Goal: Use online tool/utility: Utilize a website feature to perform a specific function

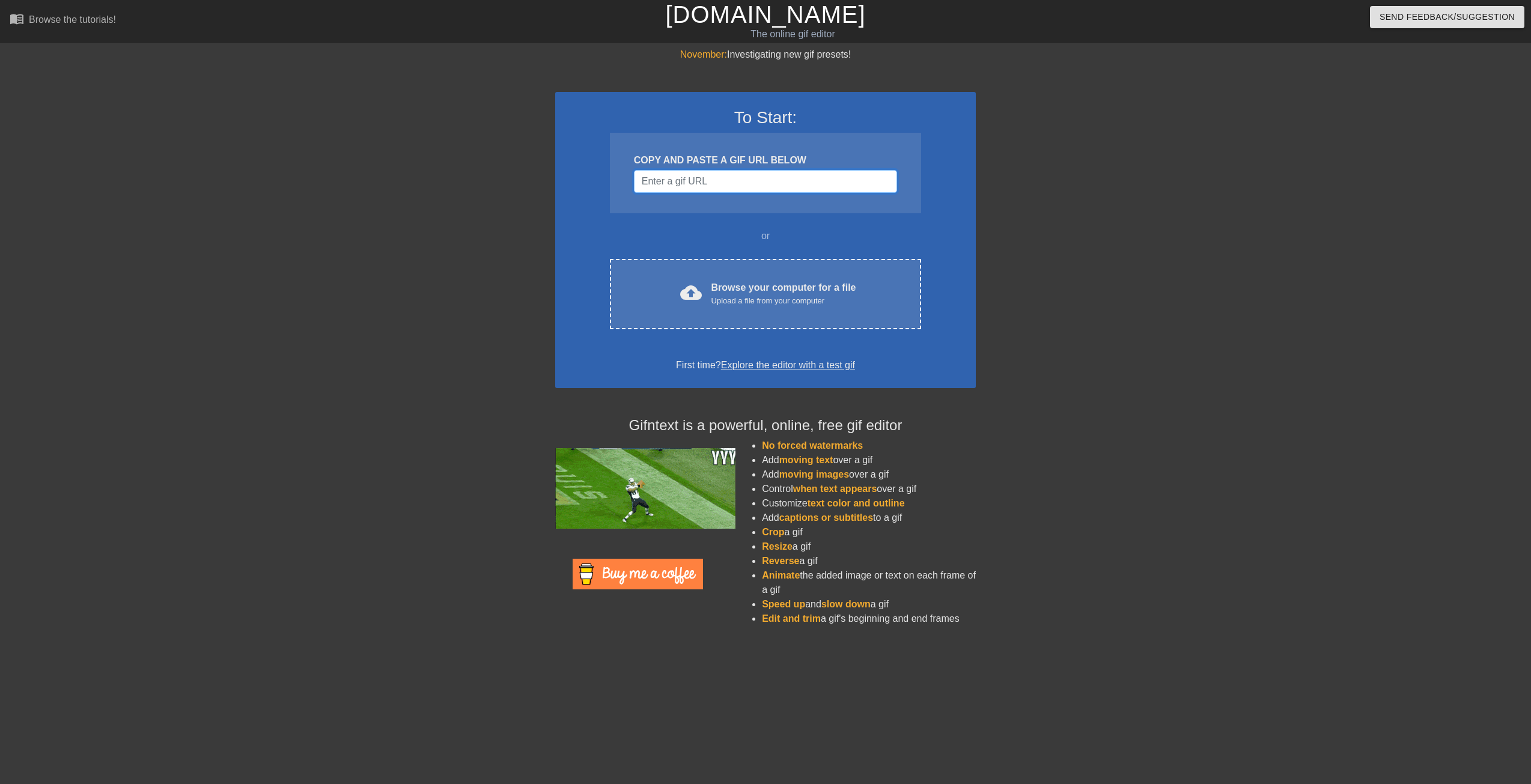
click at [657, 173] on input "Username" at bounding box center [766, 181] width 263 height 23
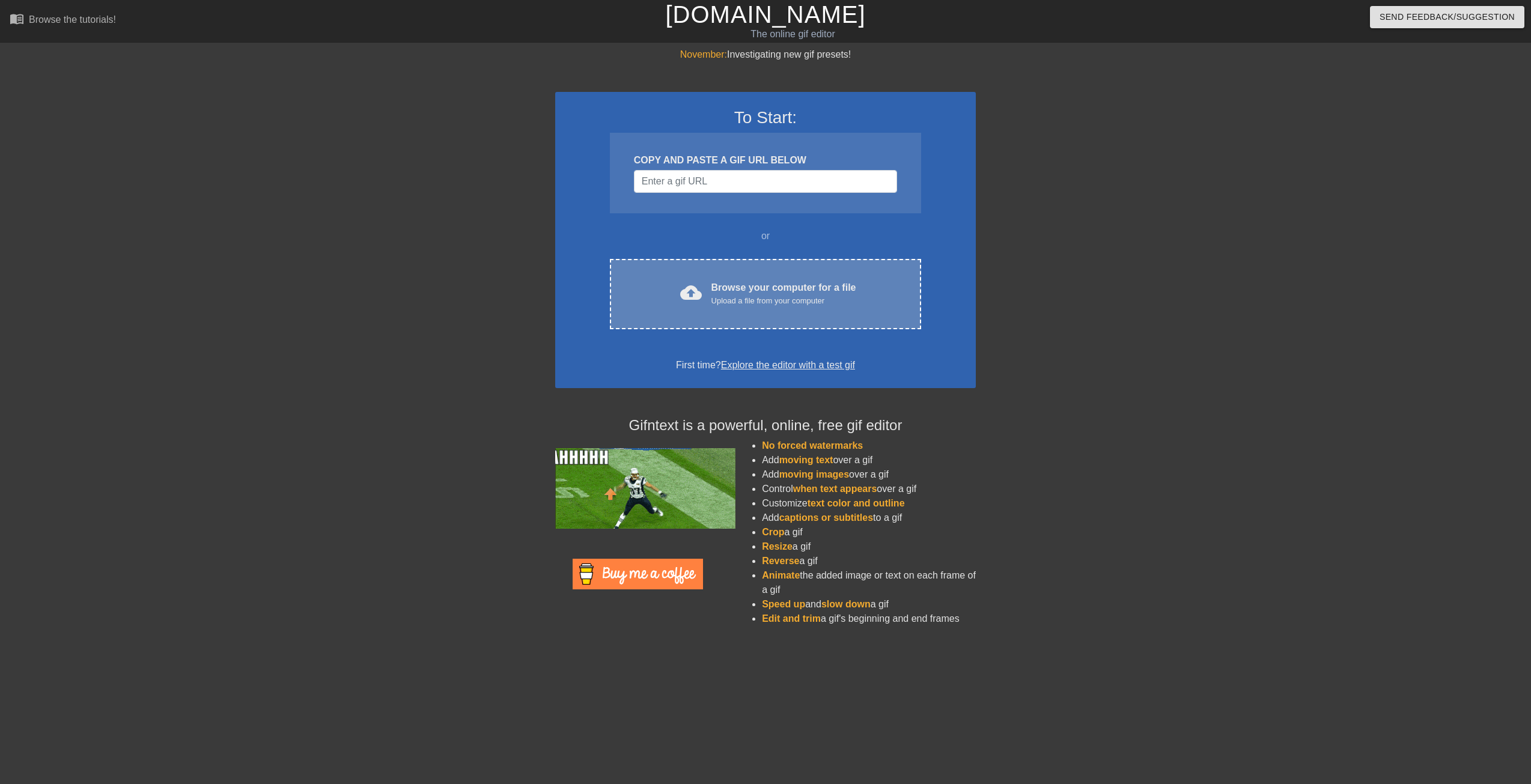
click at [840, 291] on div "Browse your computer for a file Upload a file from your computer" at bounding box center [784, 293] width 145 height 27
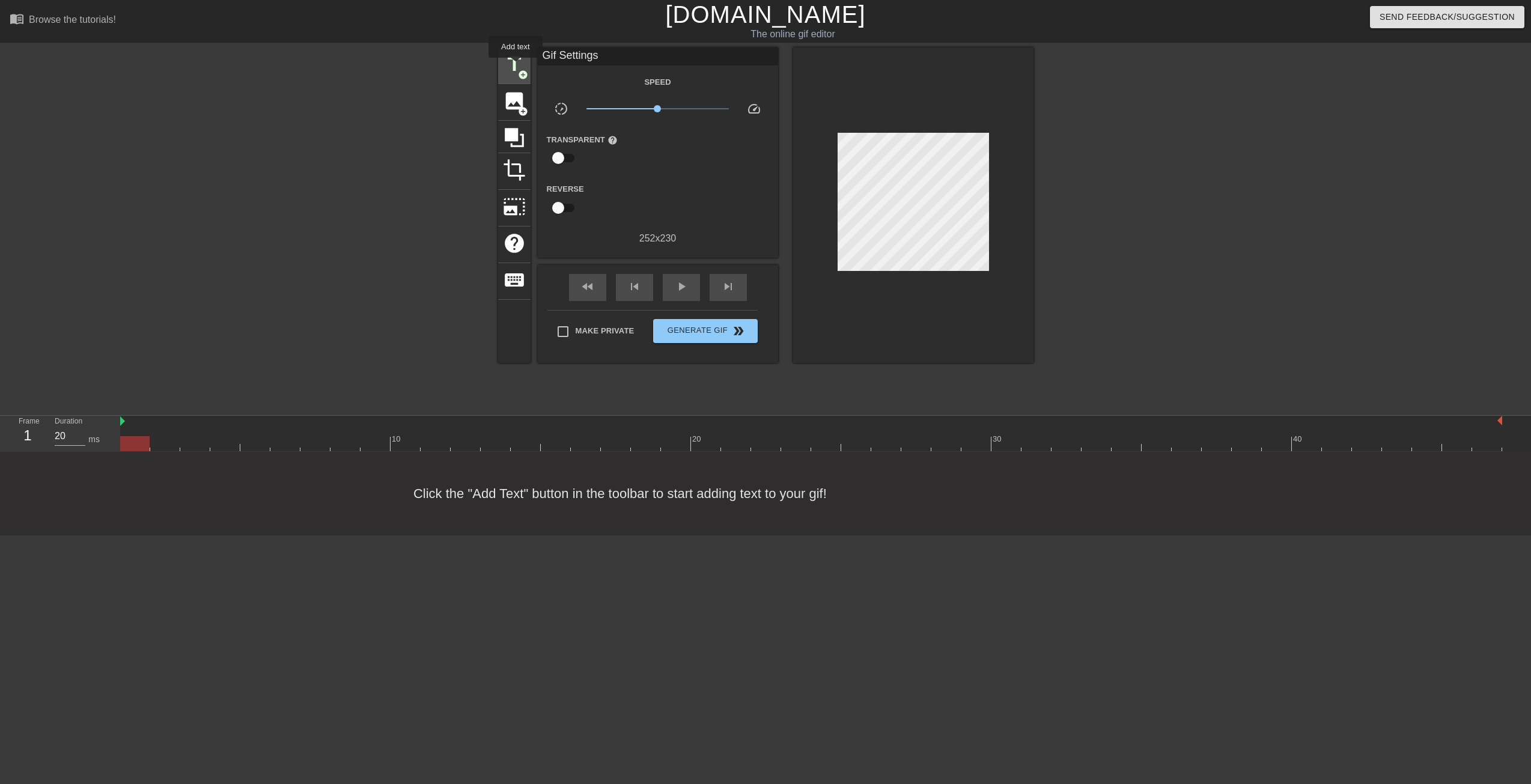
click at [516, 65] on span "title" at bounding box center [514, 65] width 23 height 23
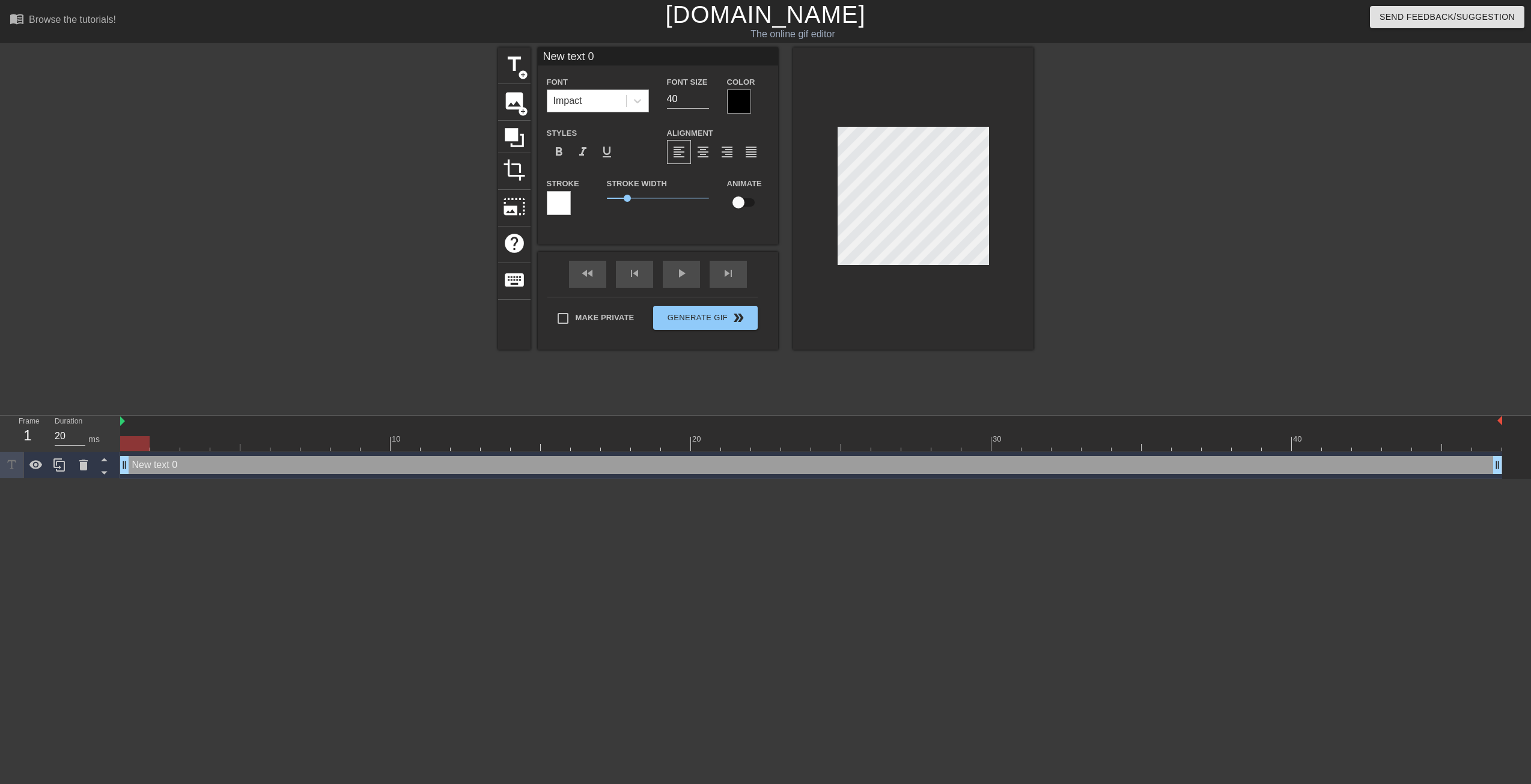
click at [621, 101] on div "Impact" at bounding box center [587, 101] width 79 height 22
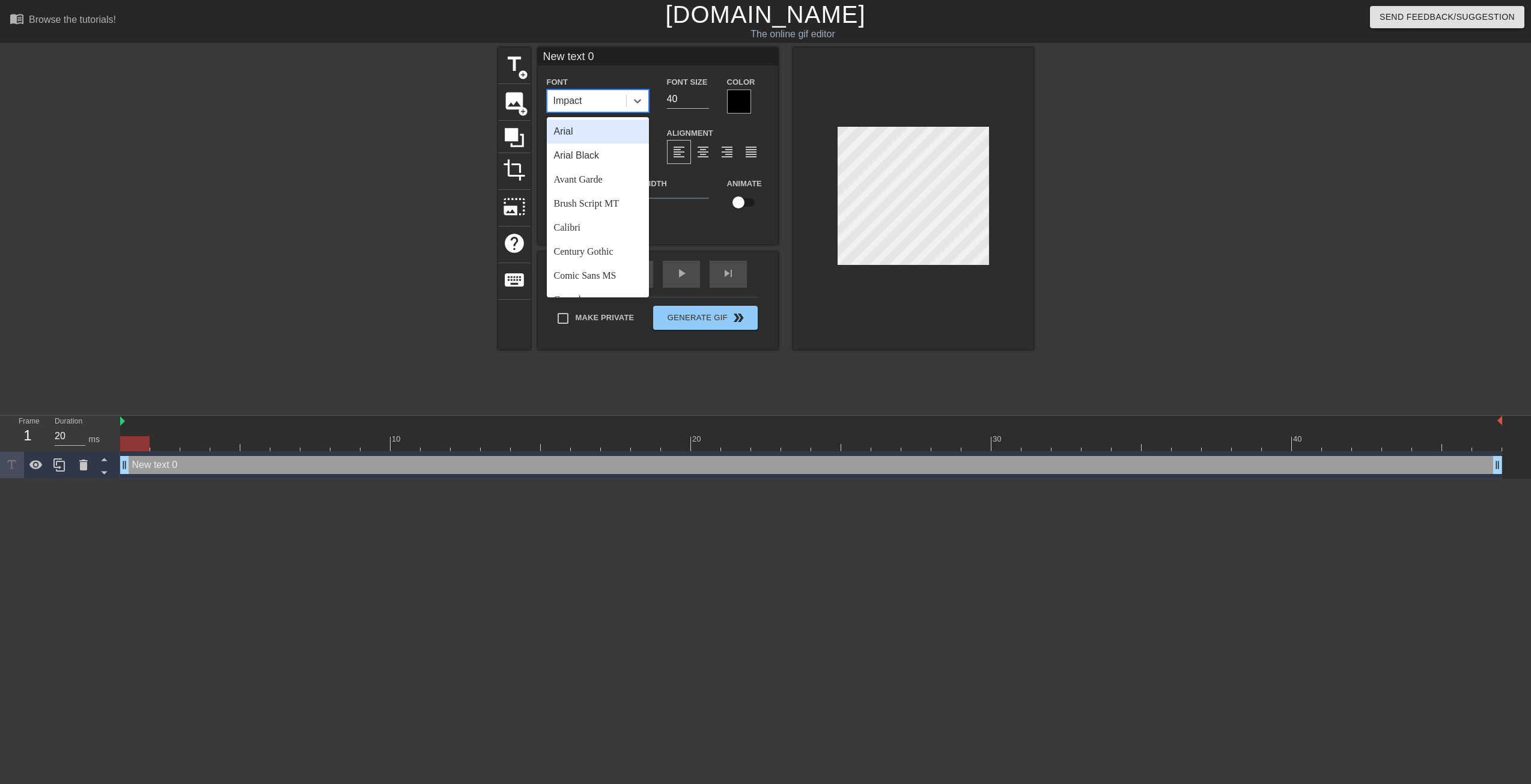
click at [593, 132] on div "Arial" at bounding box center [598, 132] width 102 height 24
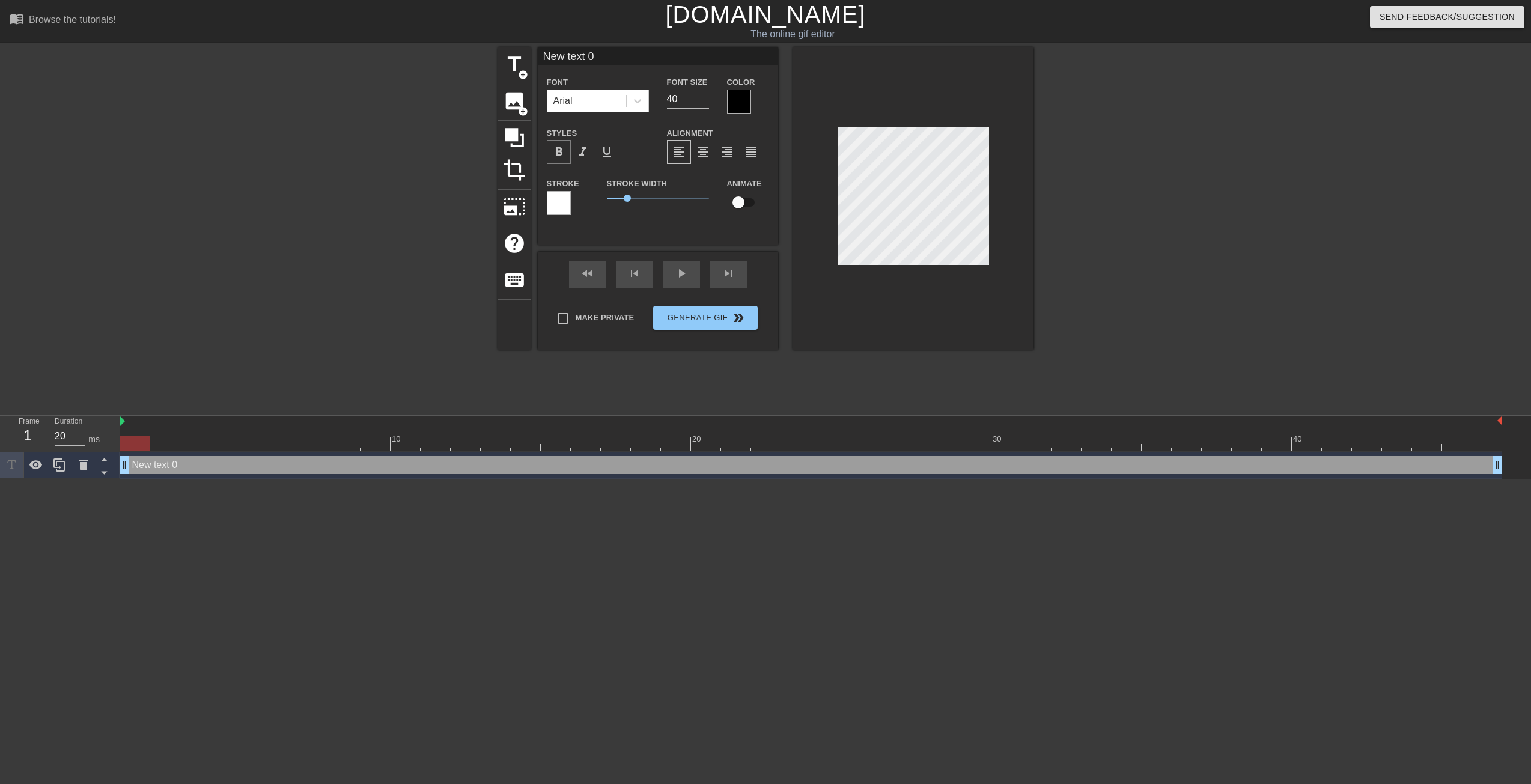
click at [565, 156] on span "format_bold" at bounding box center [559, 152] width 14 height 14
type input "Y"
type textarea "Y"
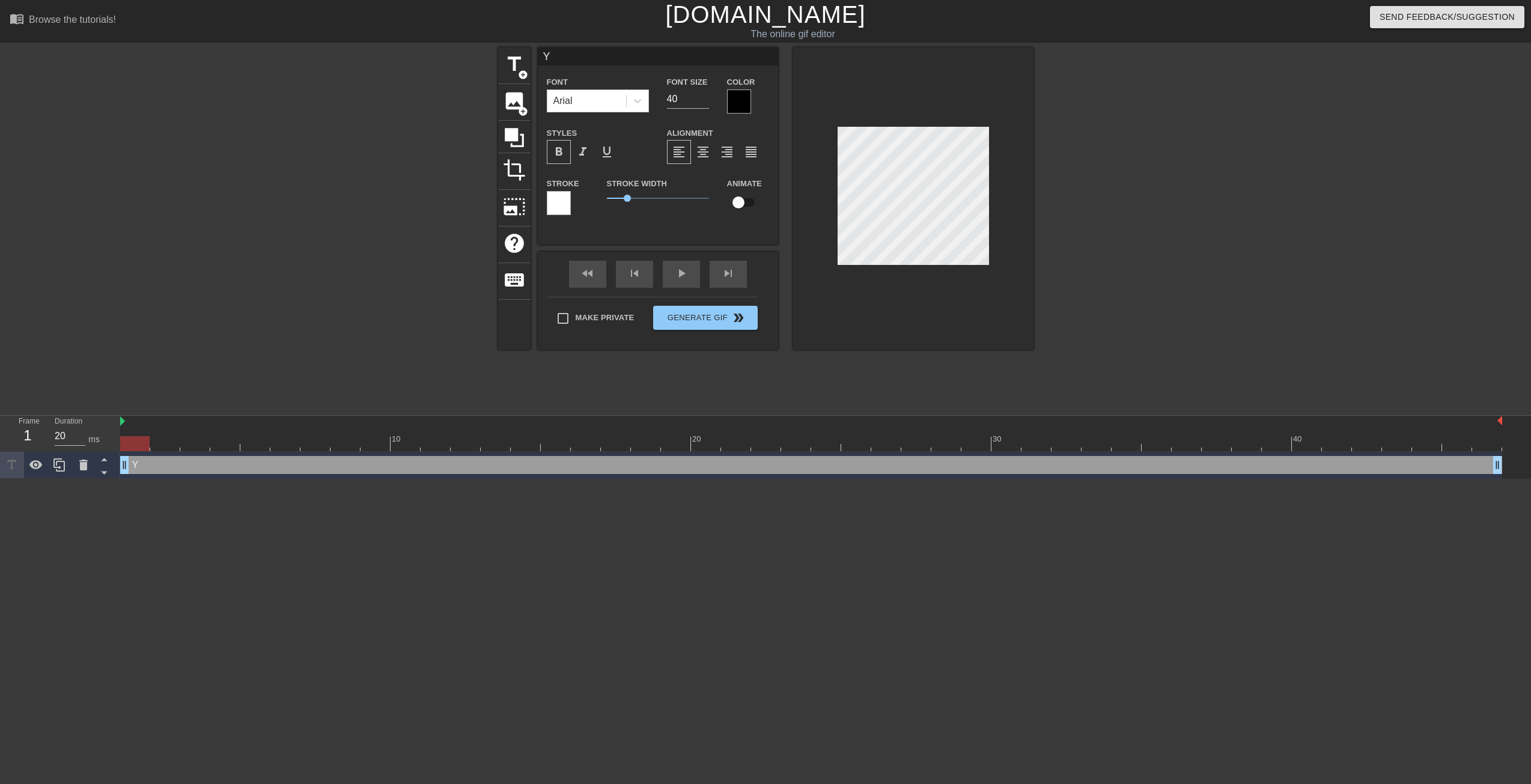
type input "YO"
type textarea "YO"
type input "YOU"
type textarea "YOU"
type input "YOU"
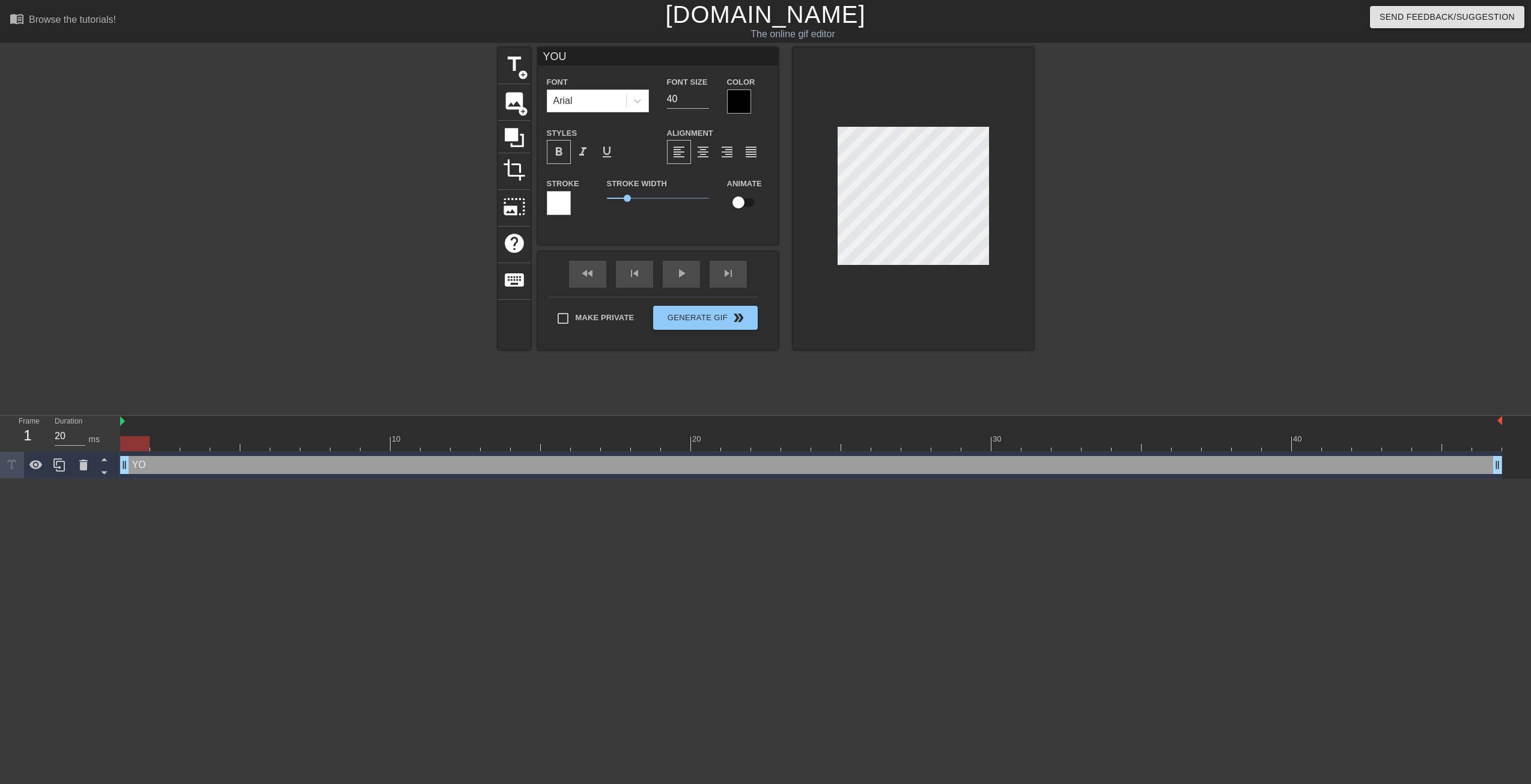
type textarea "YOU"
type input "YOU C"
type textarea "YOU C"
type input "YOU CA"
type textarea "YOU CA"
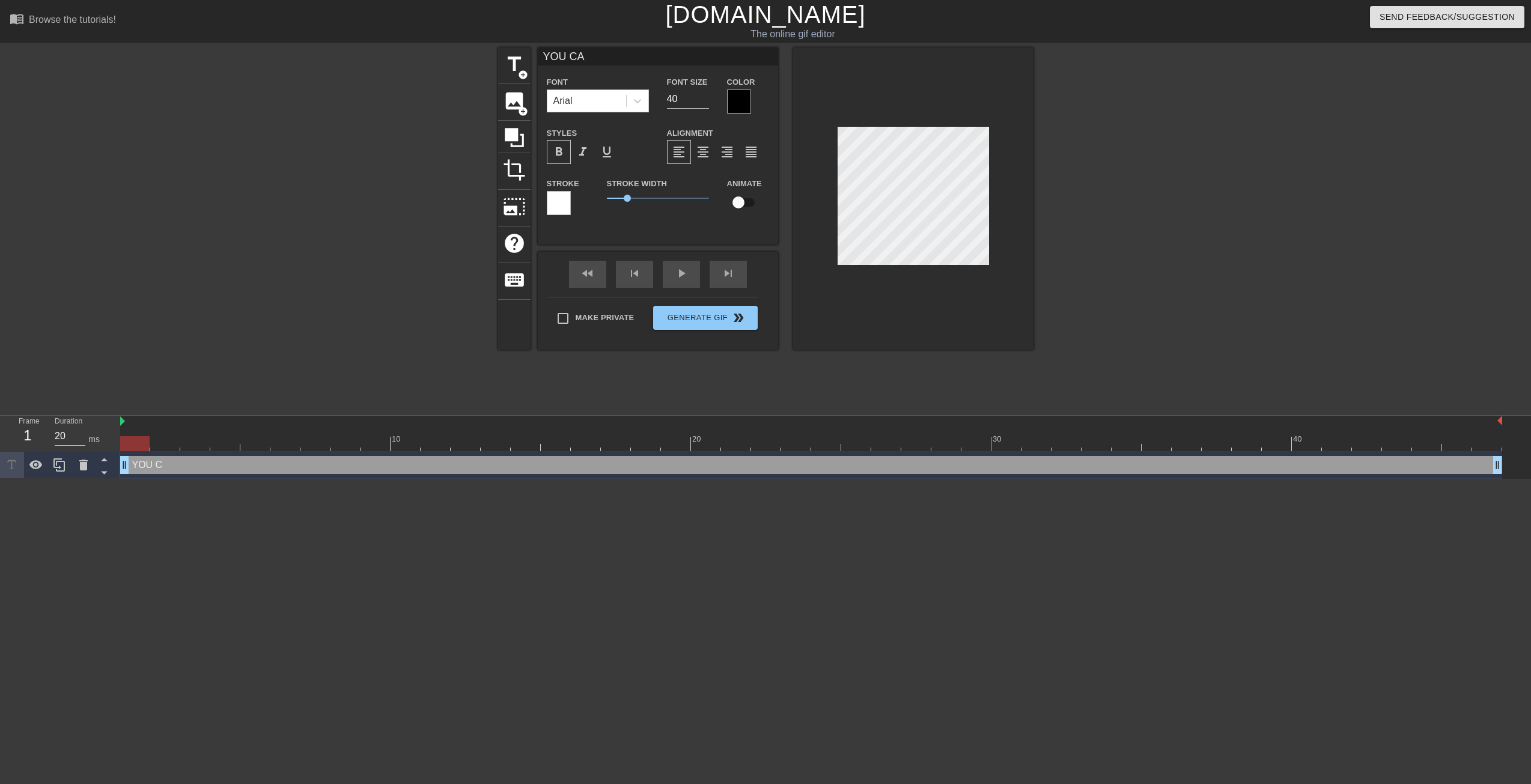
type input "YOU CAN"
type textarea "YOU CAN"
type input "YOU CANT"
type textarea "YOU CANT"
type input "YOU CANT"
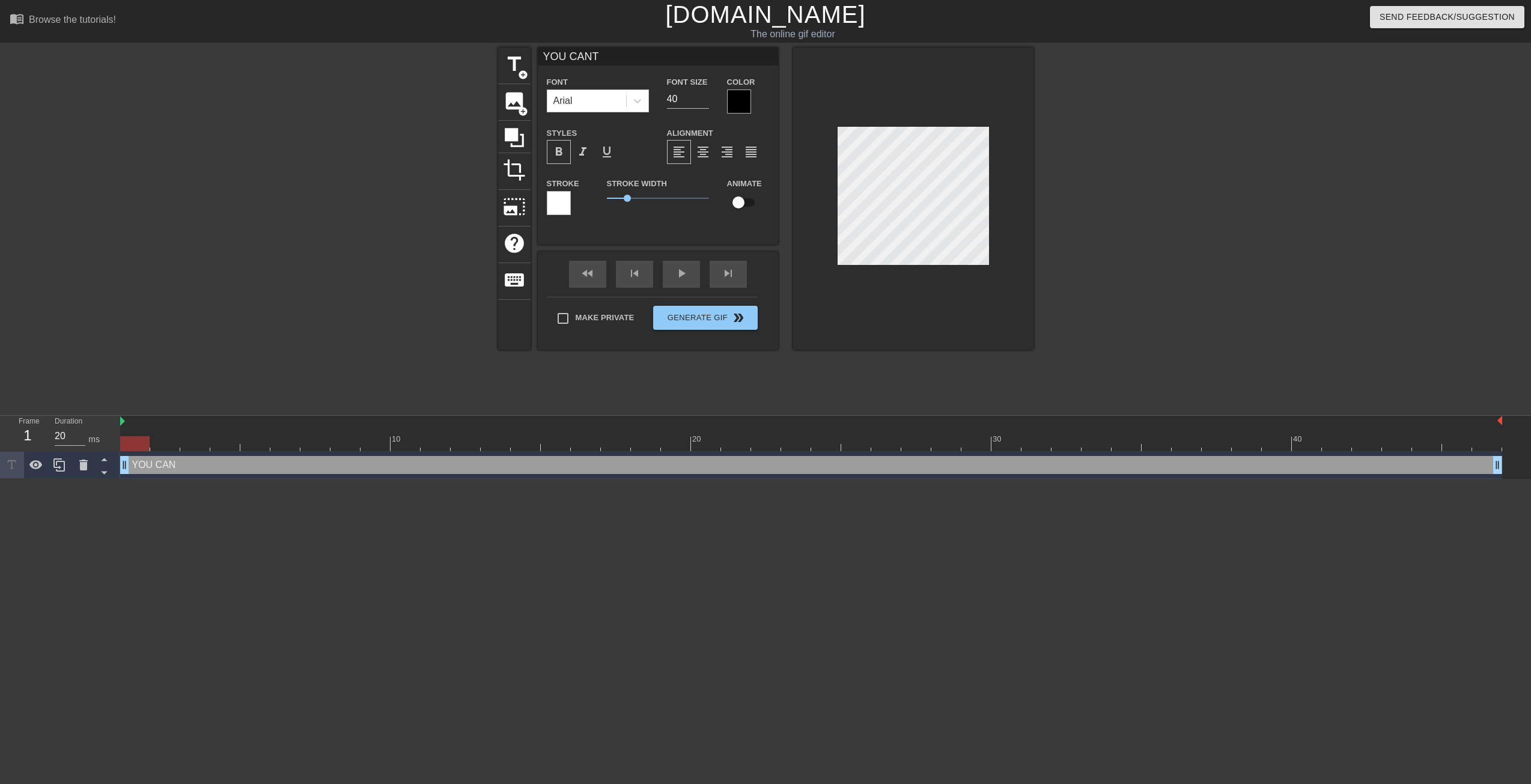
type textarea "YOU CANT"
type input "YOU CANT"
type textarea "YOU CANT"
type input "YOU CAN"
type textarea "YOU CAN"
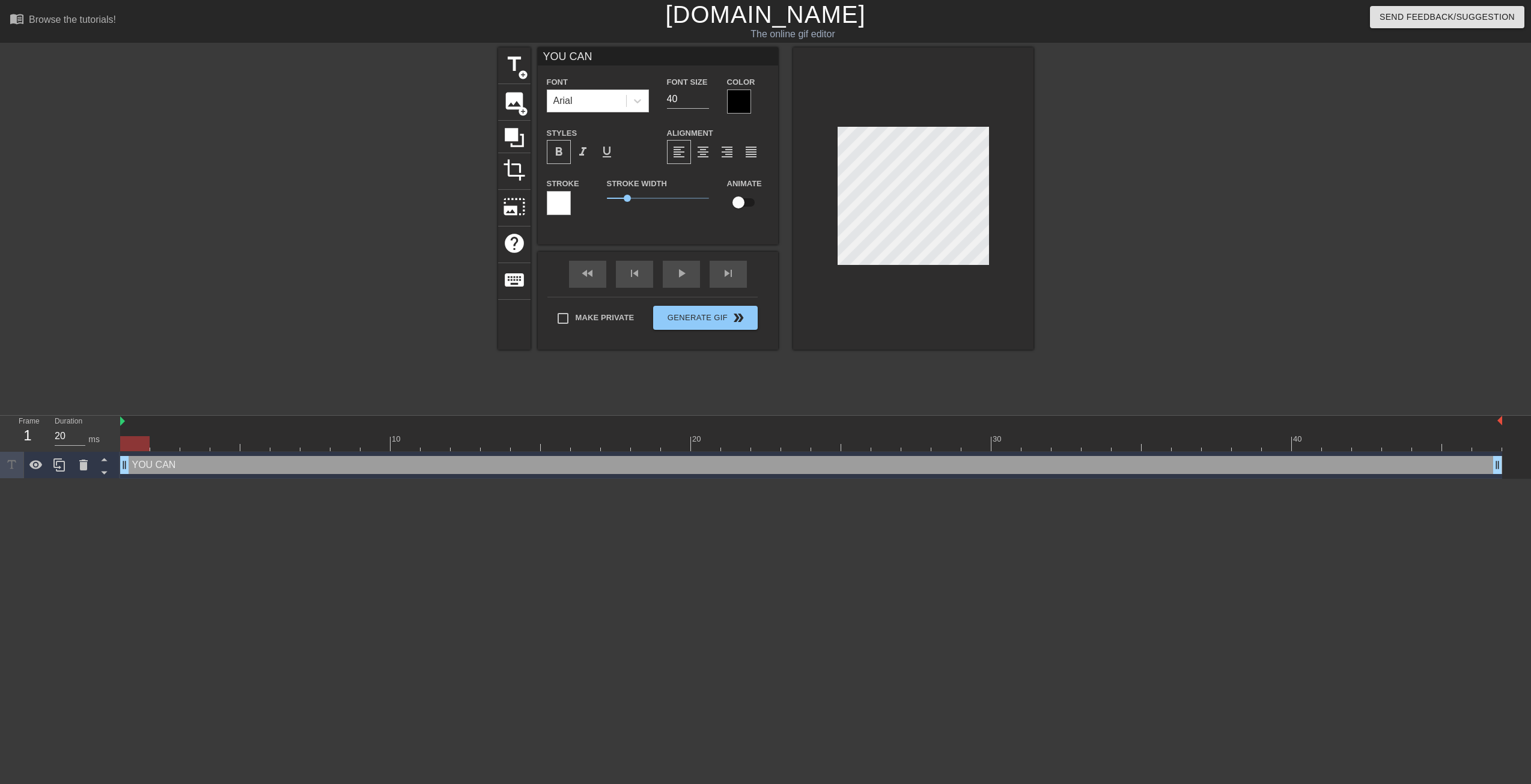
type input "YOU CA"
type textarea "YOU CA"
type input "YOU CAN"
type textarea "YOU CAN"
type input "YOU CAN'"
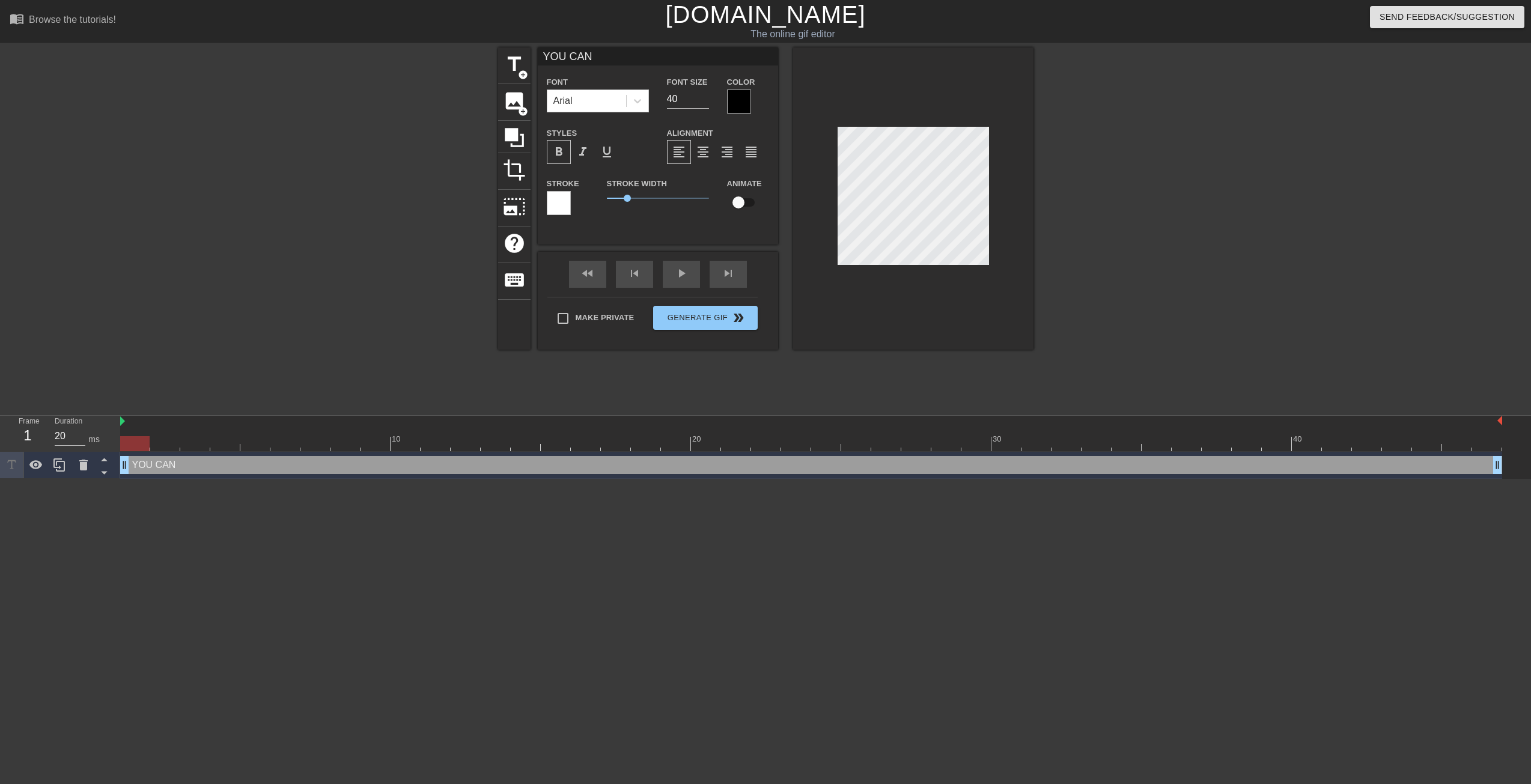
type textarea "YOU CAN'"
type input "YOU CAN'T"
type textarea "YOU CAN'T"
type input "YOU CAN'T"
type textarea "YOU CAN'T"
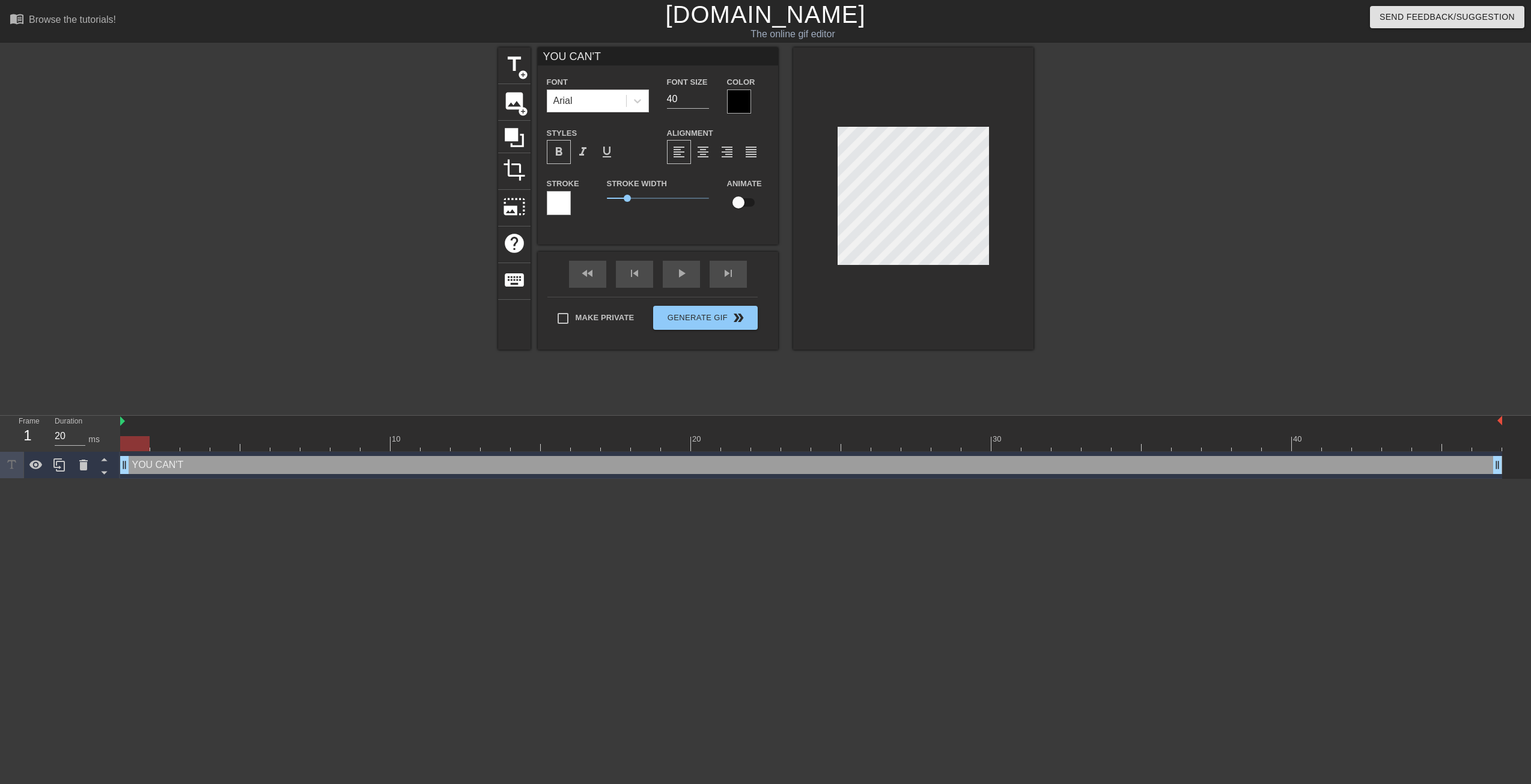
type input "YOU CAN'T E"
type textarea "YOU CAN'T E"
type input "YOU CAN'T ES"
type textarea "YOU CAN'T ES"
type input "YOU CAN'T ESC"
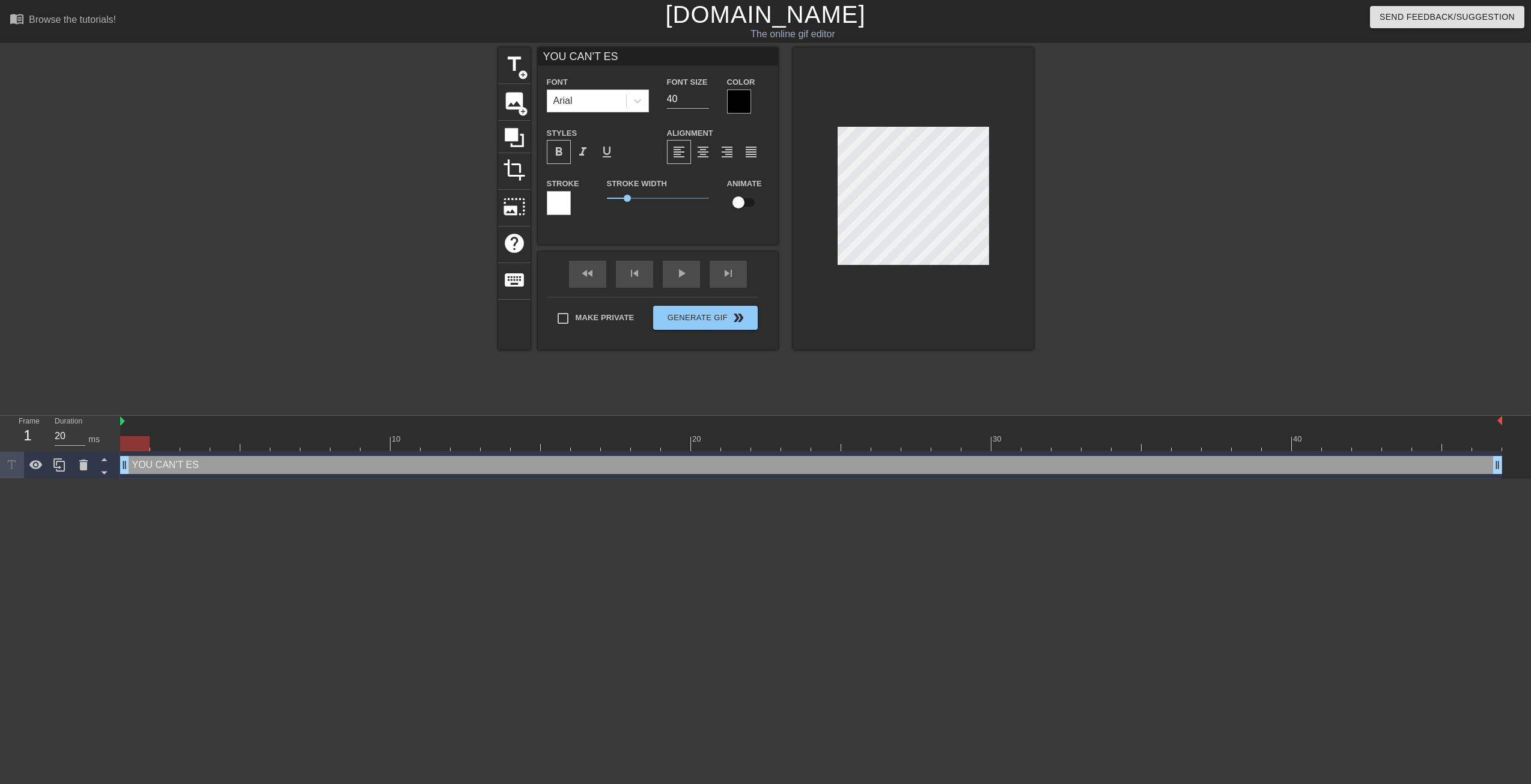
type textarea "YOU CAN'T ESC"
type input "YOU CAN'T ESCA"
type textarea "YOU CAN'T ESCA"
type input "YOU CAN'T ESCAP"
type textarea "YOU CAN'T ESCAP"
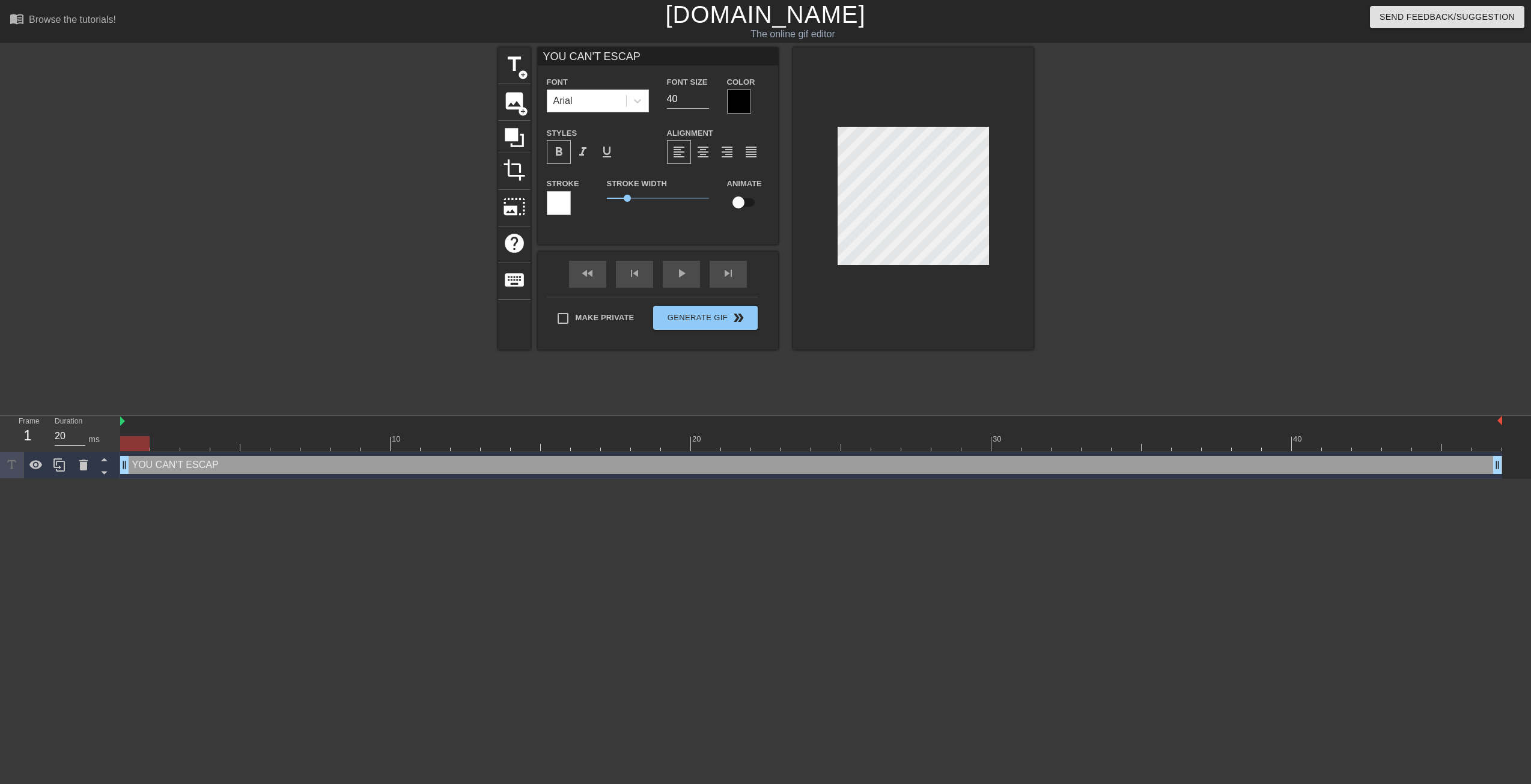
type input "YOU CAN'T ESCAPE"
type textarea "YOU CAN'T ESCAPE"
type input "YOU CAN'T ESCAPE"
type textarea "YOU CAN'T ESCAPE"
type input "YOU CAN'T ESCAPE B"
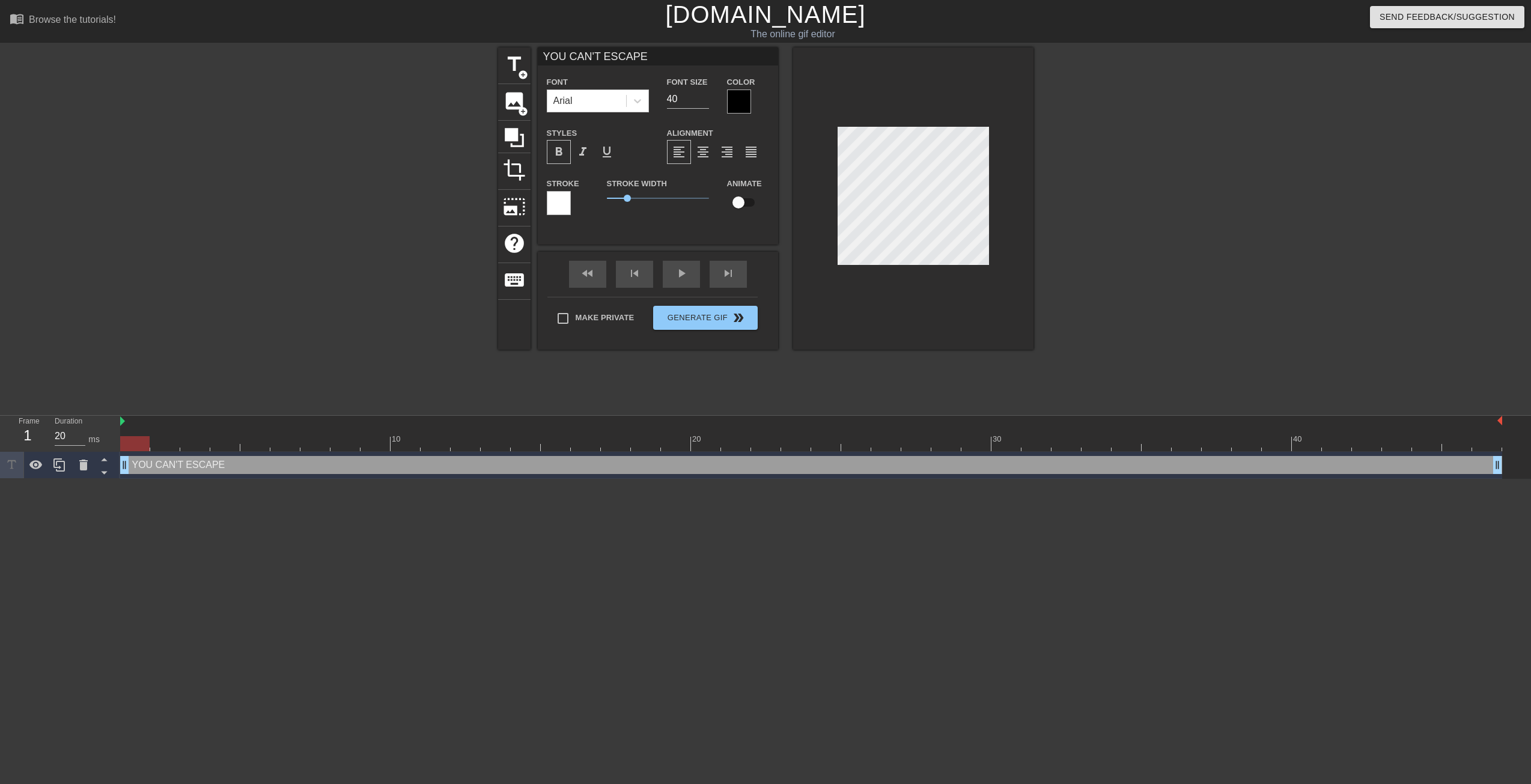
type textarea "YOU CAN'T ESCAPE B"
type input "YOU CAN'T ESCAPE BR"
type textarea "YOU CAN'T ESCAPE BRA"
type input "YOU CAN'T ESCAPE BRAZ"
type textarea "YOU CAN'T ESCAPE BRAZ"
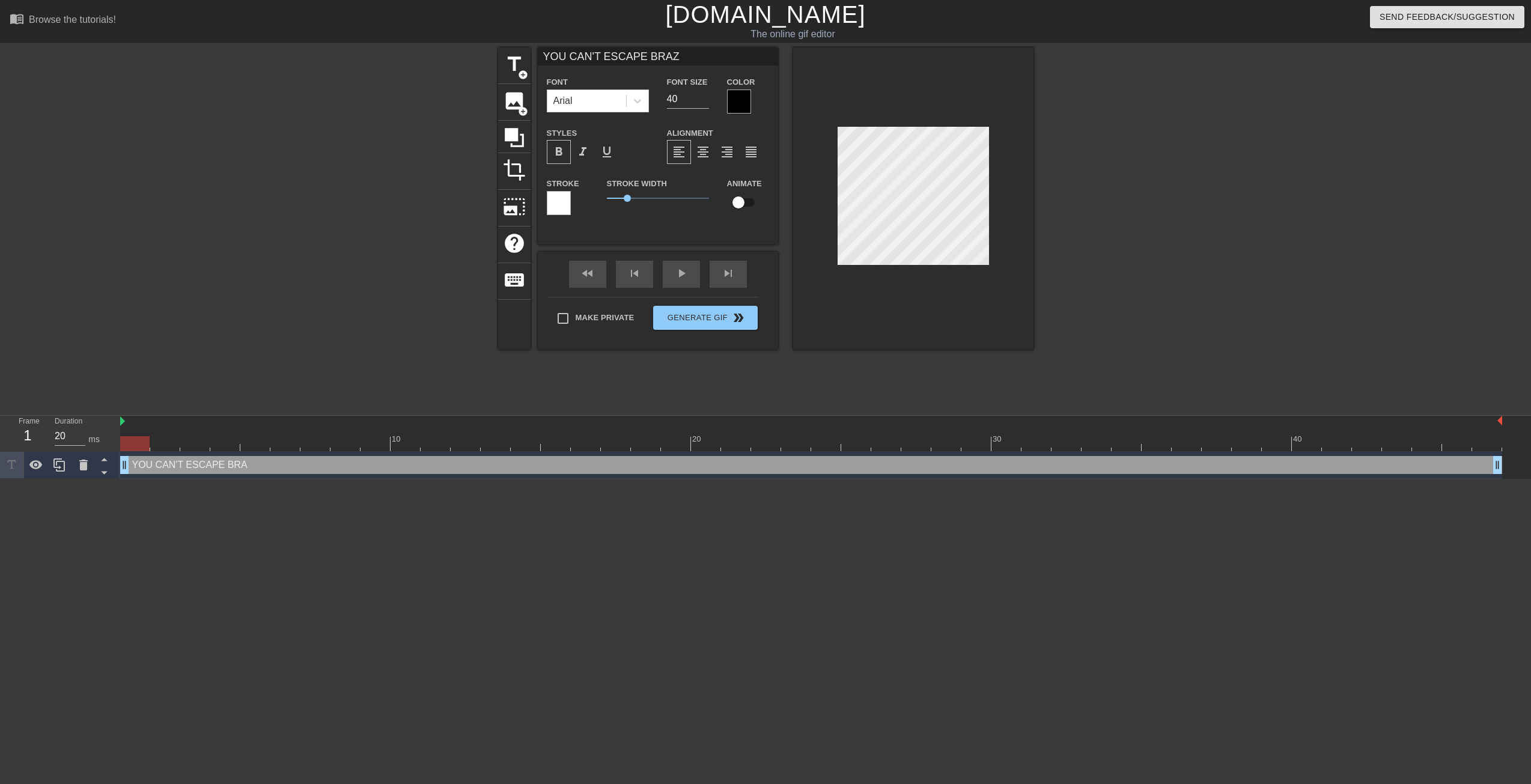
type input "YOU CAN'T ESCAPE BRAZI"
type textarea "YOU CAN'T ESCAPE BRAZI"
type input "YOU CAN'T ESCAPE BRAZIL"
type textarea "YOU CAN'T ESCAPE BRAZIL"
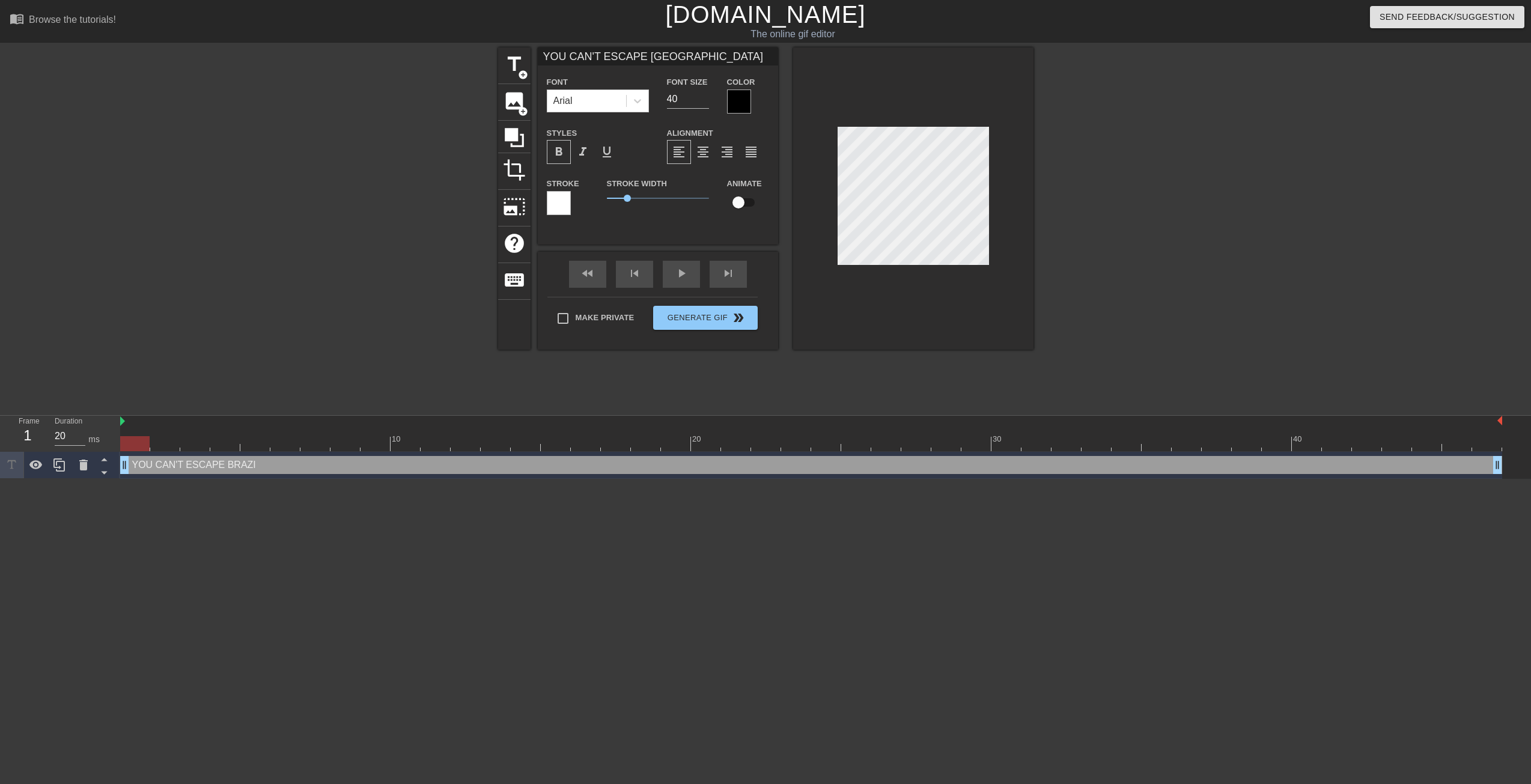
type input "YOU CAN'T ESCAPE BRAZIL"
type textarea "YOU CAN'T ESCAPE BRAZIL"
type input "YOU CAN'T ESCAPE BRAZIL I"
type textarea "YOU CAN'T ESCAPE BRAZIL I"
type input "YOU CAN'T ESCAPE BRAZIL"
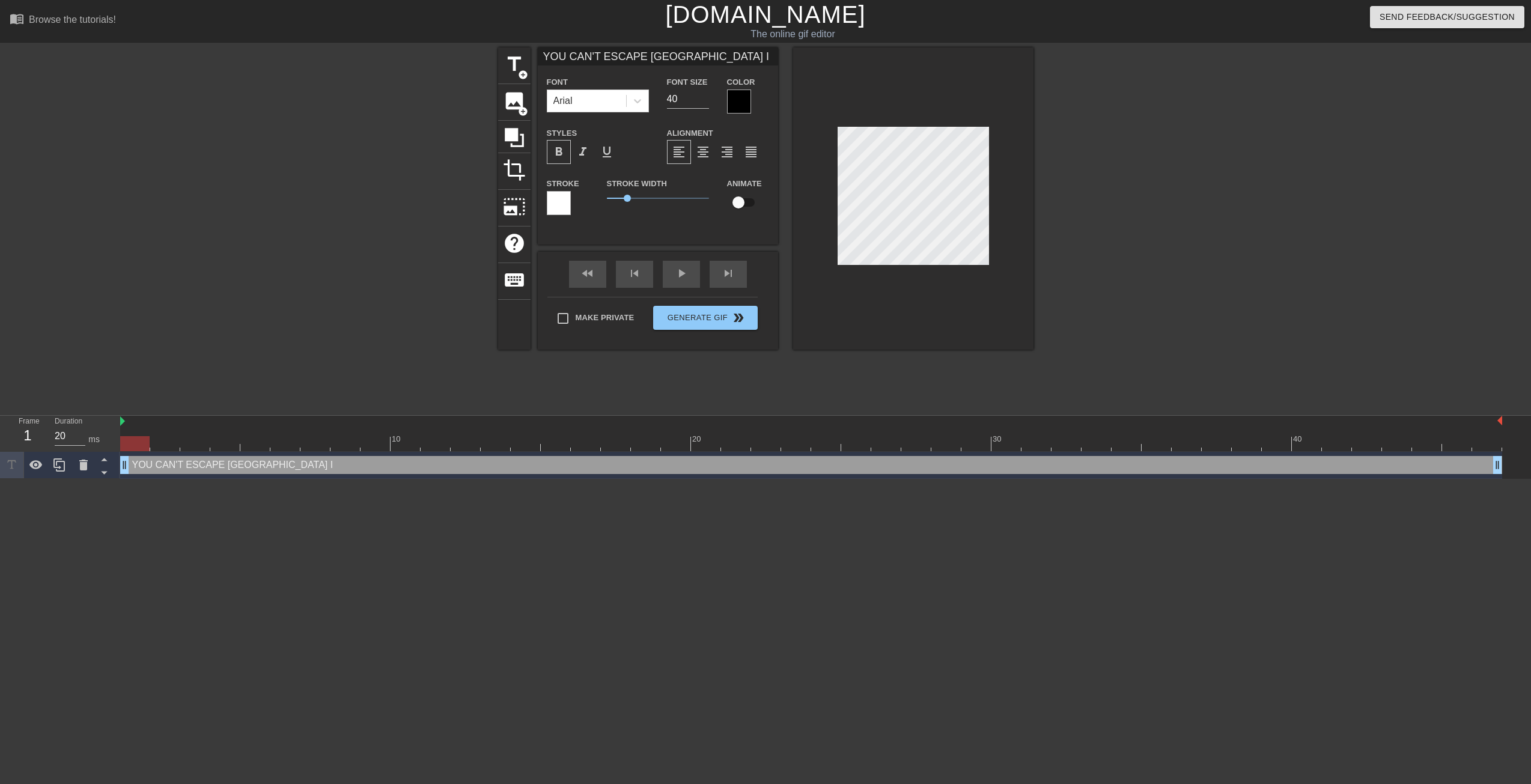
type textarea "YOU CAN'T ESCAPE BRAZIL"
type input "YOU CAN'T ESCAPE BRAZIL"
type textarea "YOU CAN'T ESCAPE BRAZIL"
type input "YOU CAN'T ESCAPE BRAZIL,"
type textarea "YOU CAN'T ESCAPE BRAZIL,"
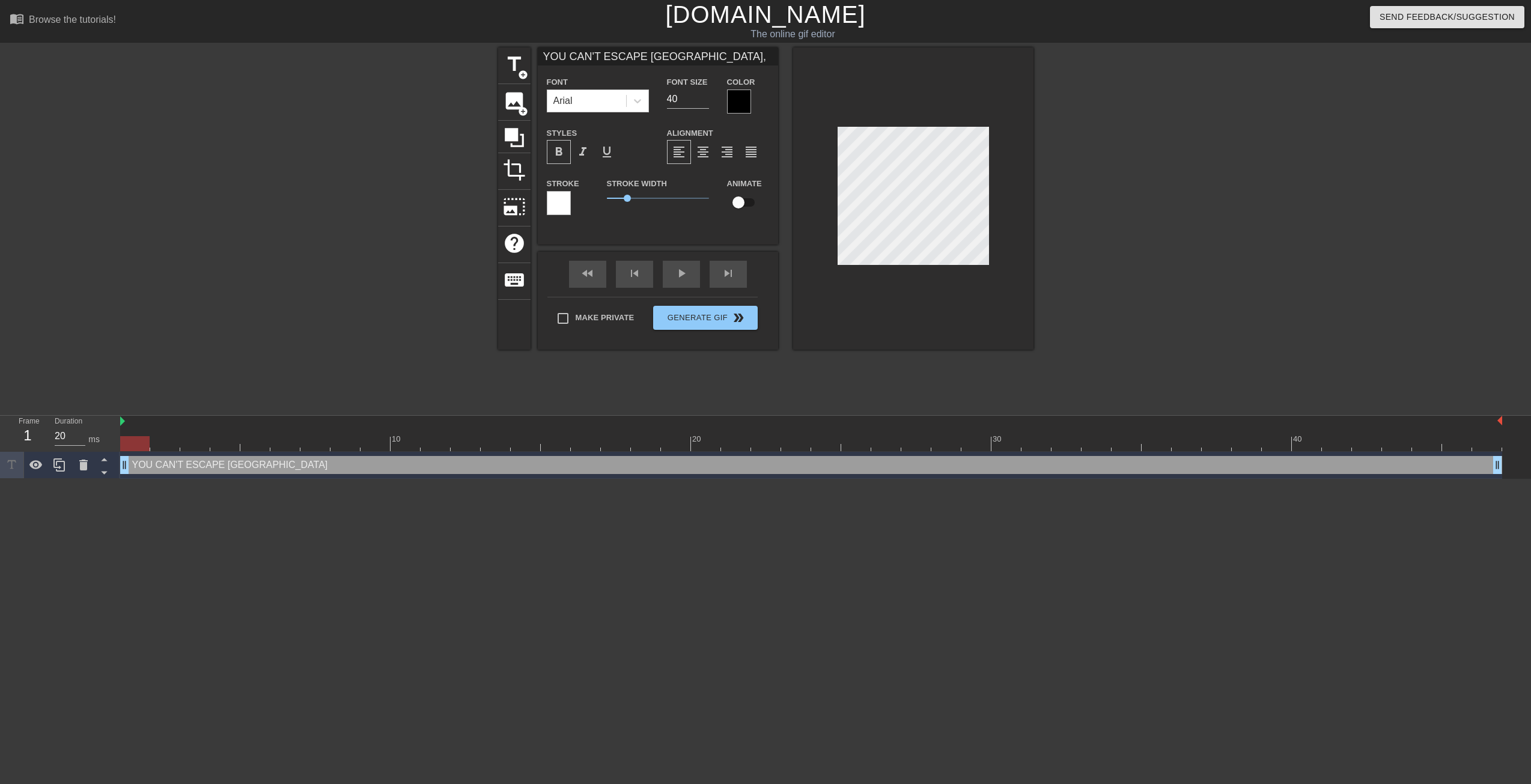
type input "YOU CAN'T ESCAPE BRAZIL,"
type textarea "YOU CAN'T ESCAPE BRAZIL,"
type input "YOU CAN'T ESCAPE BRAZIL, I"
type textarea "YOU CAN'T ESCAPE BRAZIL, I"
type input "YOU CAN'T ESCAPE BRAZIL, I"
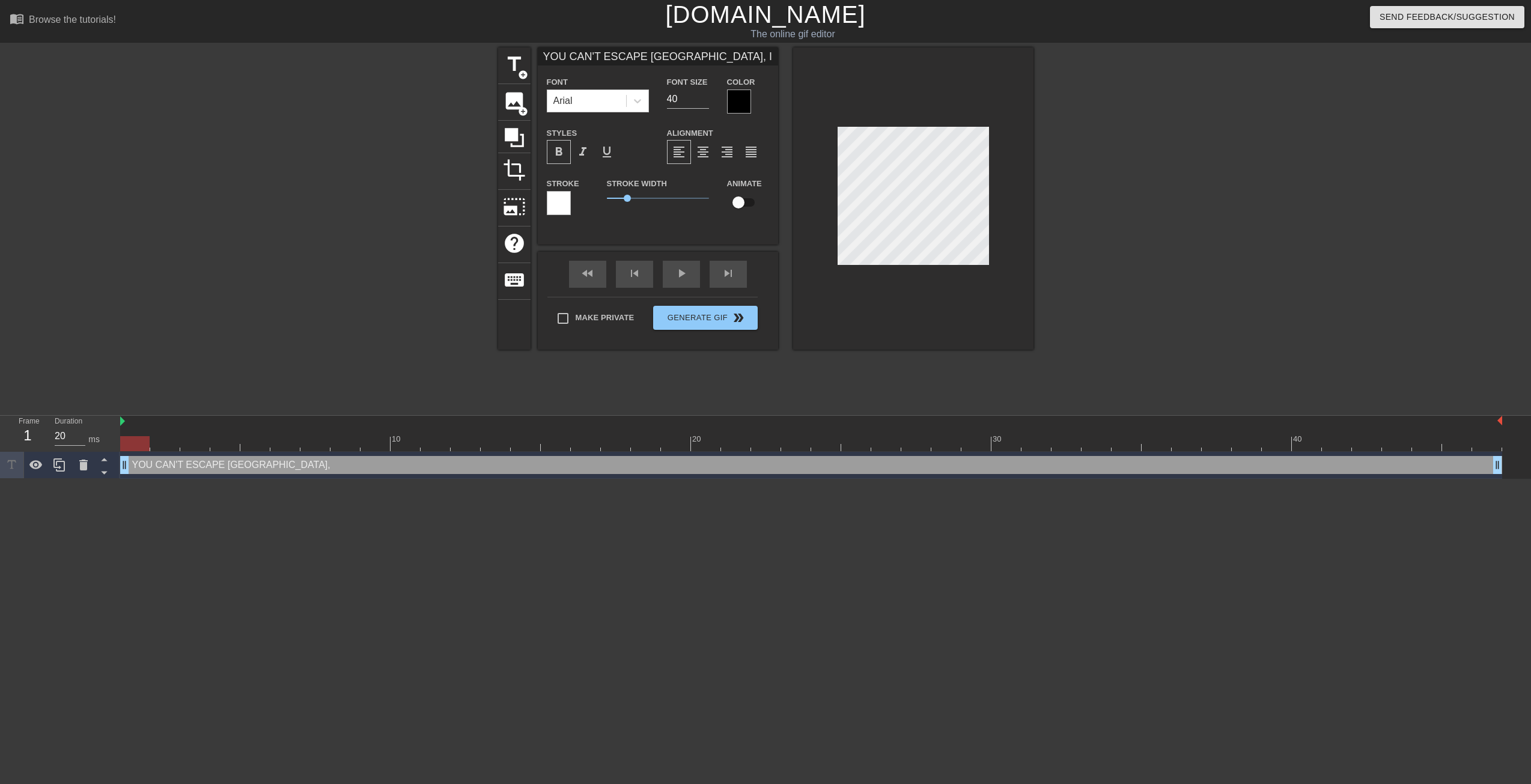
type textarea "YOU CAN'T ESCAPE BRAZIL, I"
type input "YOU CAN'T ESCAPE BRAZIL, I T"
type textarea "YOU CAN'T ESCAPE BRAZIL, I T"
type input "YOU CAN'T ESCAPE BRAZIL, I TO"
type textarea "YOU CAN'T ESCAPE BRAZIL, I TO"
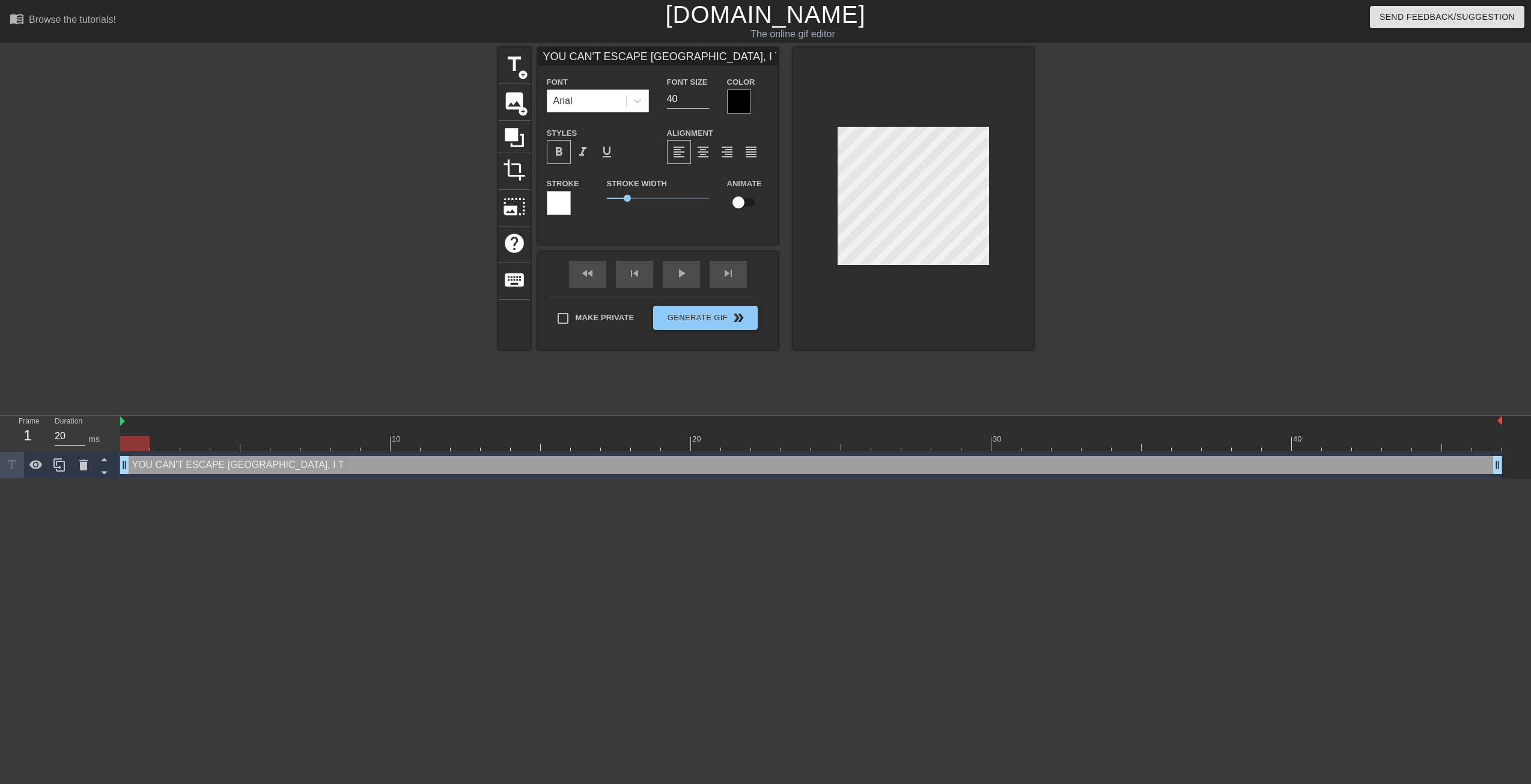
type input "YOU CAN'T ESCAPE BRAZIL, I TOL"
type textarea "YOU CAN'T ESCAPE BRAZIL, I TOL"
type input "YOU CAN'T ESCAPE BRAZIL, I TOLD"
type textarea "YOU CAN'T ESCAPE BRAZIL, I TOLD"
type input "YOU CAN'T ESCAPE BRAZIL, I TOLD"
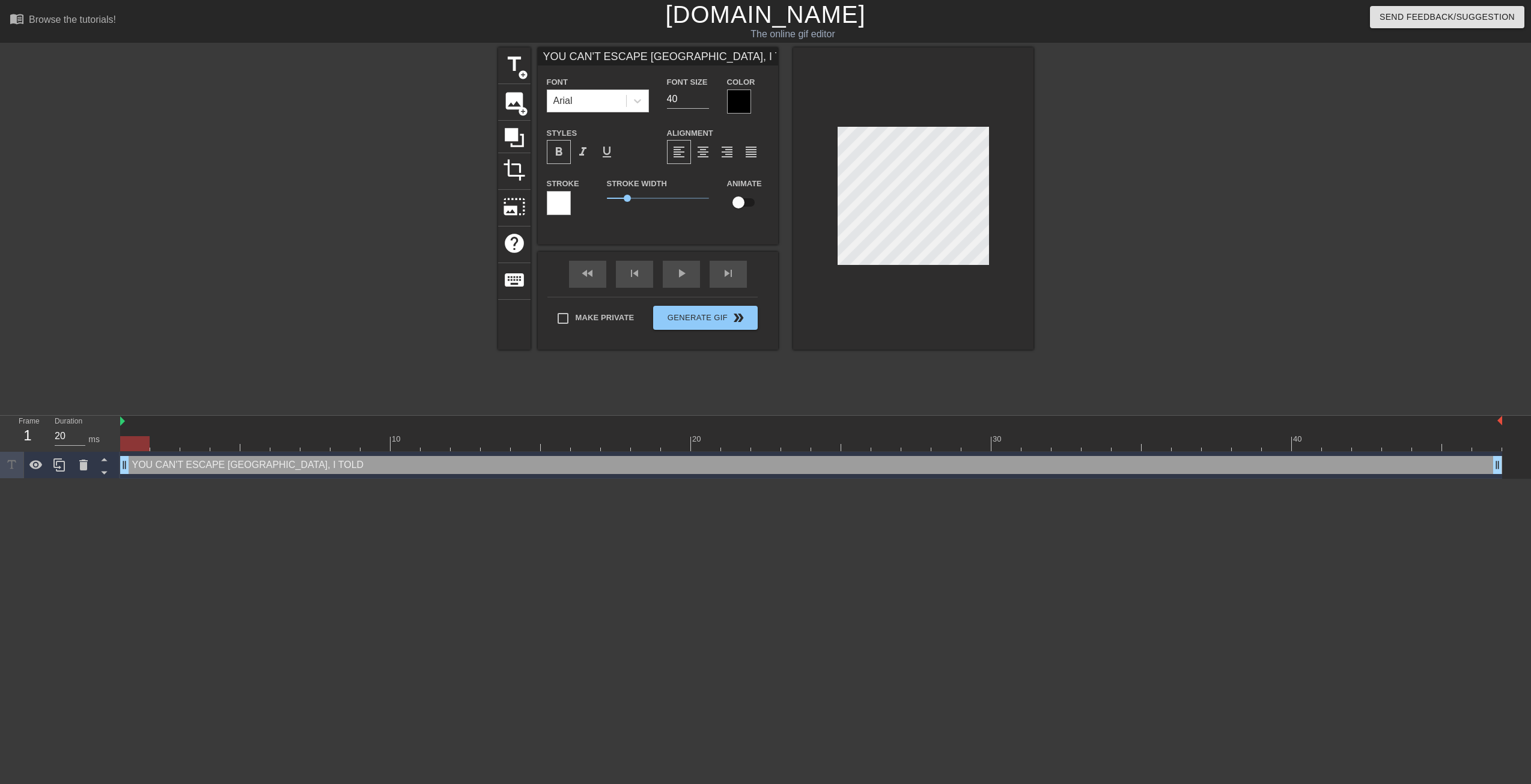
type textarea "YOU CAN'T ESCAPE BRAZIL, I TOLD OY"
type input "YOU CAN'T ESCAPE BRAZIL, I TOLD OYT"
type textarea "YOU CAN'T ESCAPE BRAZIL, I TOLD OYT"
type input "YOU CAN'T ESCAPE BRAZIL, I TOLD OY"
type textarea "YOU CAN'T ESCAPE BRAZIL, I TOLD OY"
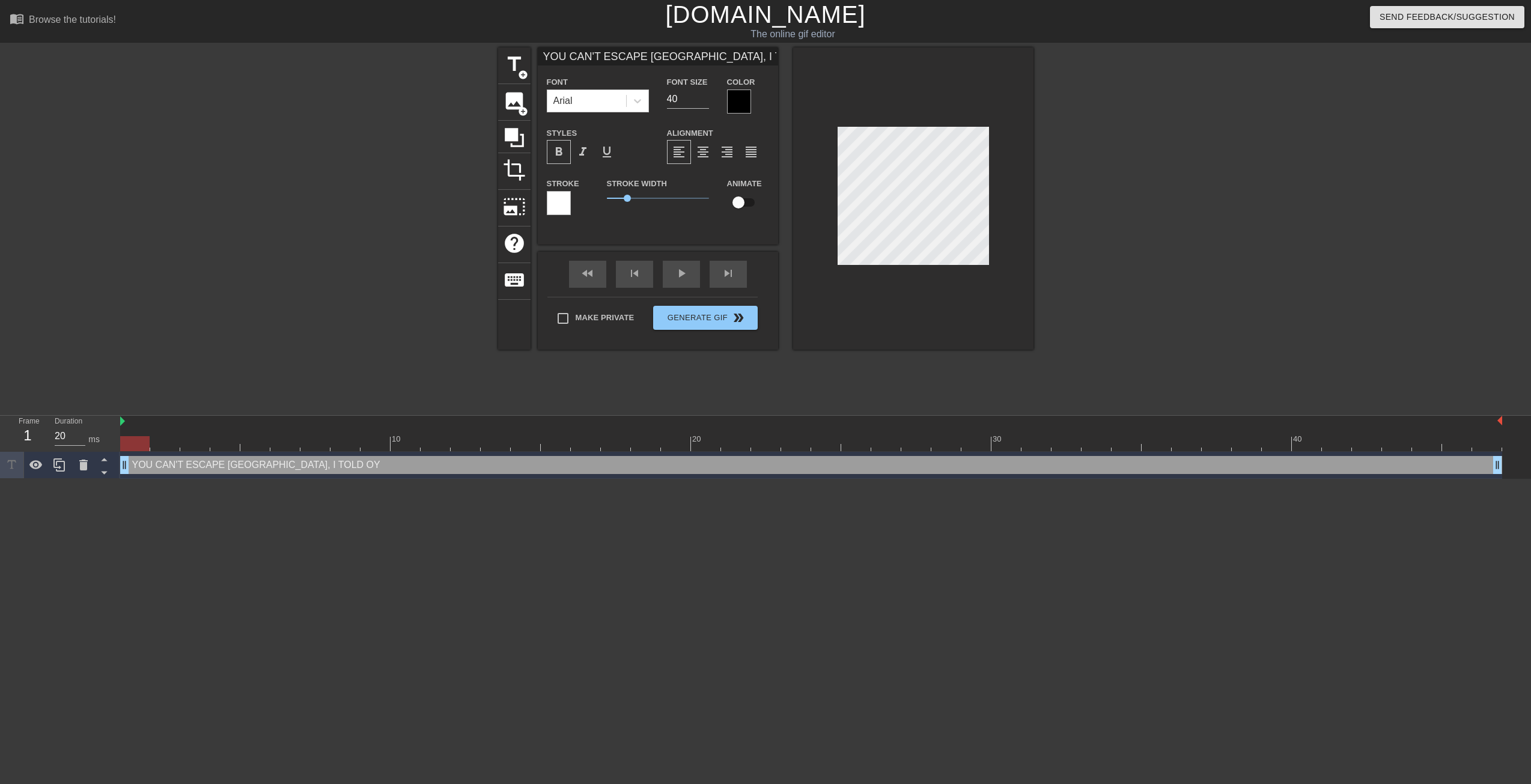
type input "YOU CAN'T ESCAPE BRAZIL, I TOLD O"
type textarea "YOU CAN'T ESCAPE BRAZIL, I TOLD O"
type input "YOU CAN'T ESCAPE BRAZIL, I TOLD"
type textarea "YOU CAN'T ESCAPE BRAZIL, I TOLD"
type input "YOU CAN'T ESCAPE BRAZIL, I TOLD Y"
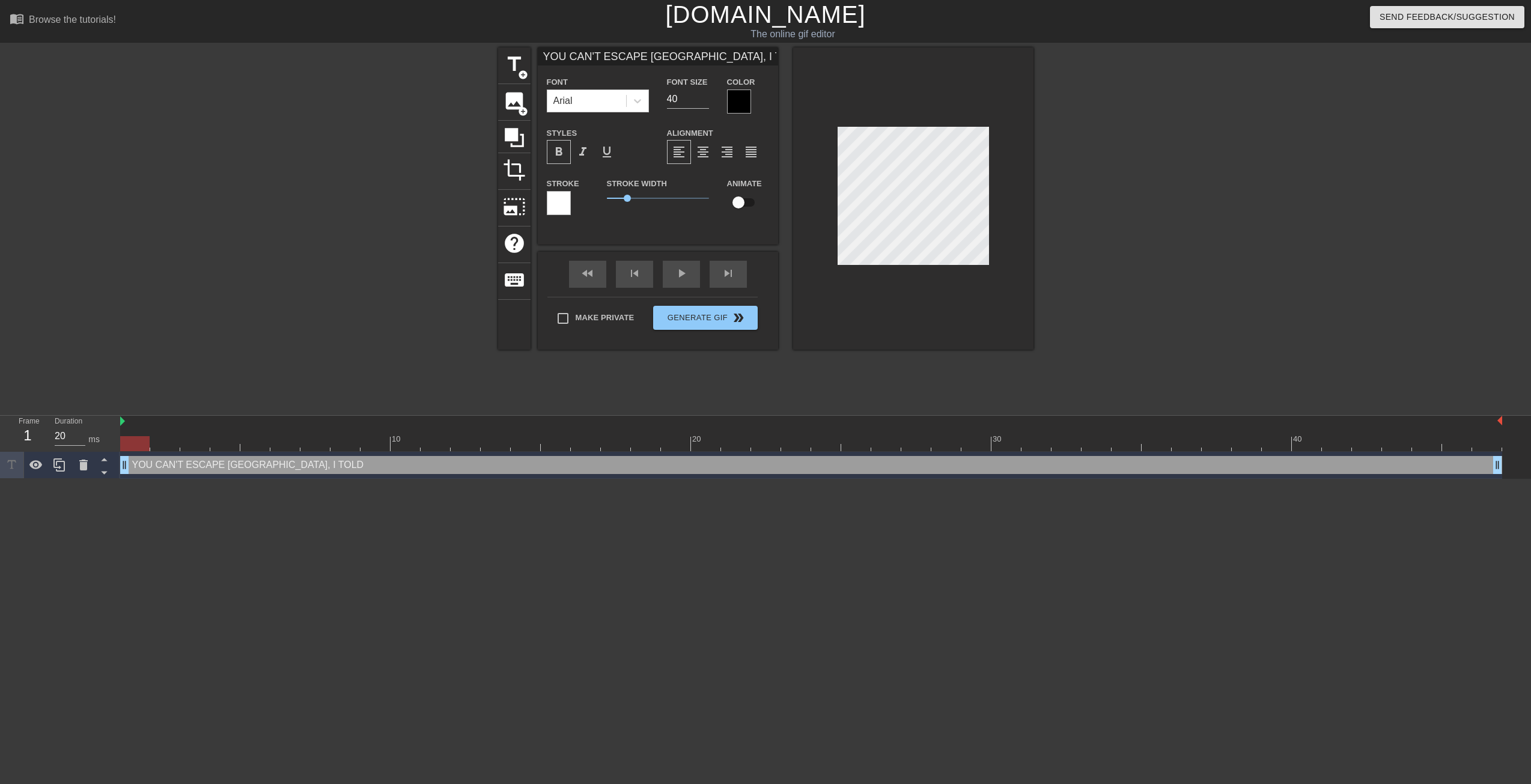
type textarea "YOU CAN'T ESCAPE BRAZIL, I TOLD Y"
type input "YOU CAN'T ESCAPE BRAZIL, I TOLD YO"
type textarea "YOU CAN'T ESCAPE BRAZIL, I TOLD YO"
type input "YOU CAN'T ESCAPE BRAZIL, I TOLD YOU"
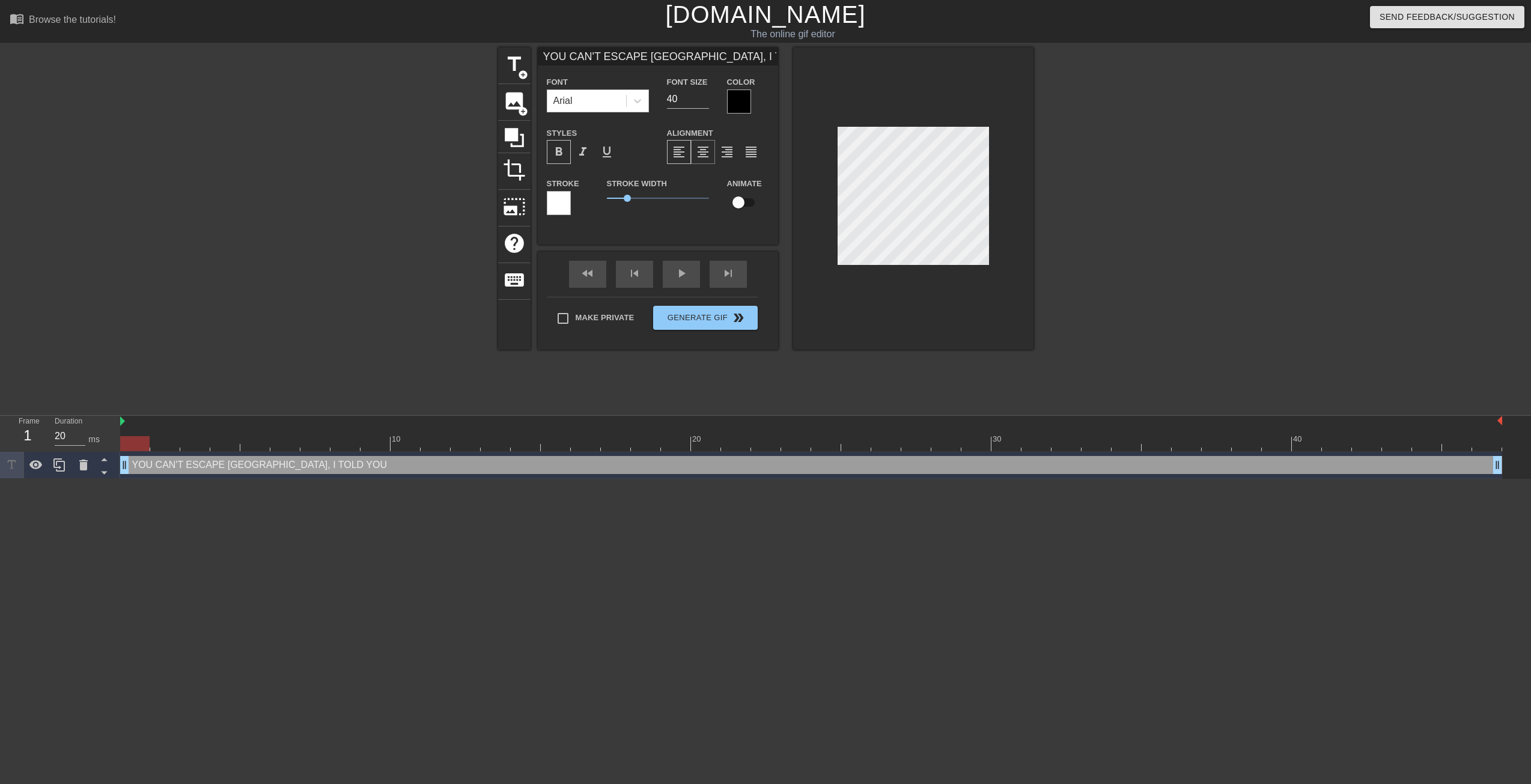
type textarea "YOU CAN'T ESCAPE BRAZIL, I TOLD YOU"
click at [700, 152] on span "format_align_center" at bounding box center [703, 152] width 14 height 14
click at [684, 97] on input "40" at bounding box center [688, 99] width 42 height 19
type input "4"
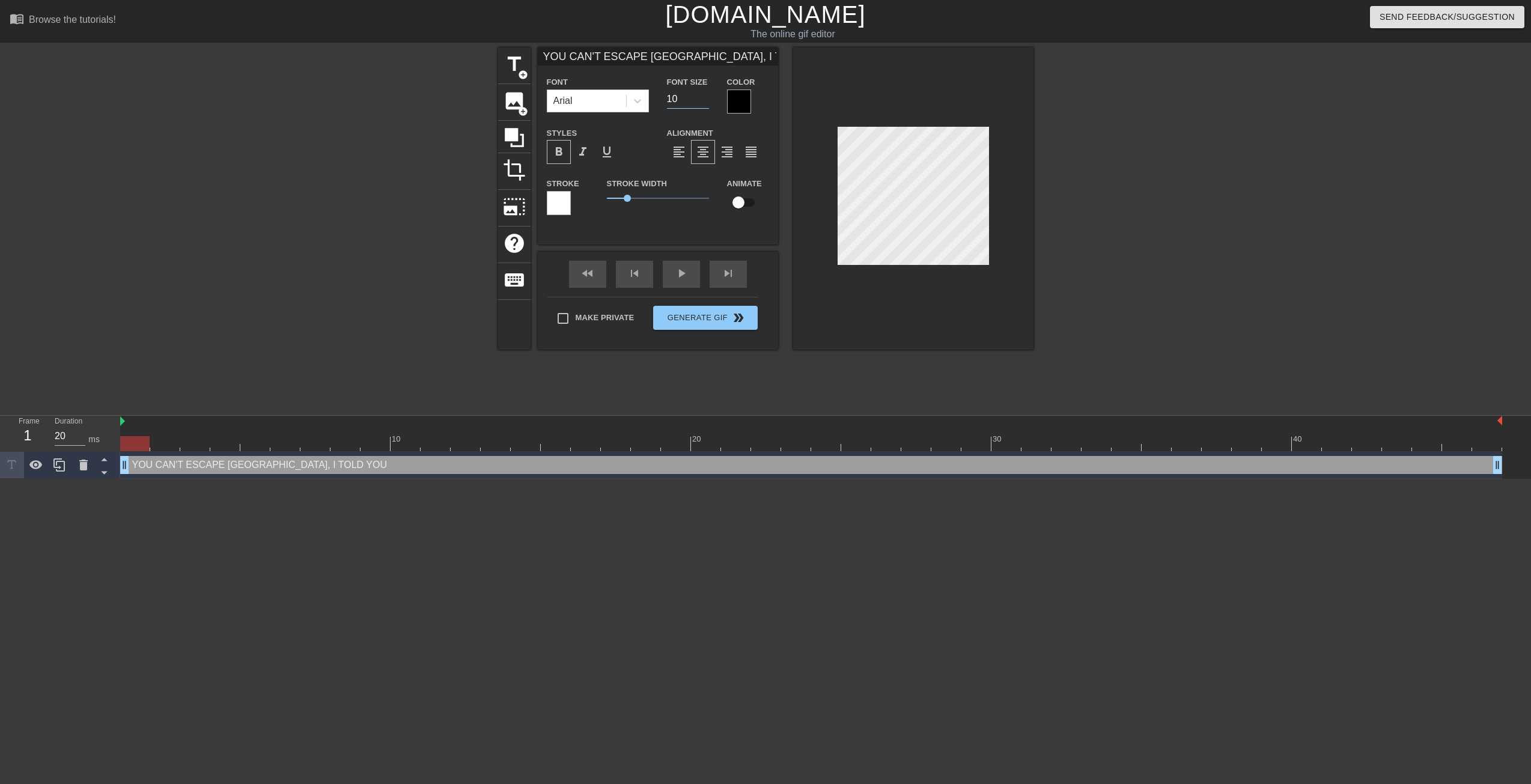
click at [684, 96] on input "10" at bounding box center [688, 99] width 42 height 19
type input "2"
type input "20"
click at [687, 51] on input "YOU CAN'T ESCAPE BRAZIL, I TOLD YOU" at bounding box center [658, 56] width 240 height 18
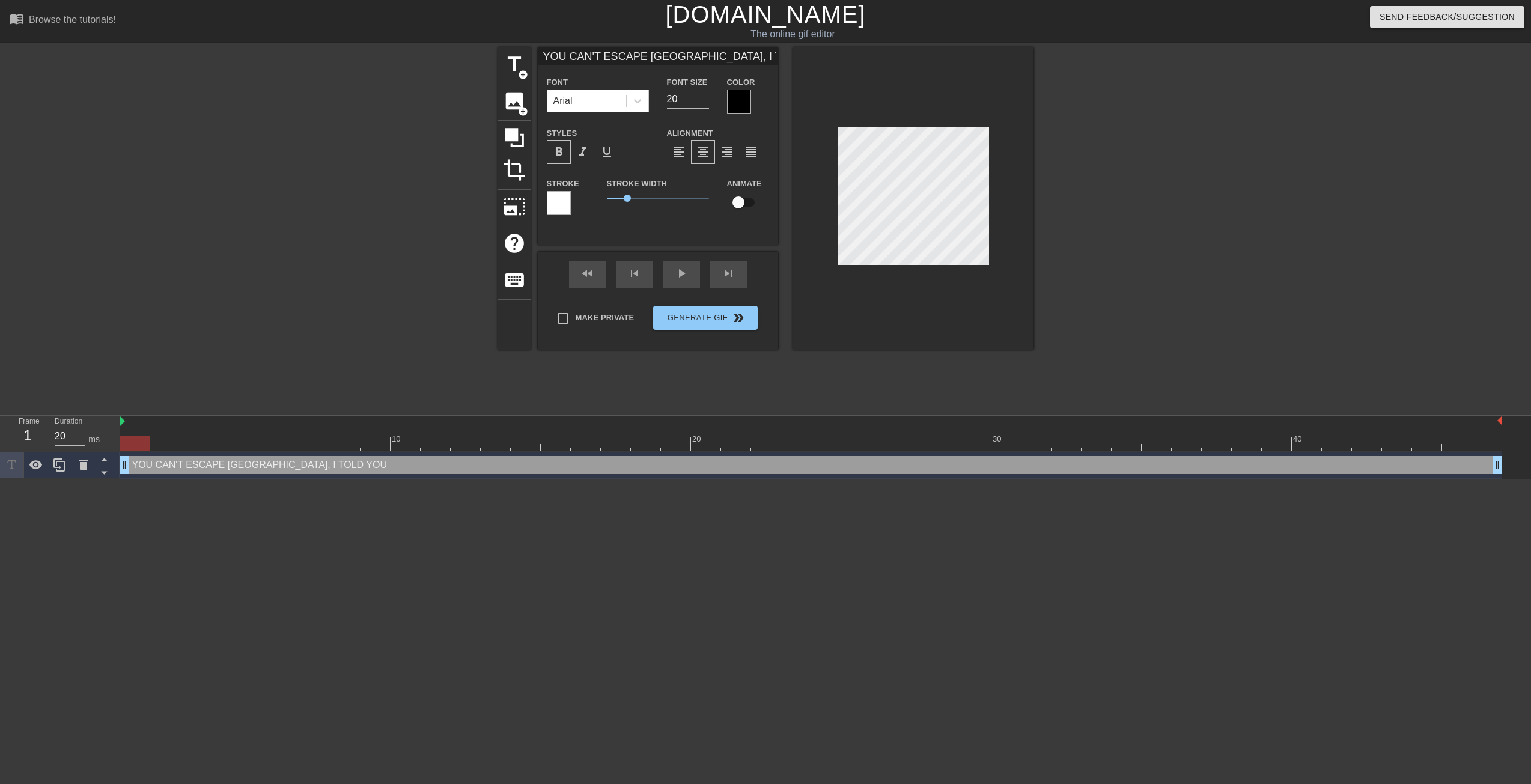
click at [690, 52] on input "YOU CAN'T ESCAPE BRAZIL, I TOLD YOU" at bounding box center [658, 56] width 240 height 18
click at [649, 54] on input "YOU CAN'T ESCAPE BRAZIL, I TOLD YOU" at bounding box center [658, 56] width 240 height 18
click at [668, 60] on input "YOU CAN'T ESCAPE BRAZIL, I TOLD YOU" at bounding box center [658, 56] width 240 height 18
click at [652, 59] on input "YOU CAN'T ESCAPE BRAZIL, I TOLD YOU" at bounding box center [658, 56] width 240 height 18
type input "YOU CAN'T ESCAPE BRAZIL, I TOLD YOU"
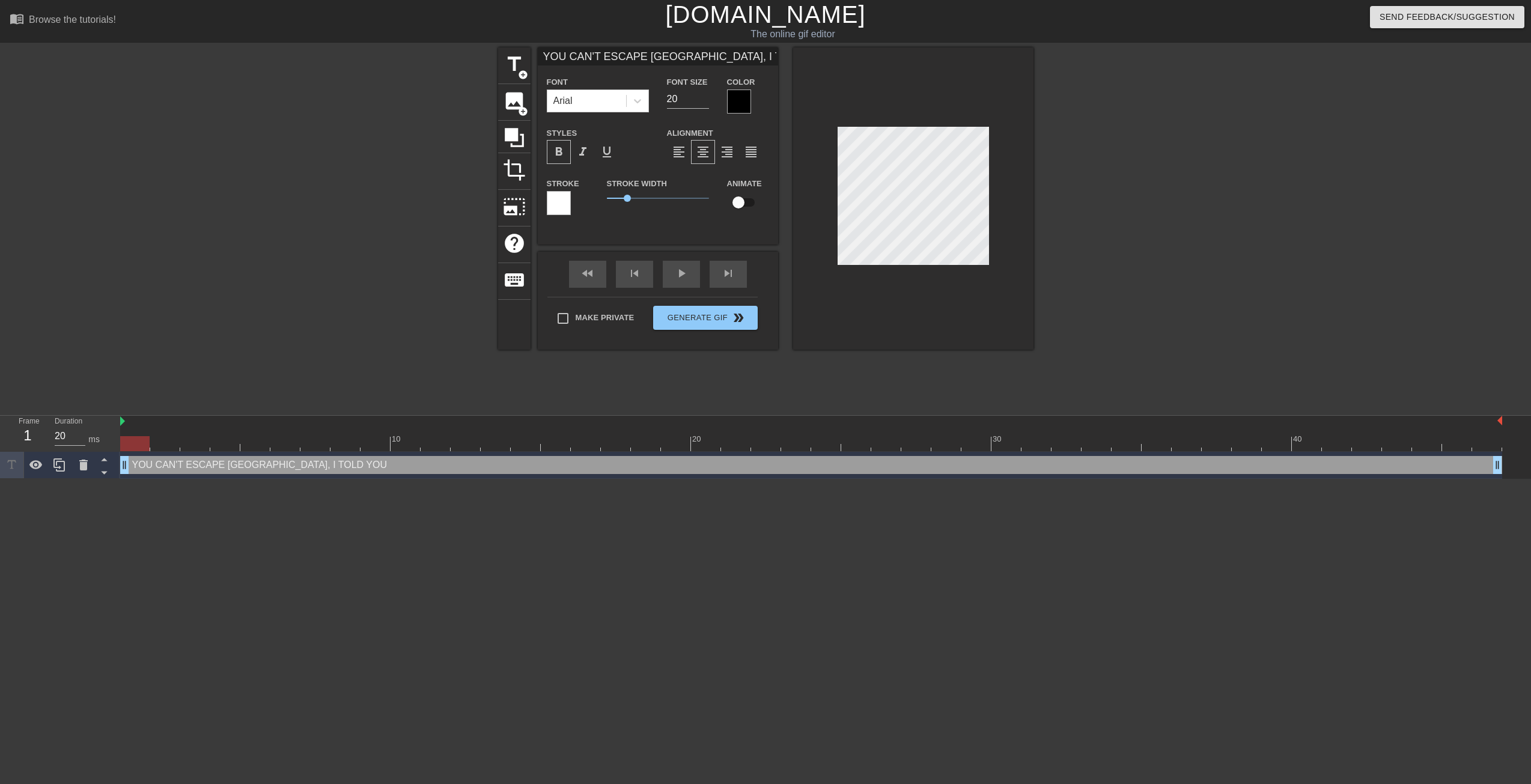
type textarea "YOU CAN'T ESCAPE BRAZIL, I TOLD YOU"
type input "YOU CAN'T ESCAPE BRAZIL, I TOLD YOU"
type input "21"
click at [704, 95] on input "21" at bounding box center [688, 99] width 42 height 19
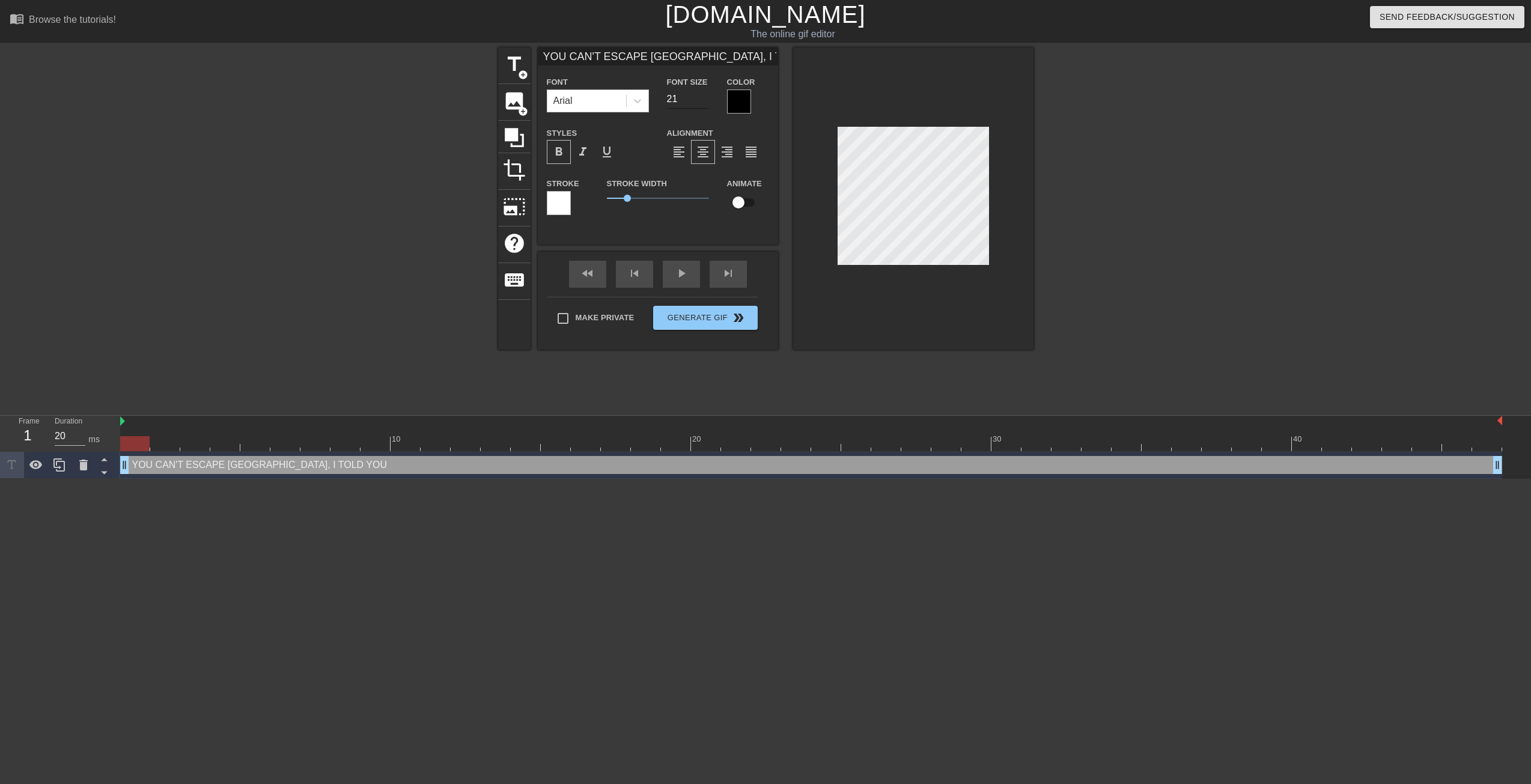
type input "YOU CAN'T ESCAPE BRAZIL, I TOLD YOU"
type input "22"
click at [704, 95] on input "22" at bounding box center [688, 99] width 42 height 19
type input "YOU CAN'T ESCAPE BRAZIL, I TOLD YOU"
type input "23"
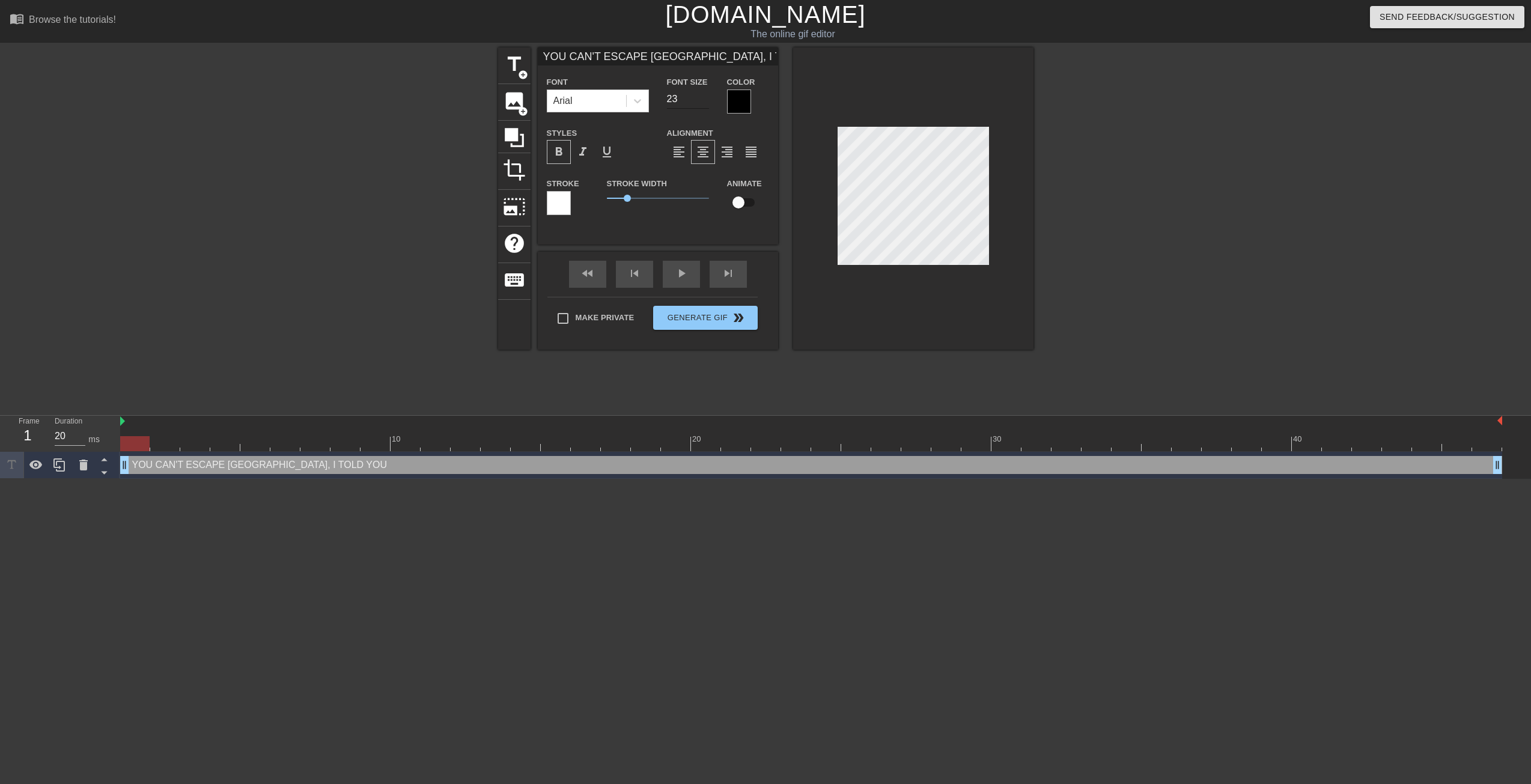
click at [704, 95] on input "23" at bounding box center [688, 99] width 42 height 19
type textarea "YOU CAN'T ESCAPE BRAZIL, I TOLD YOU"
type input "YOU CAN'T ESCAPE BRAZIL, I TOLD YOU"
drag, startPoint x: 632, startPoint y: 197, endPoint x: 600, endPoint y: 198, distance: 32.0
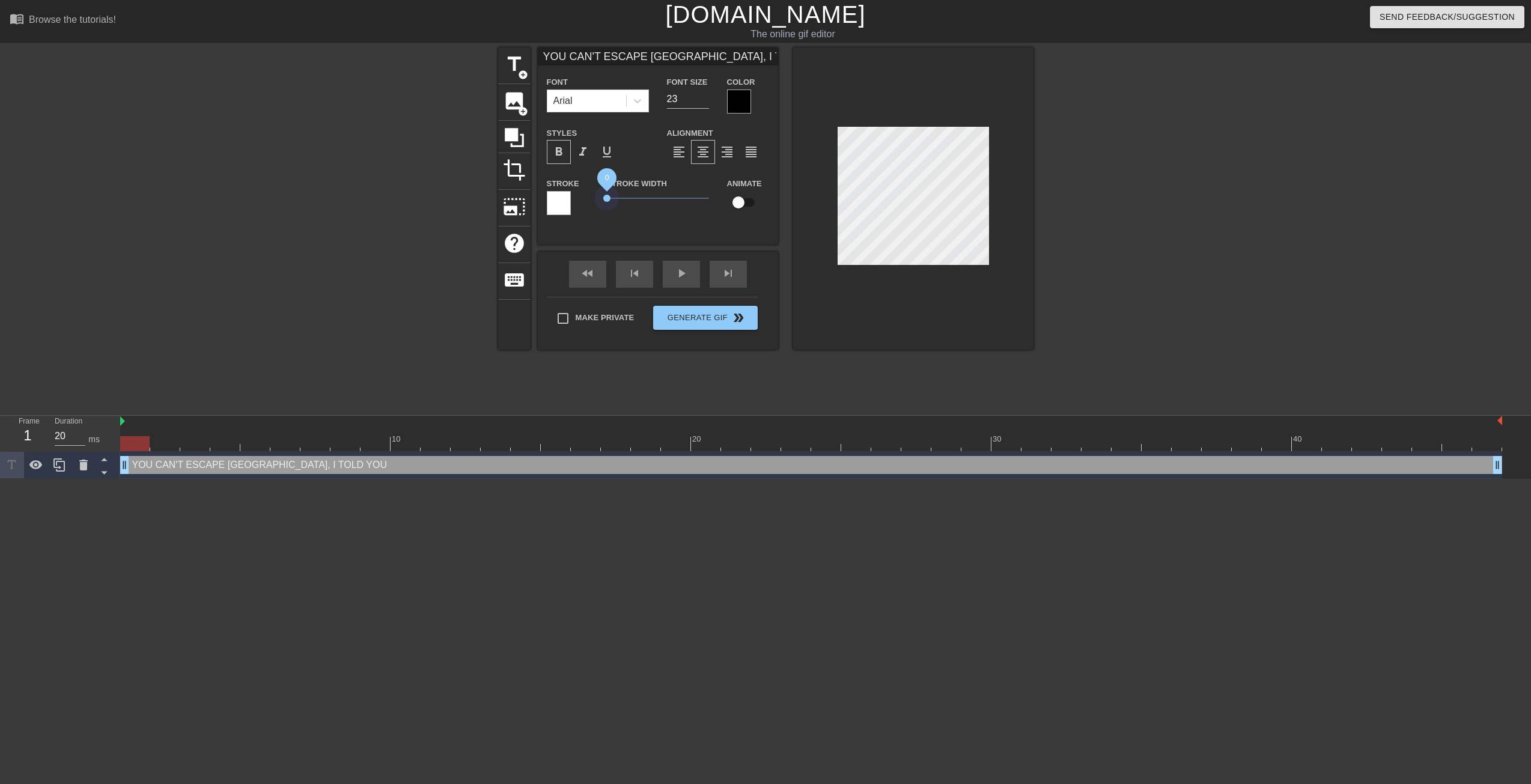
click at [600, 198] on div "Stroke Width 0" at bounding box center [658, 201] width 121 height 50
click at [850, 133] on div at bounding box center [913, 198] width 240 height 302
click at [768, 156] on div "format_align_left format_align_center format_align_right format_align_justify" at bounding box center [718, 152] width 102 height 24
click at [812, 150] on div at bounding box center [913, 198] width 240 height 302
drag, startPoint x: 608, startPoint y: 194, endPoint x: 595, endPoint y: 198, distance: 13.6
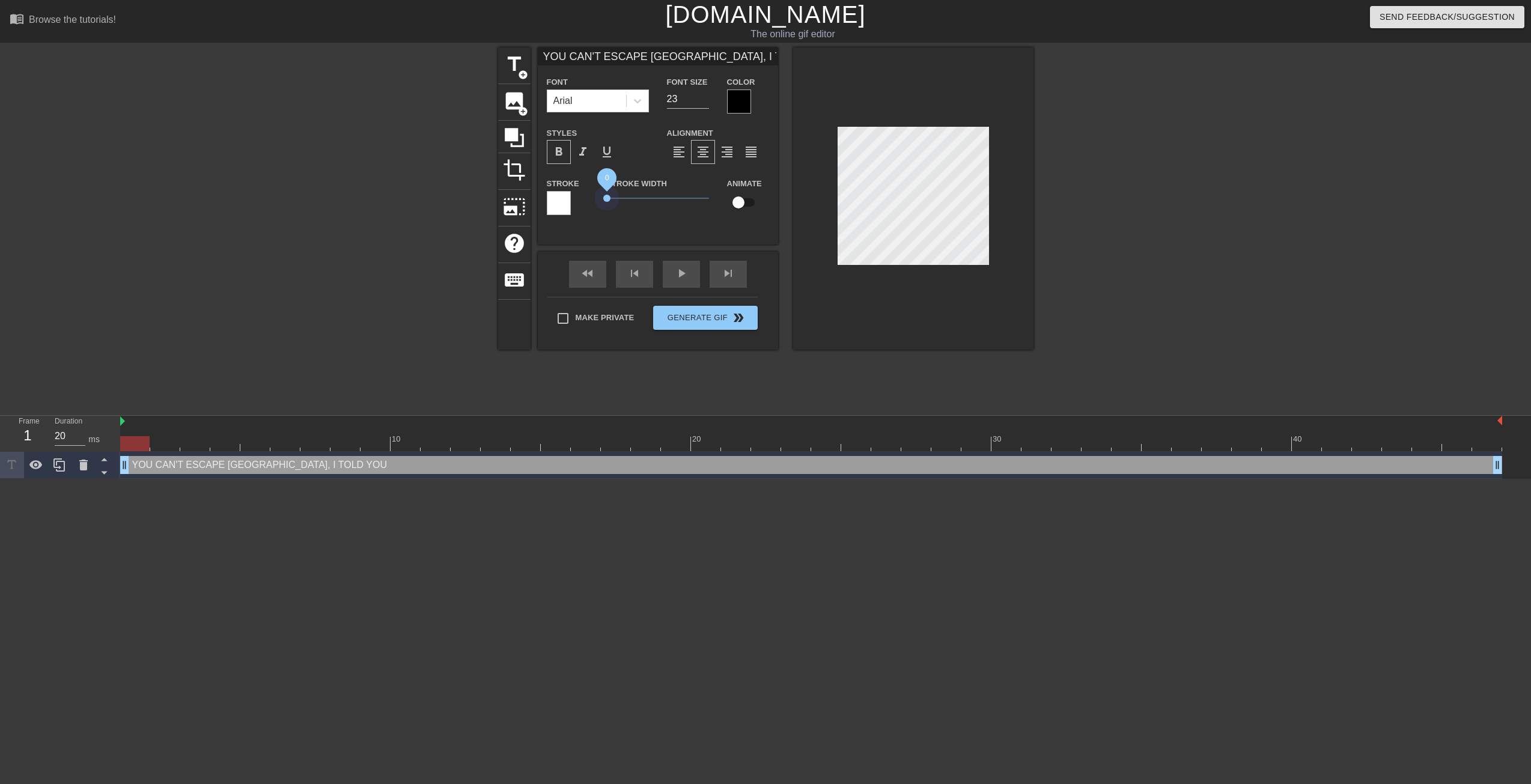
click at [595, 198] on div "Stroke Stroke Width 0 Animate" at bounding box center [658, 201] width 240 height 50
type input "YOU CAN'T ESCAPE BRAZIL, I TOLD YOU"
type input "22"
click at [702, 103] on input "22" at bounding box center [688, 99] width 42 height 19
type input "YOU CAN'T ESCAPE BRAZIL, I TOLD YOU"
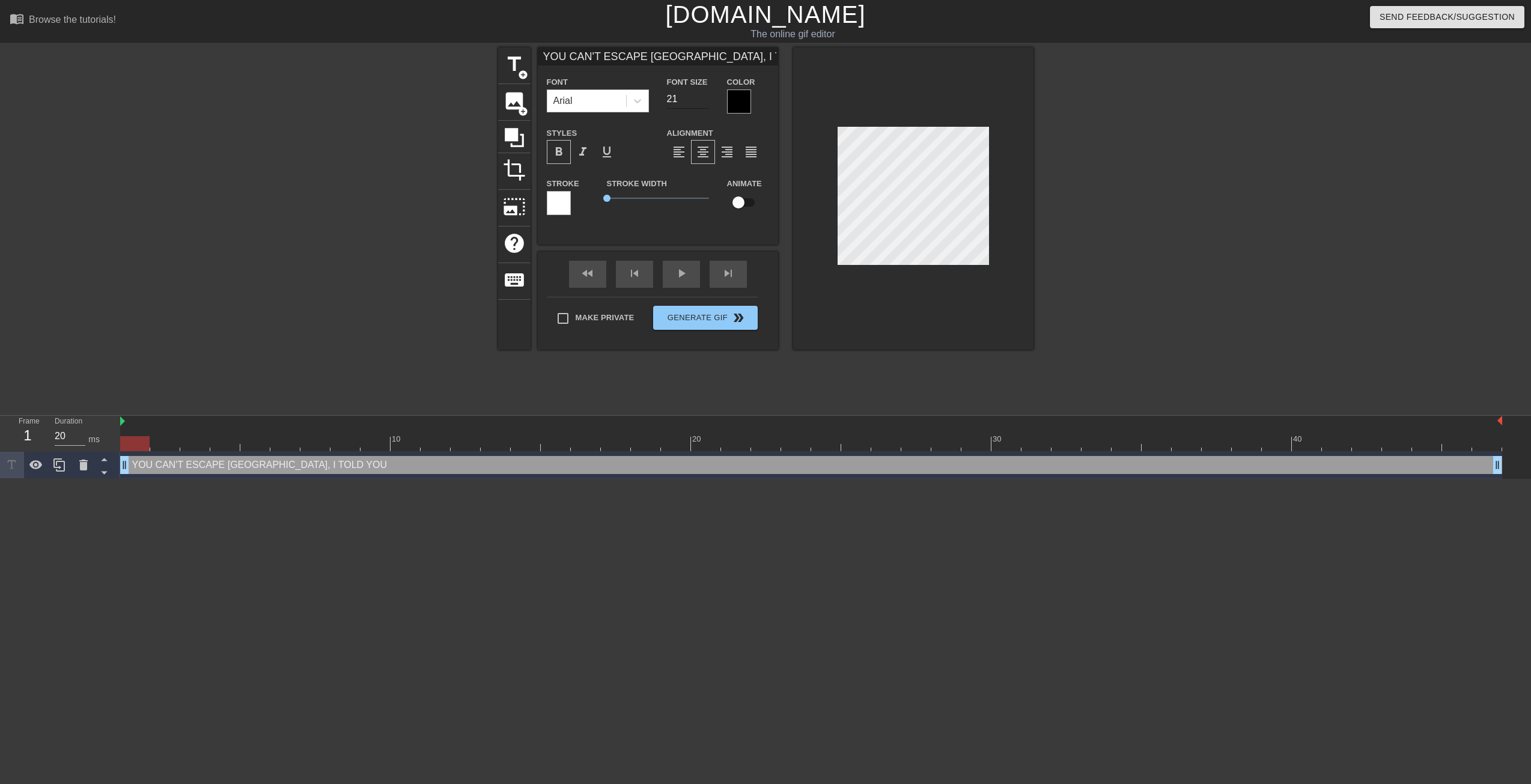
click at [704, 103] on input "21" at bounding box center [688, 99] width 42 height 19
type input "20"
click at [704, 103] on input "20" at bounding box center [688, 99] width 42 height 19
click at [748, 164] on div "format_align_justify" at bounding box center [751, 152] width 24 height 24
click at [705, 153] on span "format_align_center" at bounding box center [703, 152] width 14 height 14
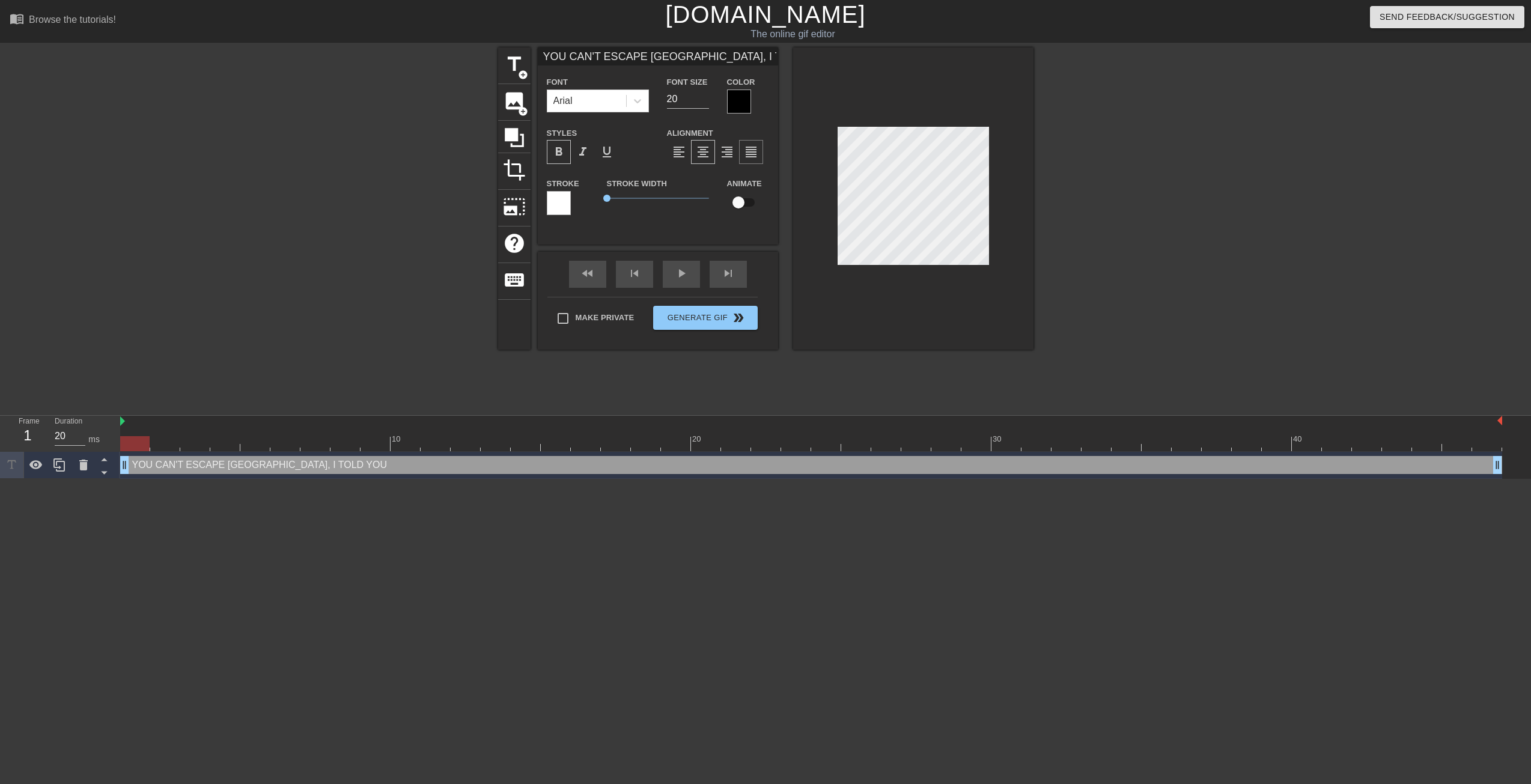
click at [746, 154] on span "format_align_justify" at bounding box center [751, 152] width 14 height 14
click at [563, 154] on span "format_bold" at bounding box center [559, 152] width 14 height 14
type input "YOU CAN'T ESCAPE BRAZIL, I TOLD YOU"
drag, startPoint x: 610, startPoint y: 198, endPoint x: 598, endPoint y: 197, distance: 12.0
click at [598, 197] on div "Stroke Stroke Width 0 Animate" at bounding box center [658, 201] width 240 height 50
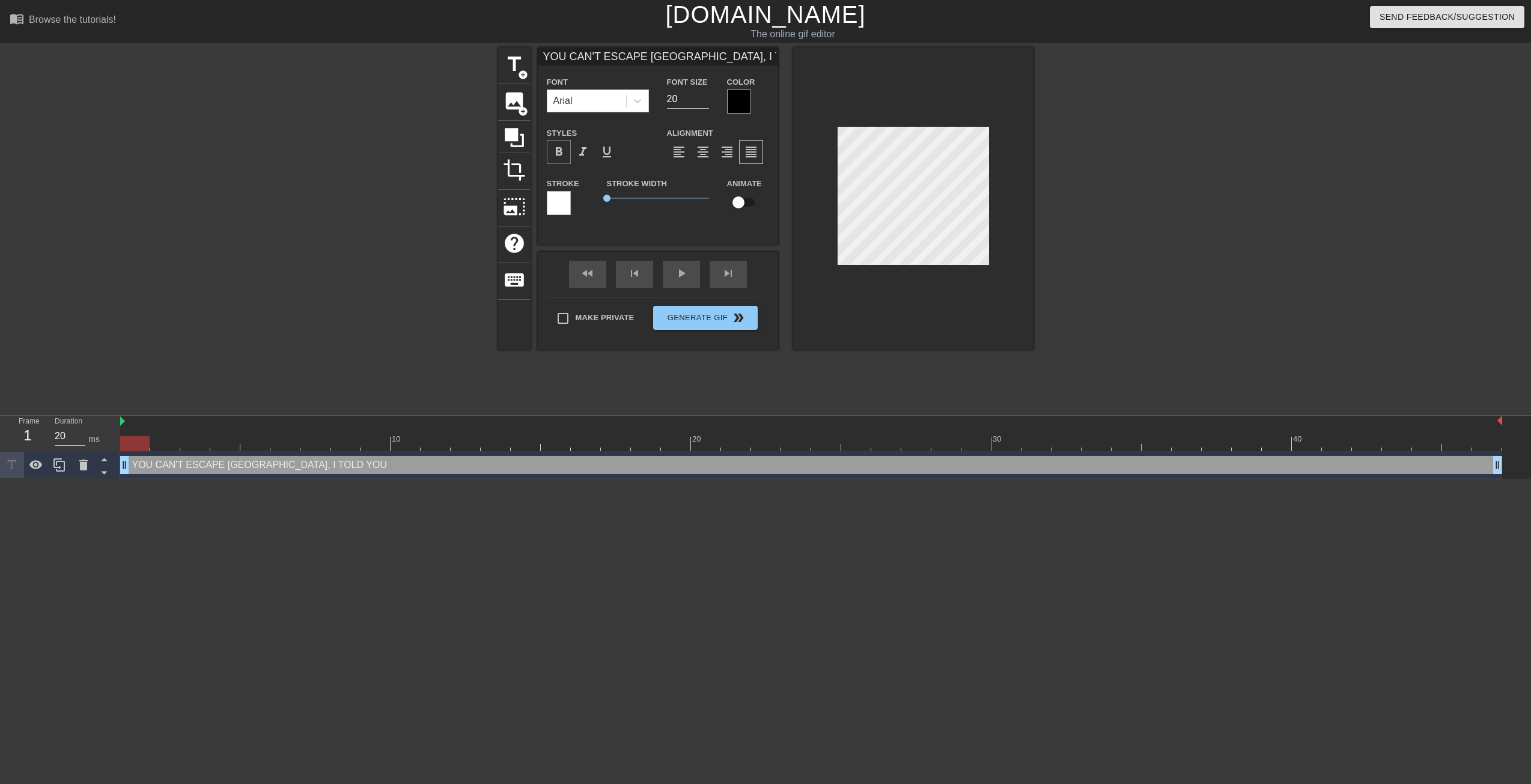
click at [555, 154] on span "format_bold" at bounding box center [559, 152] width 14 height 14
click at [661, 184] on label "Stroke Width" at bounding box center [637, 184] width 60 height 12
type input "YOU CAN'T ESCAPE S, I TOLD YOU"
type textarea "YOU CAN'T ESCAPE S, I TOLD YOU"
type input "YOU CAN'T ESCAPE SB, I TOLD YOU"
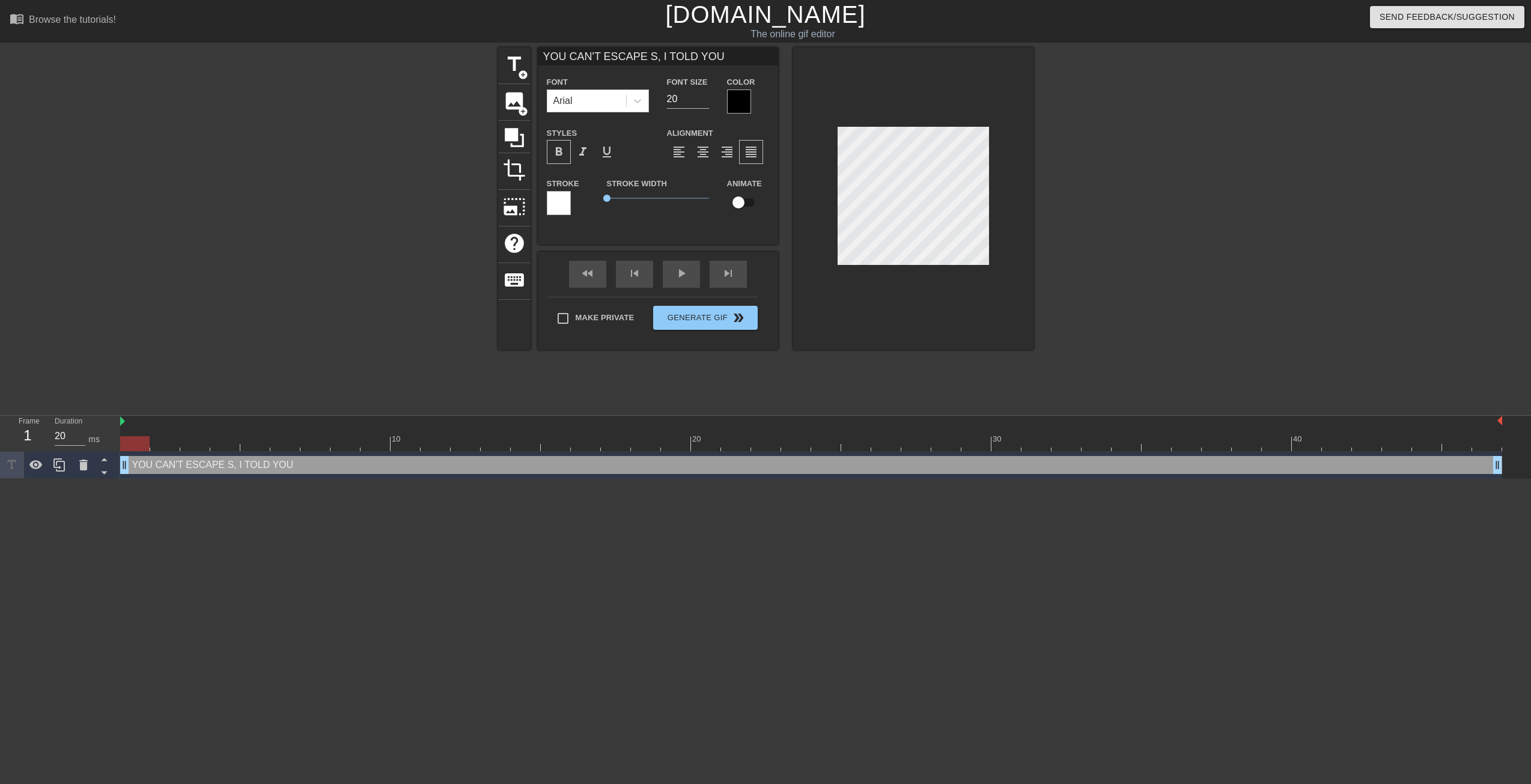
type textarea "YOU CAN'T ESCAPE SB, I TOLD YOU"
type input "YOU CAN'T ESCAPE SBN, I TOLD YOU"
type textarea "YOU CAN'T ESCAPE SBN, I TOLD YOU"
type input "YOU CAN'T ESCAPE SBN, I TOLD YOU"
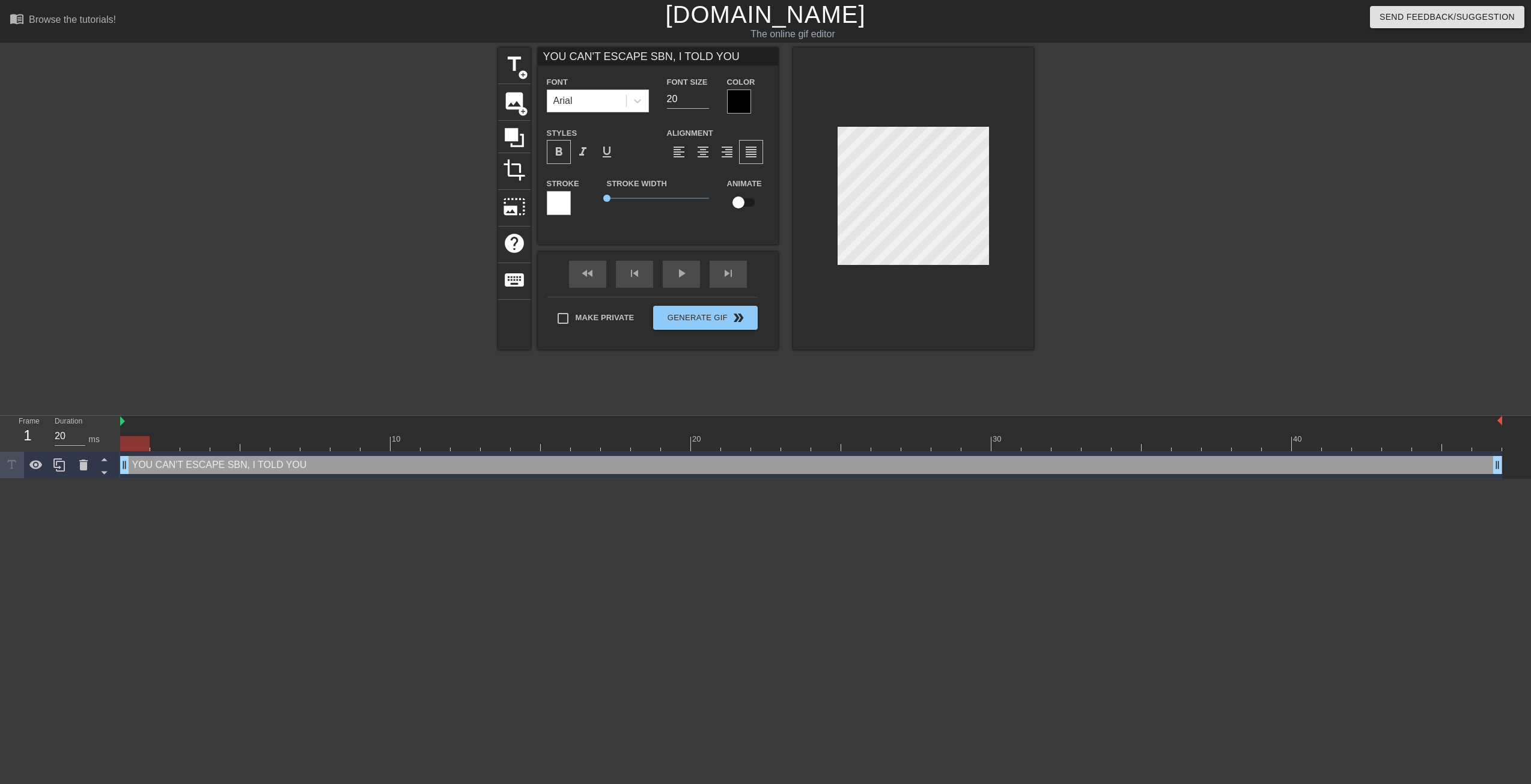
scroll to position [1, 1]
type textarea "YOU CAN'T ESCAPE SBN, I TOLD YOU"
type input "YOU CAN'T ESCAPE SBN, ITOLD YOU"
type textarea "YOU CAN'T ESCAPE SBN, ITOLD YOU"
type input "YOU CAN'T ESCAPE SBN, I TOLD YOU"
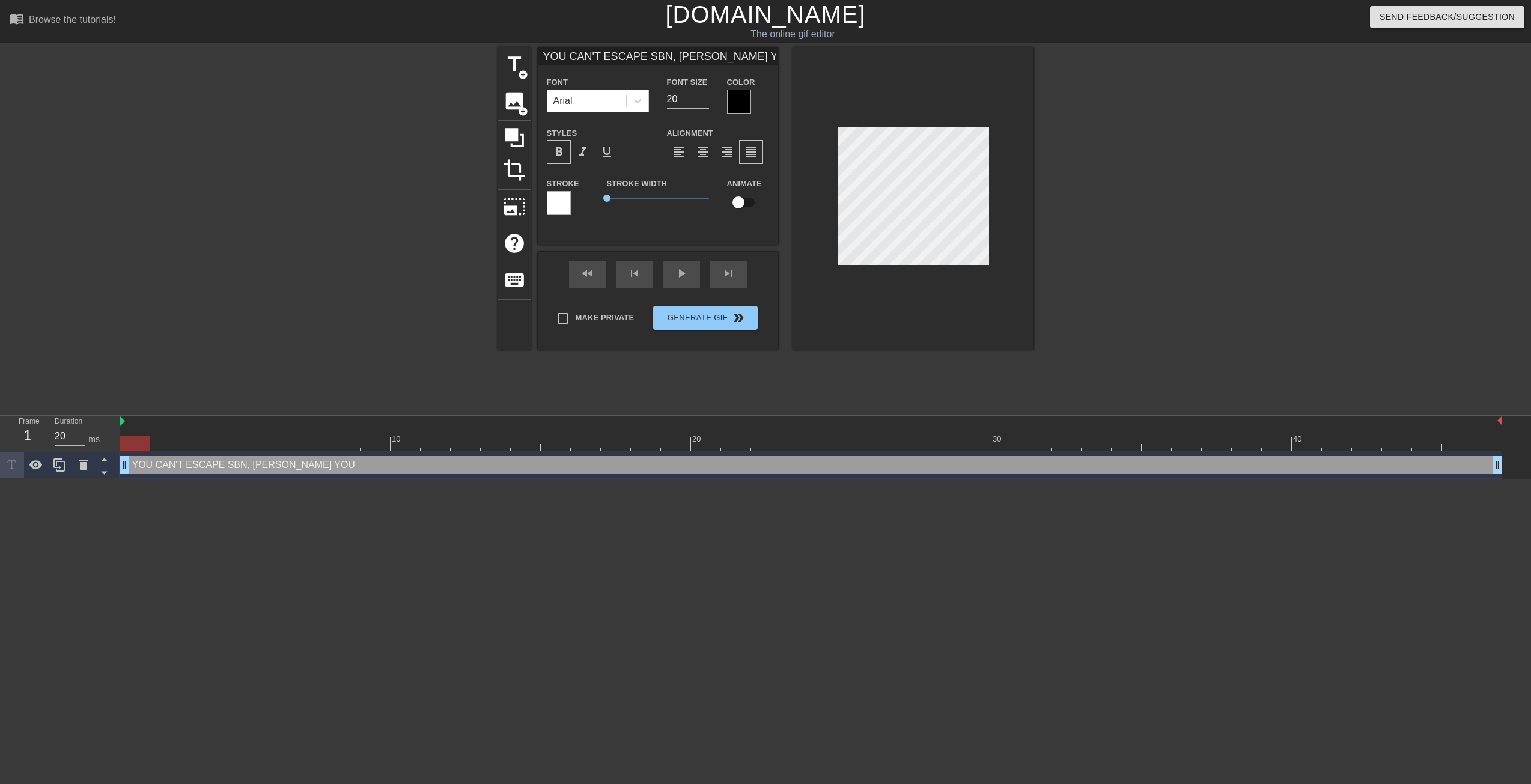
type textarea "YOU CAN'T ESCAPE SBN, I TOLD YOU"
click at [709, 154] on span "format_align_center" at bounding box center [703, 152] width 14 height 14
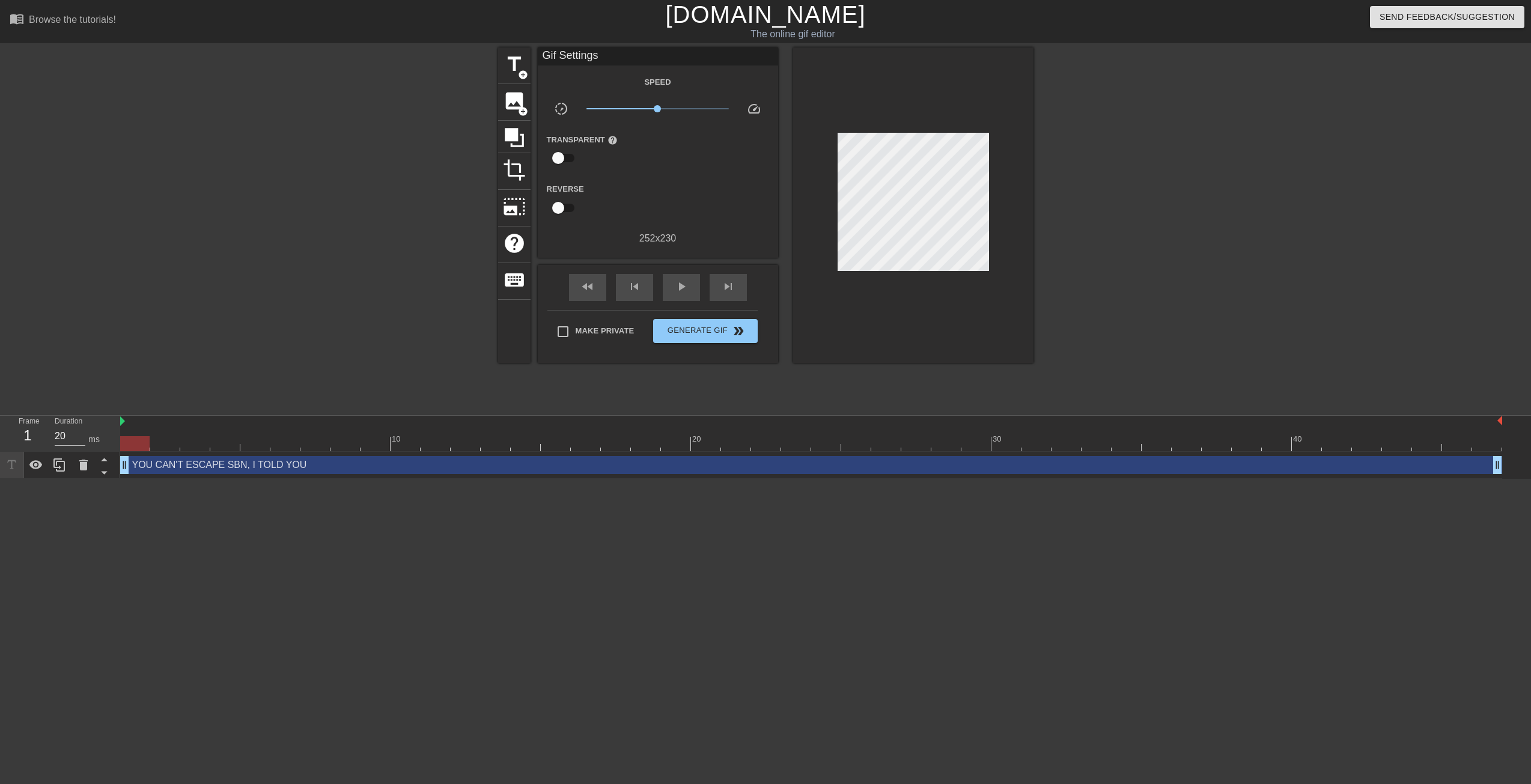
drag, startPoint x: 131, startPoint y: 466, endPoint x: 595, endPoint y: 457, distance: 464.1
click at [595, 457] on div "YOU CAN'T ESCAPE SBN, I TOLD YOU drag_handle drag_handle" at bounding box center [811, 465] width 1382 height 18
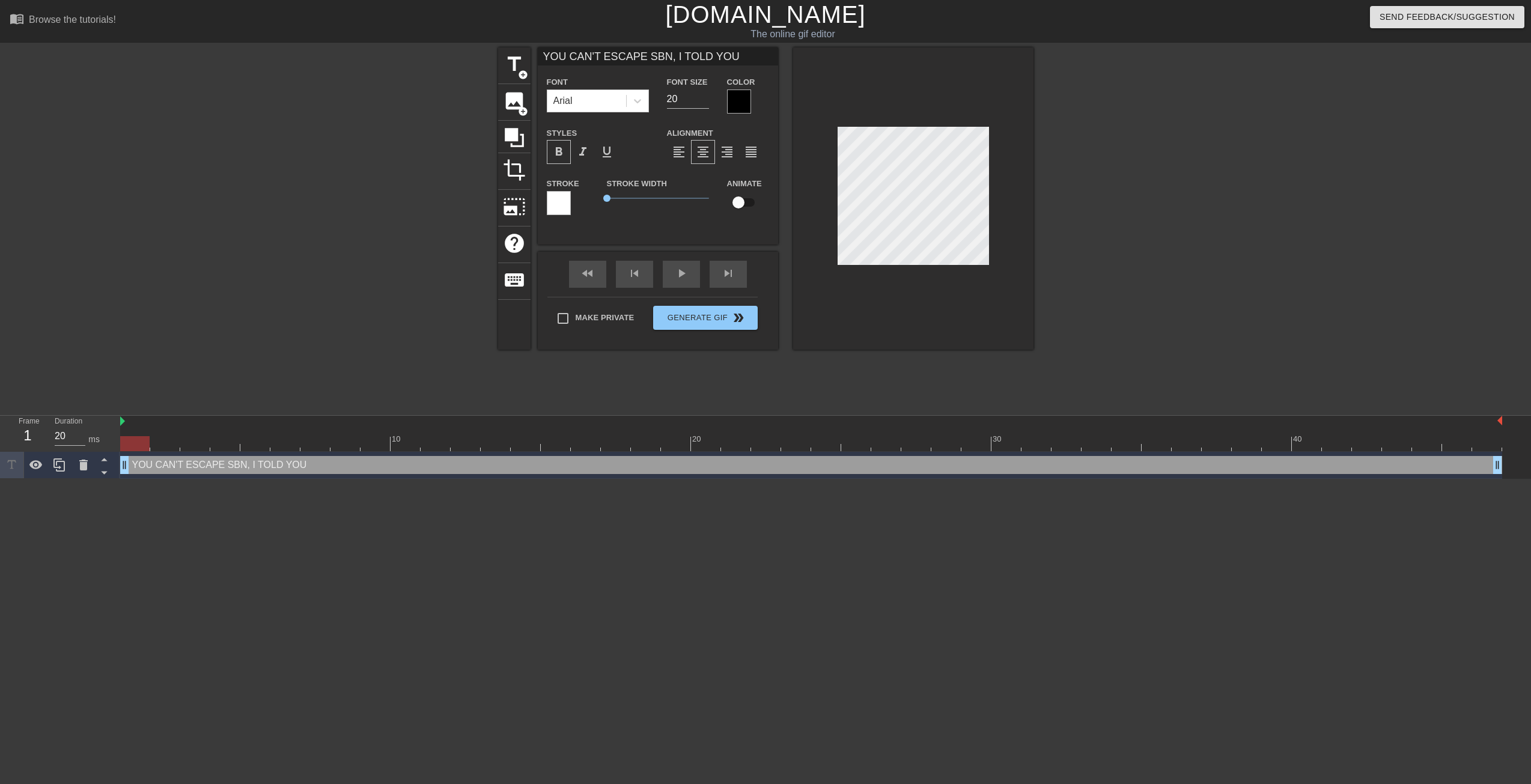
click at [379, 302] on div at bounding box center [393, 227] width 180 height 361
click at [725, 237] on div "YOU CAN'T ESCAPE SBN, I TOLD YOU Font Arial Font Size 20 Color Styles format_bo…" at bounding box center [658, 146] width 240 height 197
click at [816, 225] on div at bounding box center [913, 198] width 240 height 302
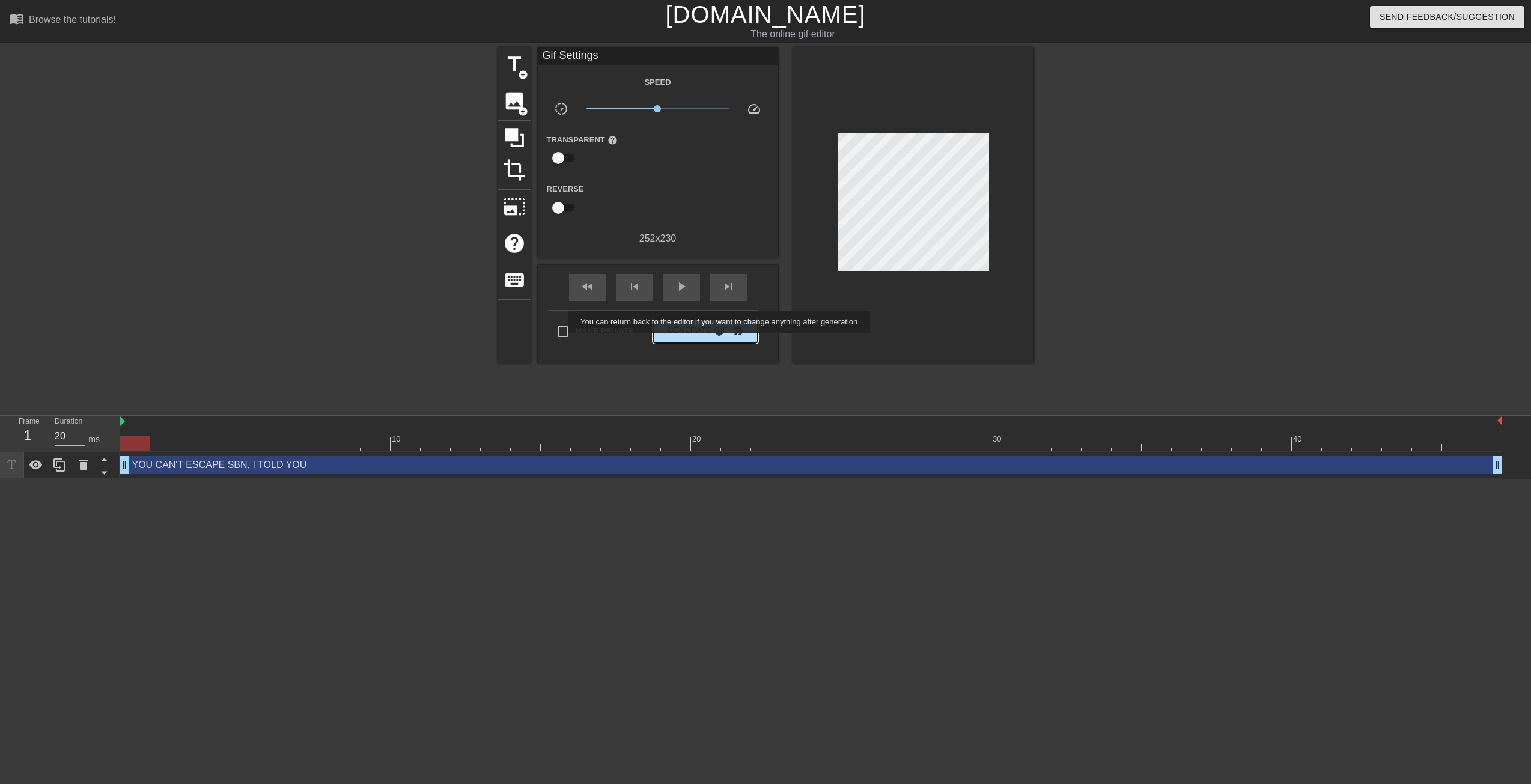
click at [717, 337] on span "Generate Gif double_arrow" at bounding box center [705, 331] width 95 height 14
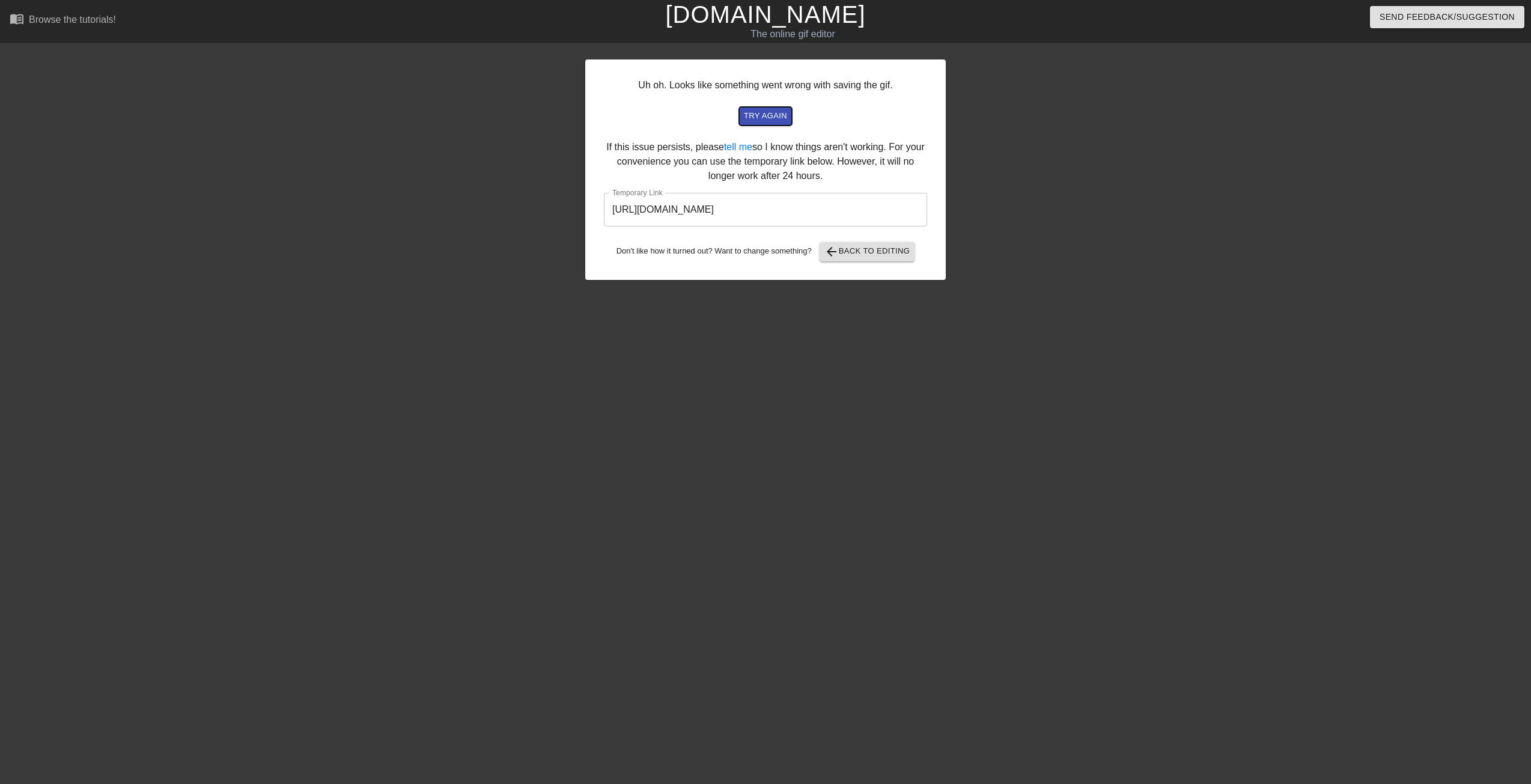
click at [772, 117] on span "try again" at bounding box center [766, 115] width 43 height 14
click at [745, 217] on input "https://www.gifntext.com/temp_generations/a9cZi2Ln.gif" at bounding box center [766, 209] width 324 height 34
click at [733, 13] on link "[DOMAIN_NAME]" at bounding box center [765, 14] width 200 height 27
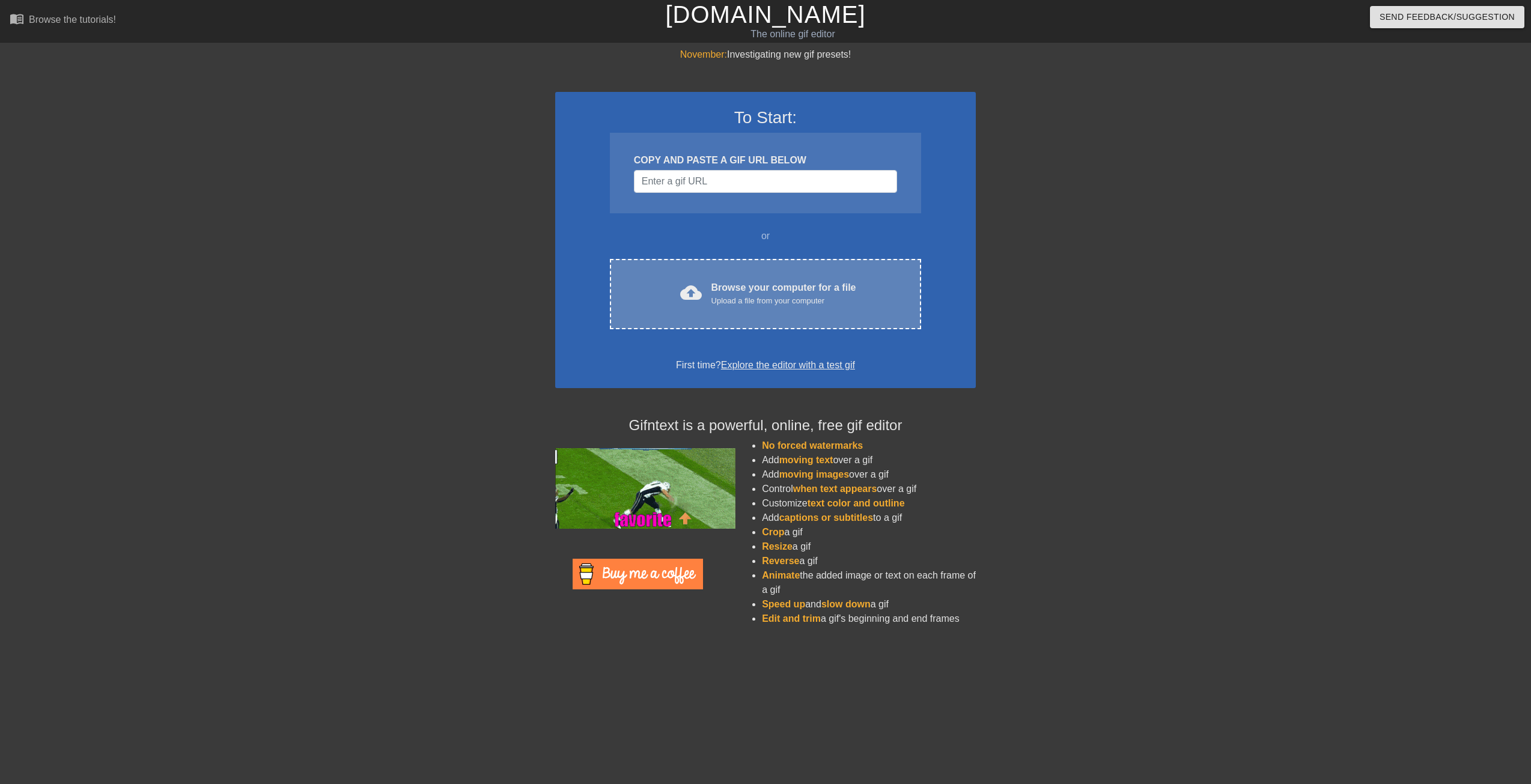
click at [733, 291] on div "Browse your computer for a file Upload a file from your computer" at bounding box center [784, 293] width 145 height 27
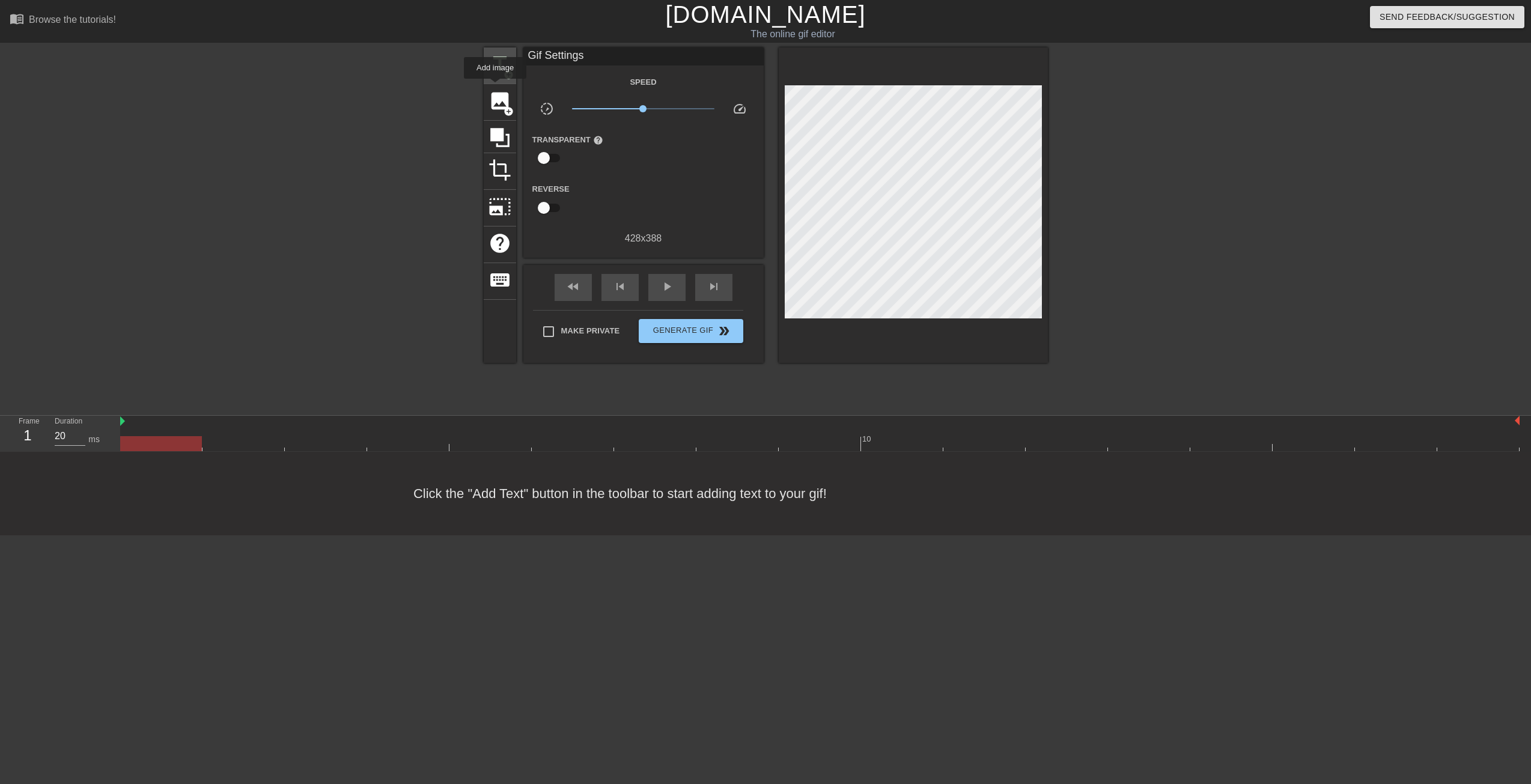
click at [492, 67] on span "title" at bounding box center [500, 65] width 23 height 23
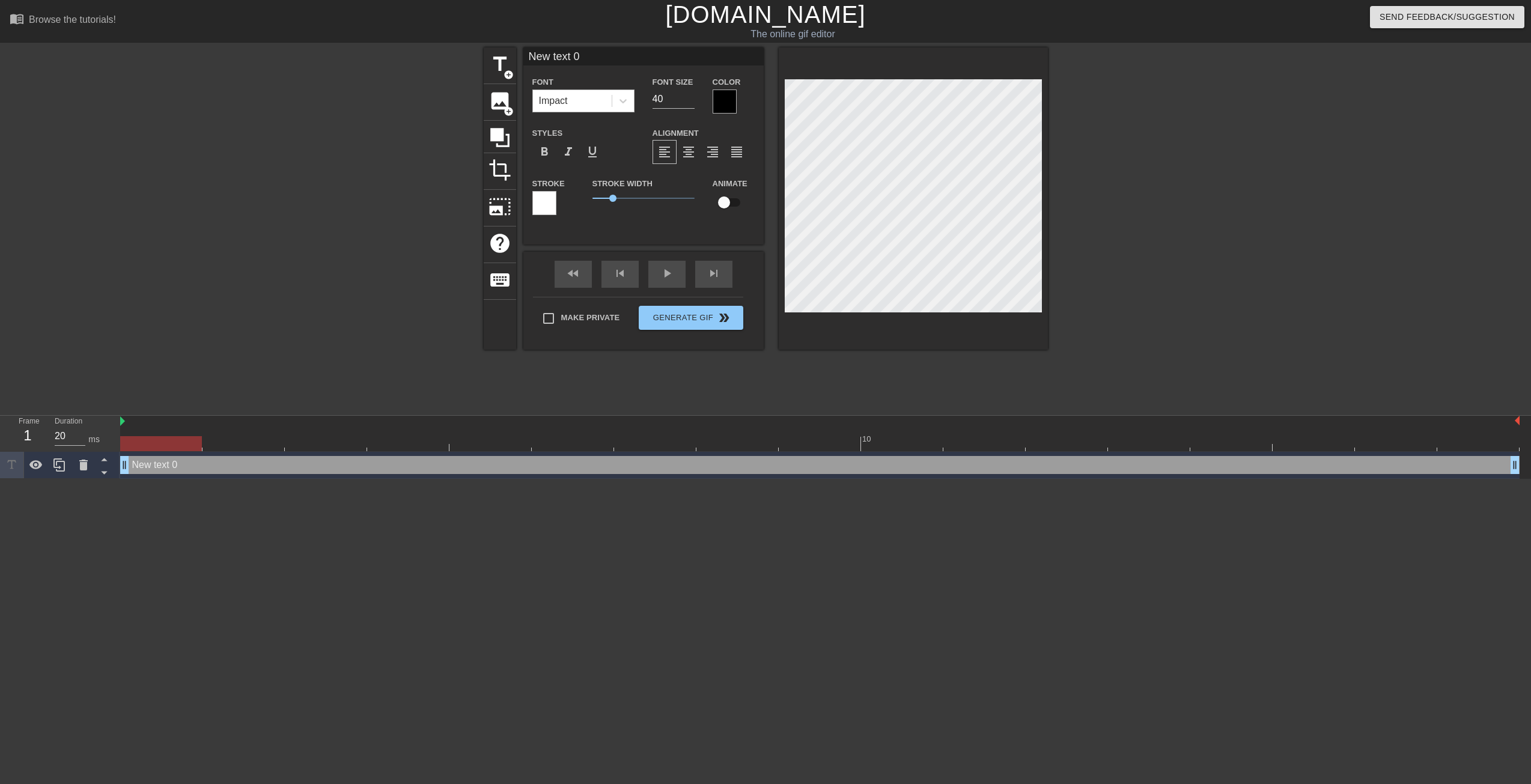
click at [581, 100] on div "Impact" at bounding box center [573, 101] width 79 height 22
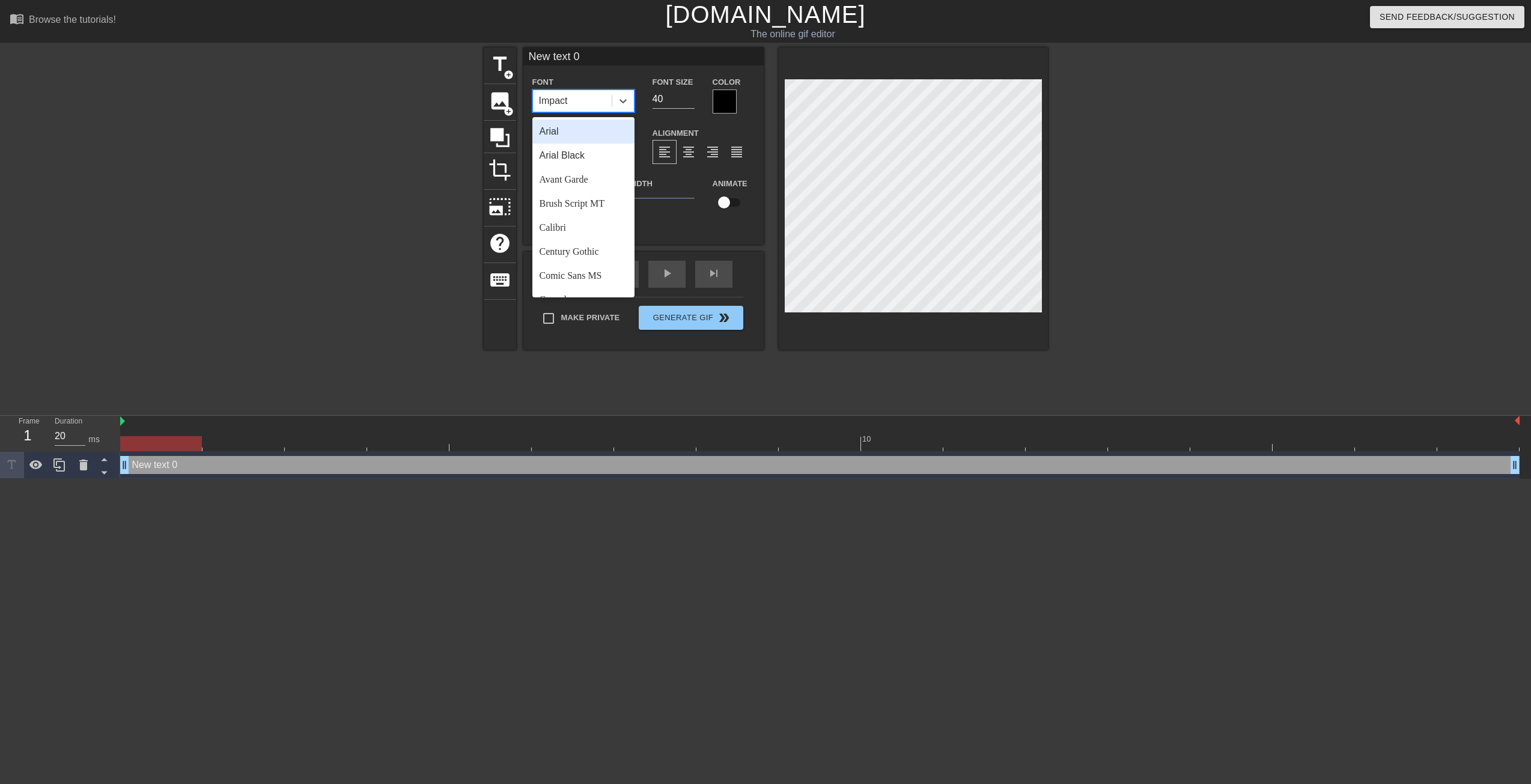
click at [585, 141] on div "Arial" at bounding box center [583, 132] width 102 height 24
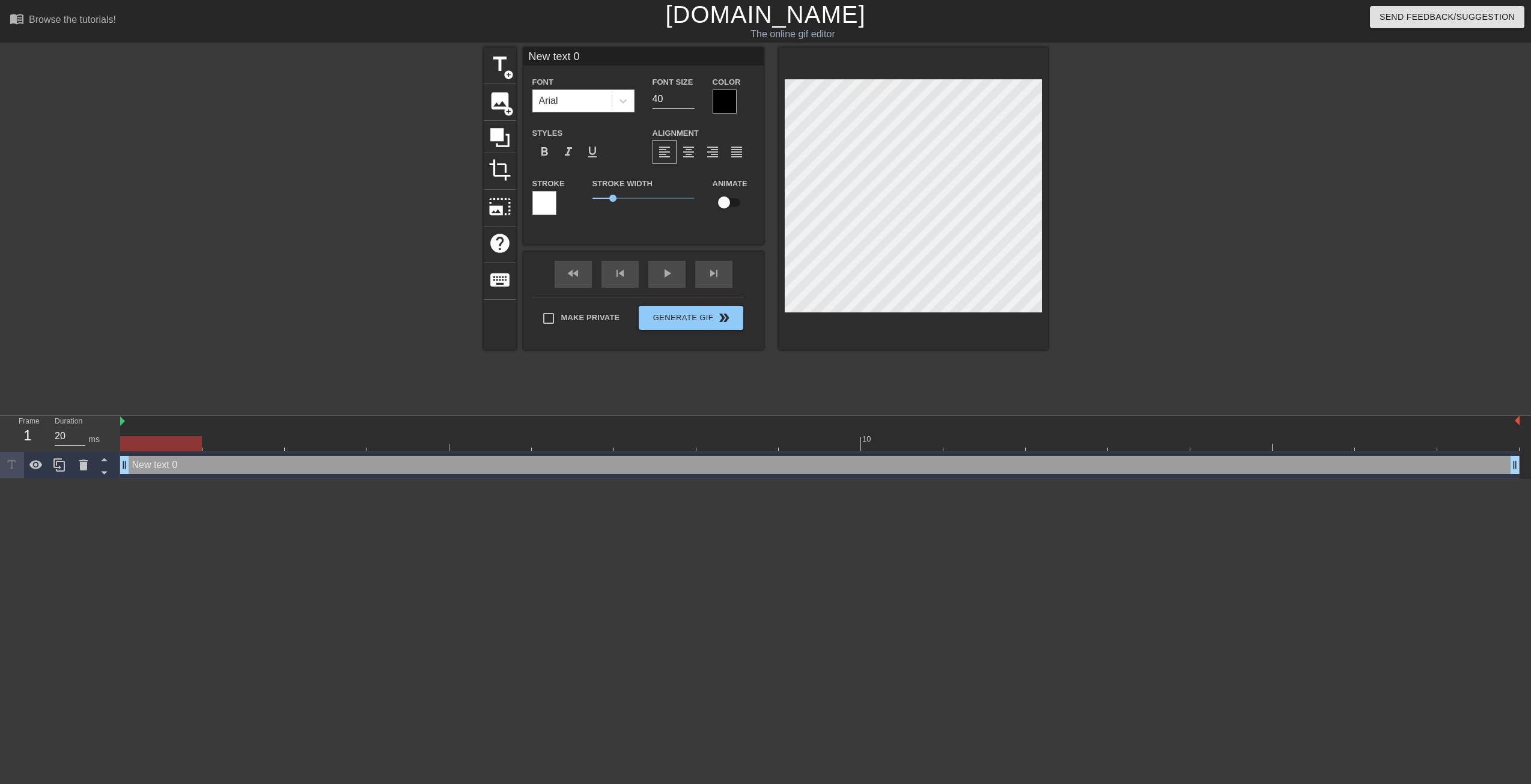
scroll to position [0, 2]
type input "S"
type textarea "S"
type input "SB"
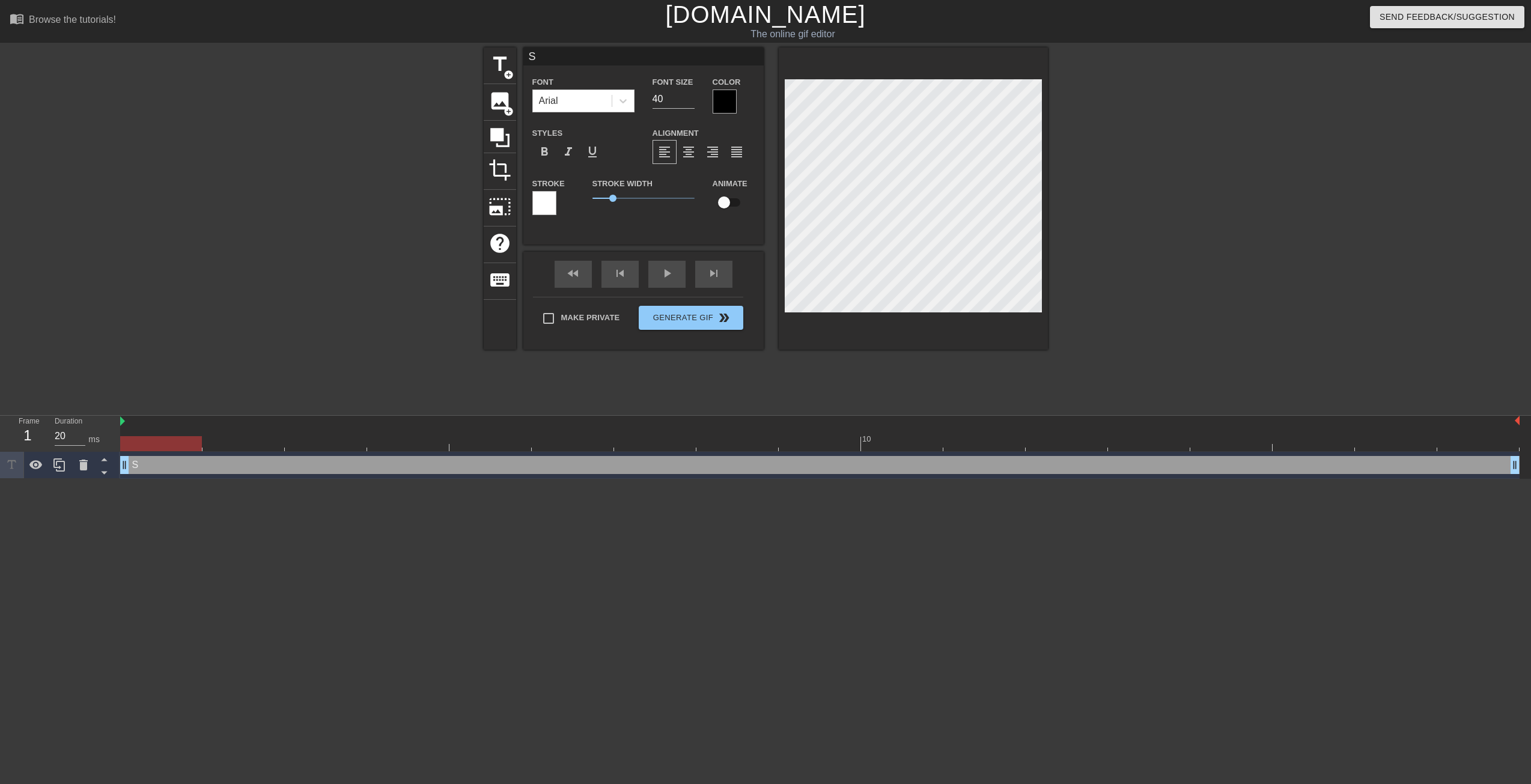
type textarea "SB"
type input "SBN"
type textarea "SBN"
click at [546, 155] on span "format_bold" at bounding box center [545, 152] width 14 height 14
drag, startPoint x: 611, startPoint y: 196, endPoint x: 572, endPoint y: 195, distance: 39.0
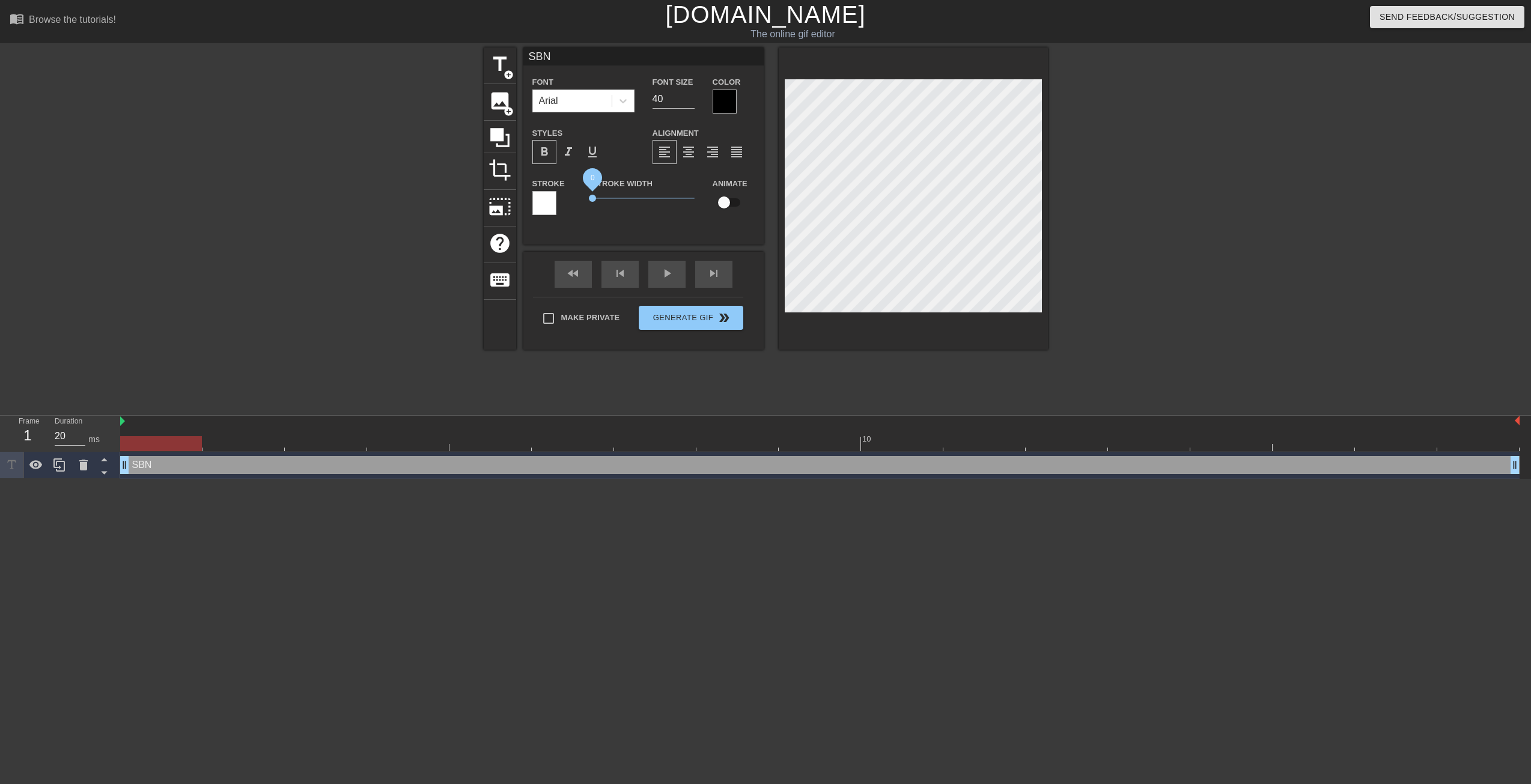
click at [572, 195] on div "Stroke Stroke Width 0 Animate" at bounding box center [644, 201] width 240 height 50
click at [937, 391] on div "title add_circle image add_circle crop photo_size_select_large help keyboard SB…" at bounding box center [766, 227] width 565 height 361
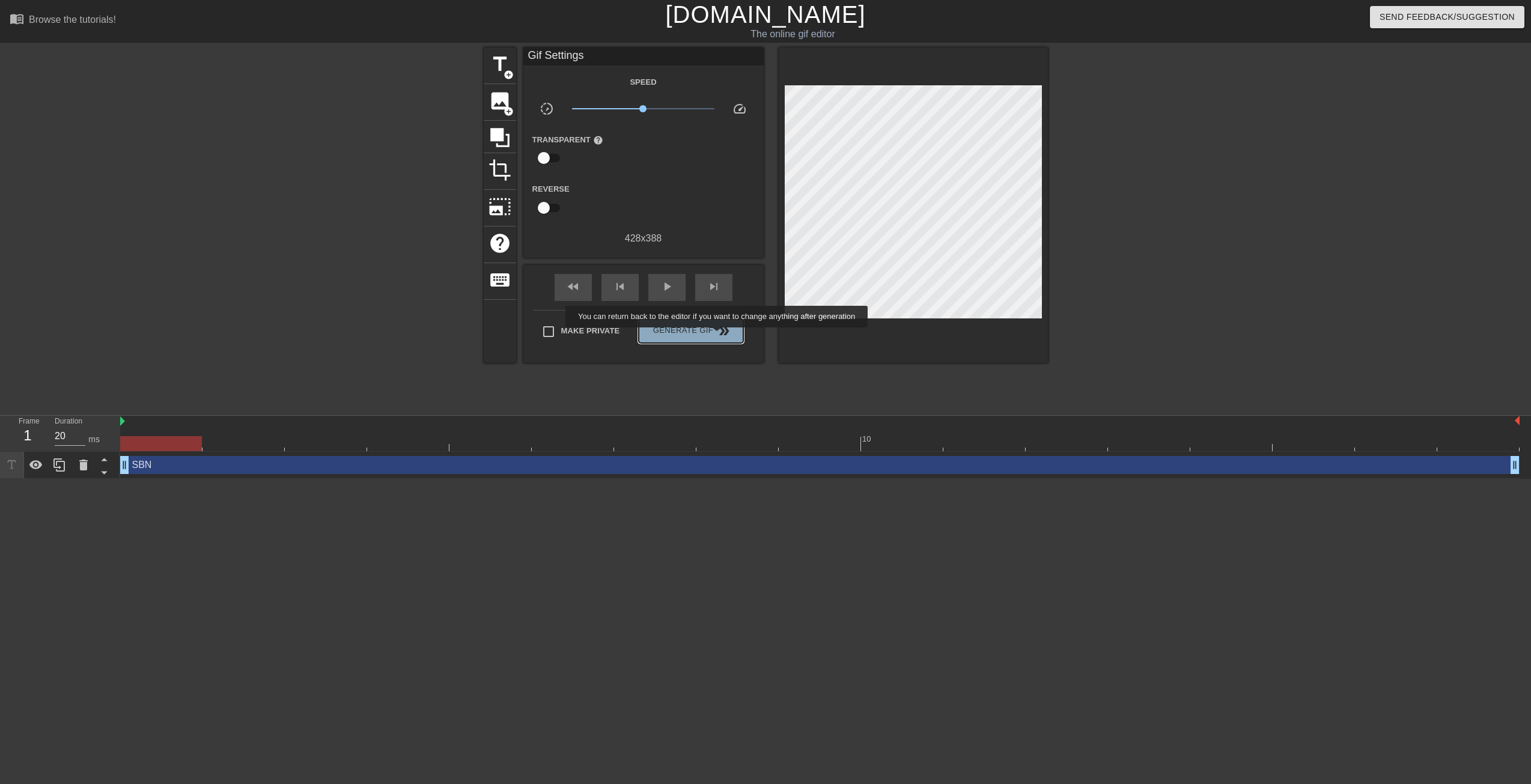
click at [717, 336] on span "Generate Gif double_arrow" at bounding box center [691, 331] width 95 height 14
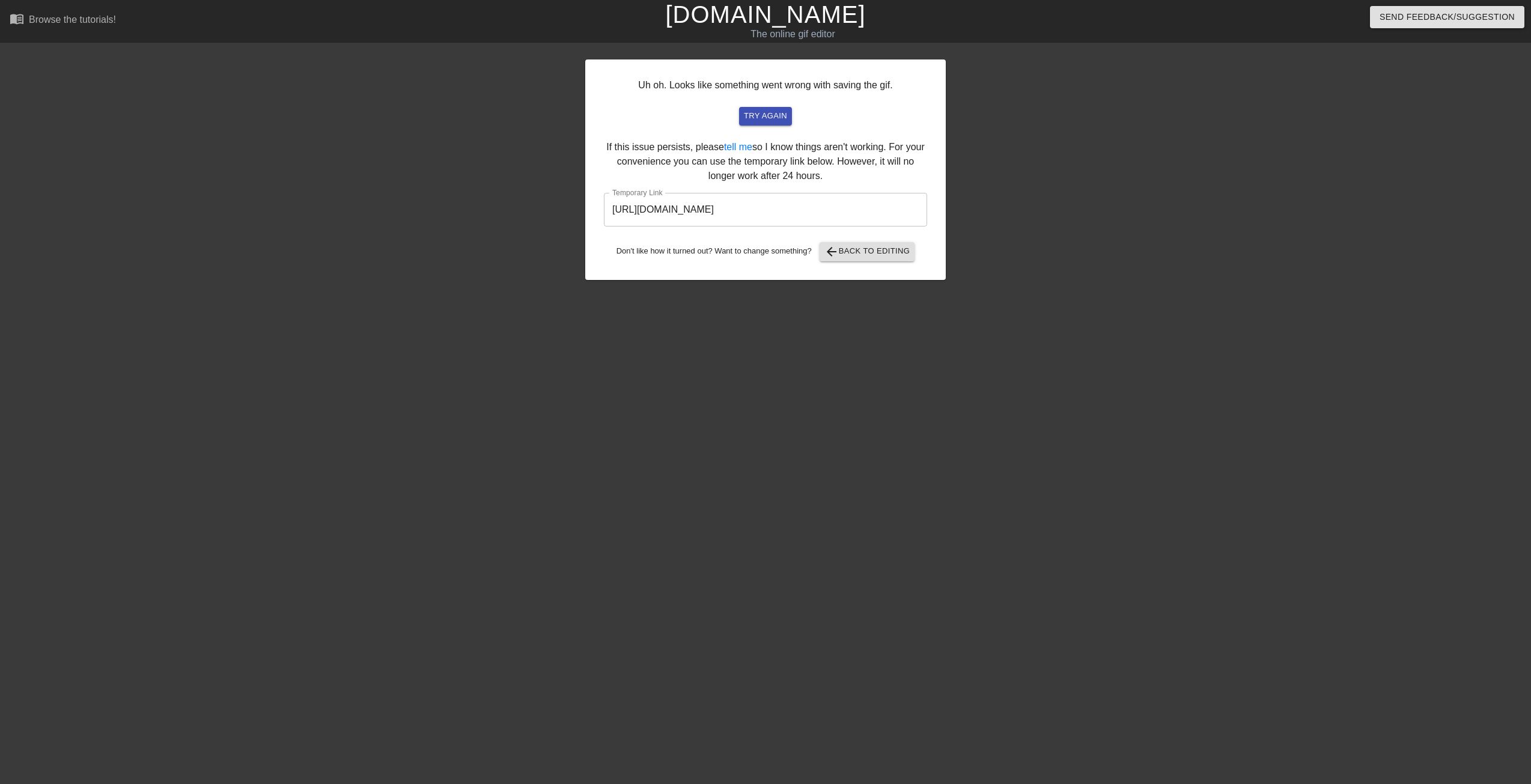
click at [837, 213] on input "https://www.gifntext.com/temp_generations/RDh5YrAW.gif" at bounding box center [766, 209] width 324 height 34
click at [785, 16] on link "[DOMAIN_NAME]" at bounding box center [765, 14] width 200 height 27
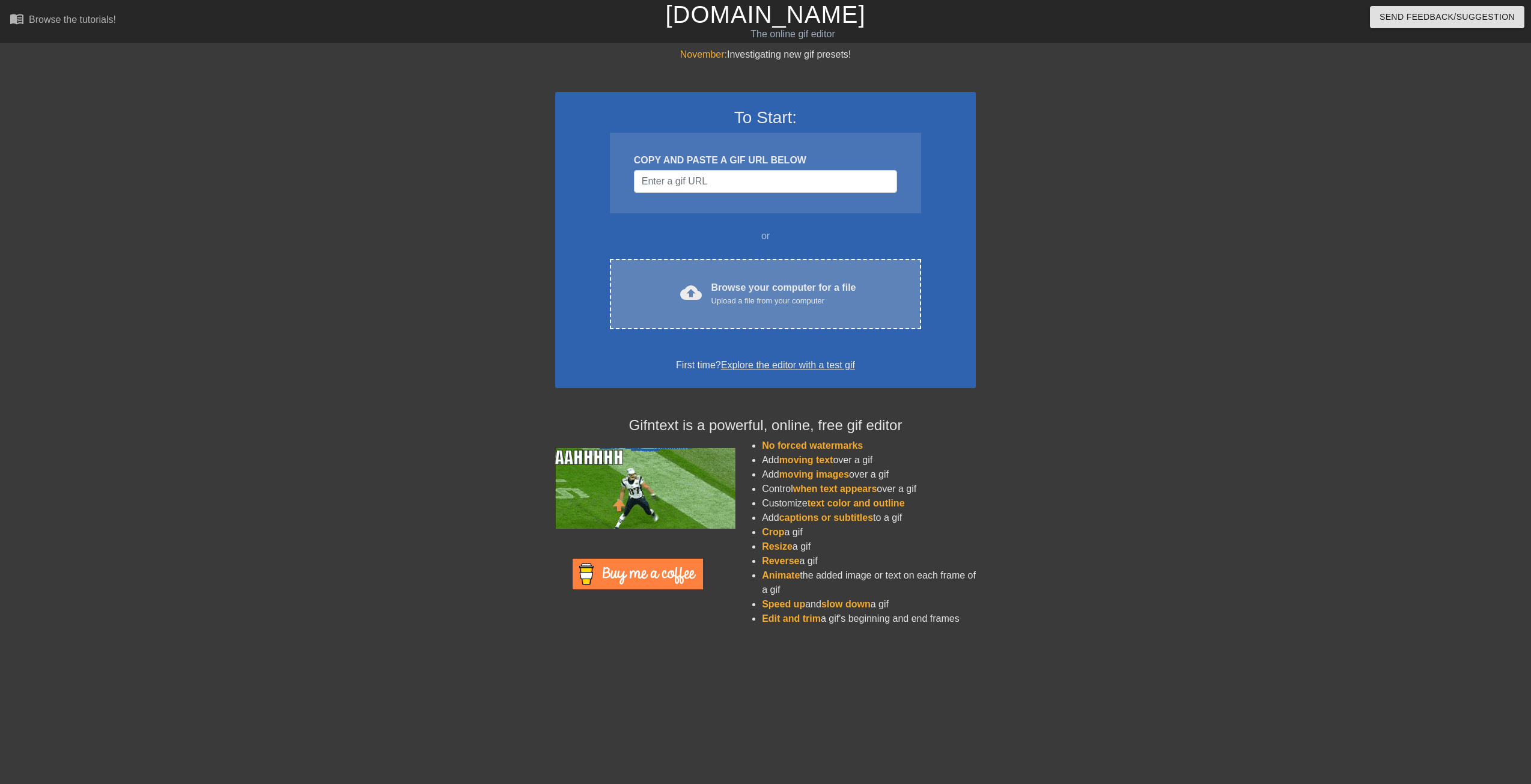
click at [702, 283] on div "cloud_upload Browse your computer for a file Upload a file from your computer" at bounding box center [766, 294] width 261 height 27
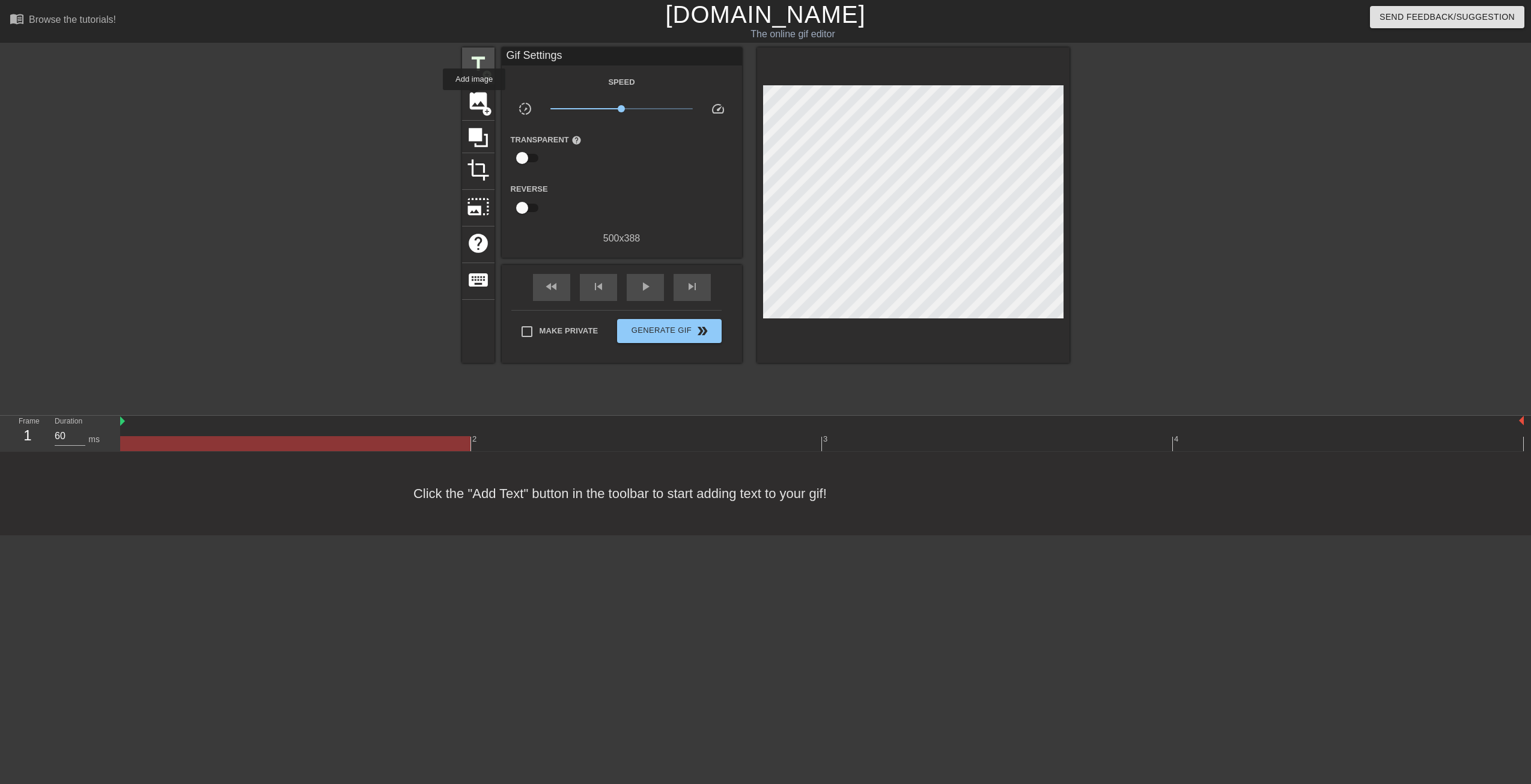
click at [476, 83] on div "title add_circle" at bounding box center [478, 65] width 32 height 37
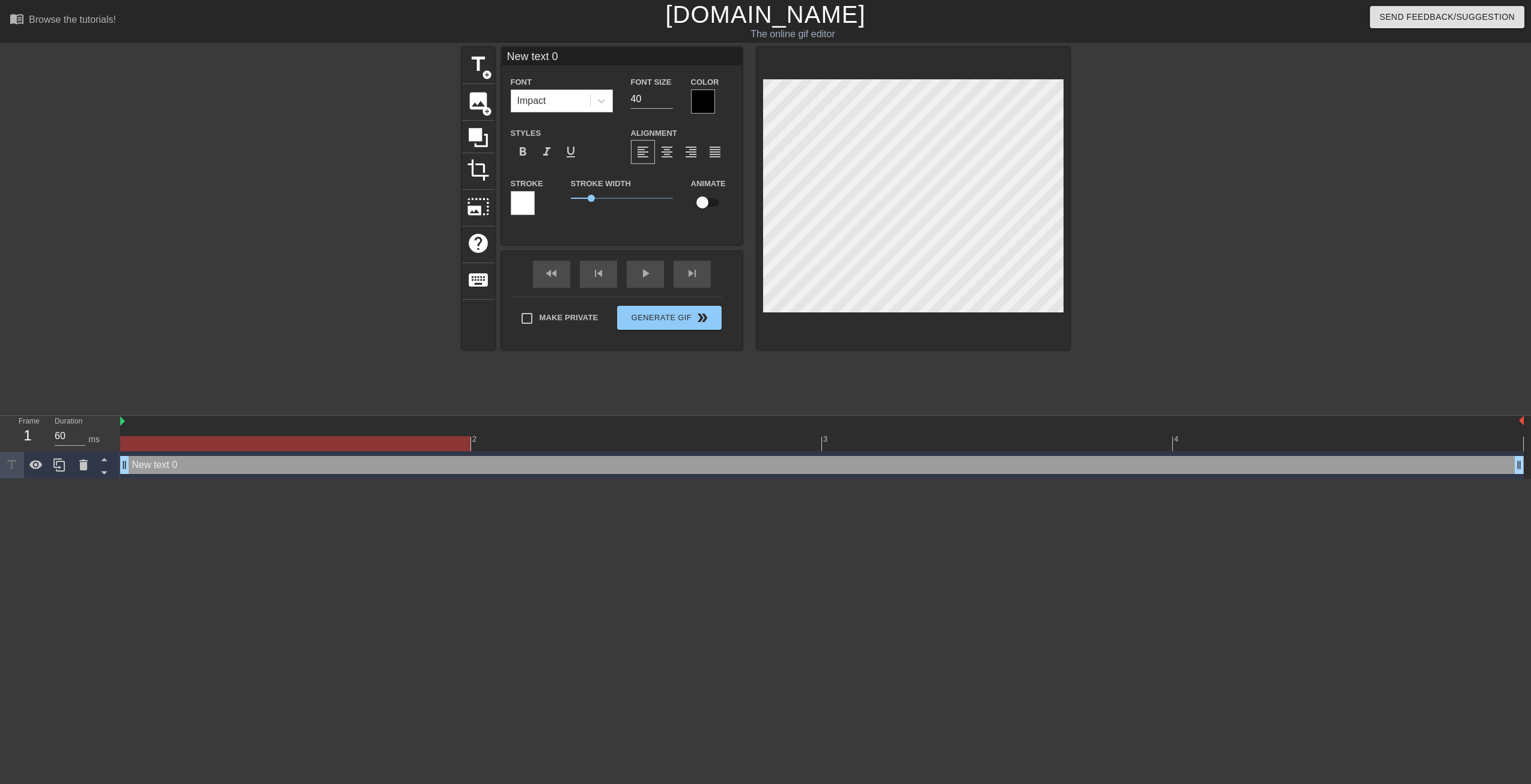
scroll to position [0, 1]
type input "w"
type textarea "w"
type input "we"
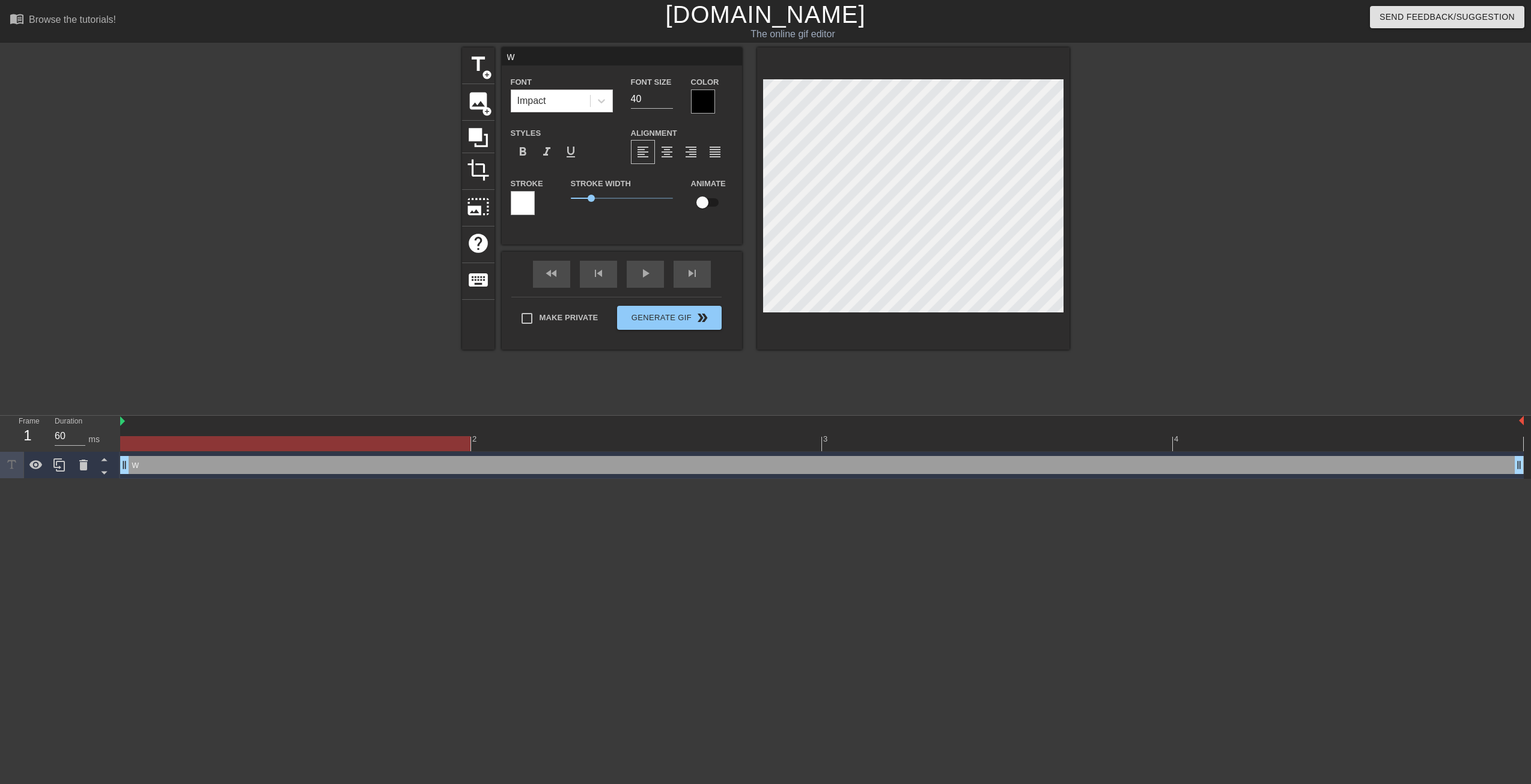
type textarea "we"
type input "we"
type textarea "we"
type input "we a"
type textarea "we a"
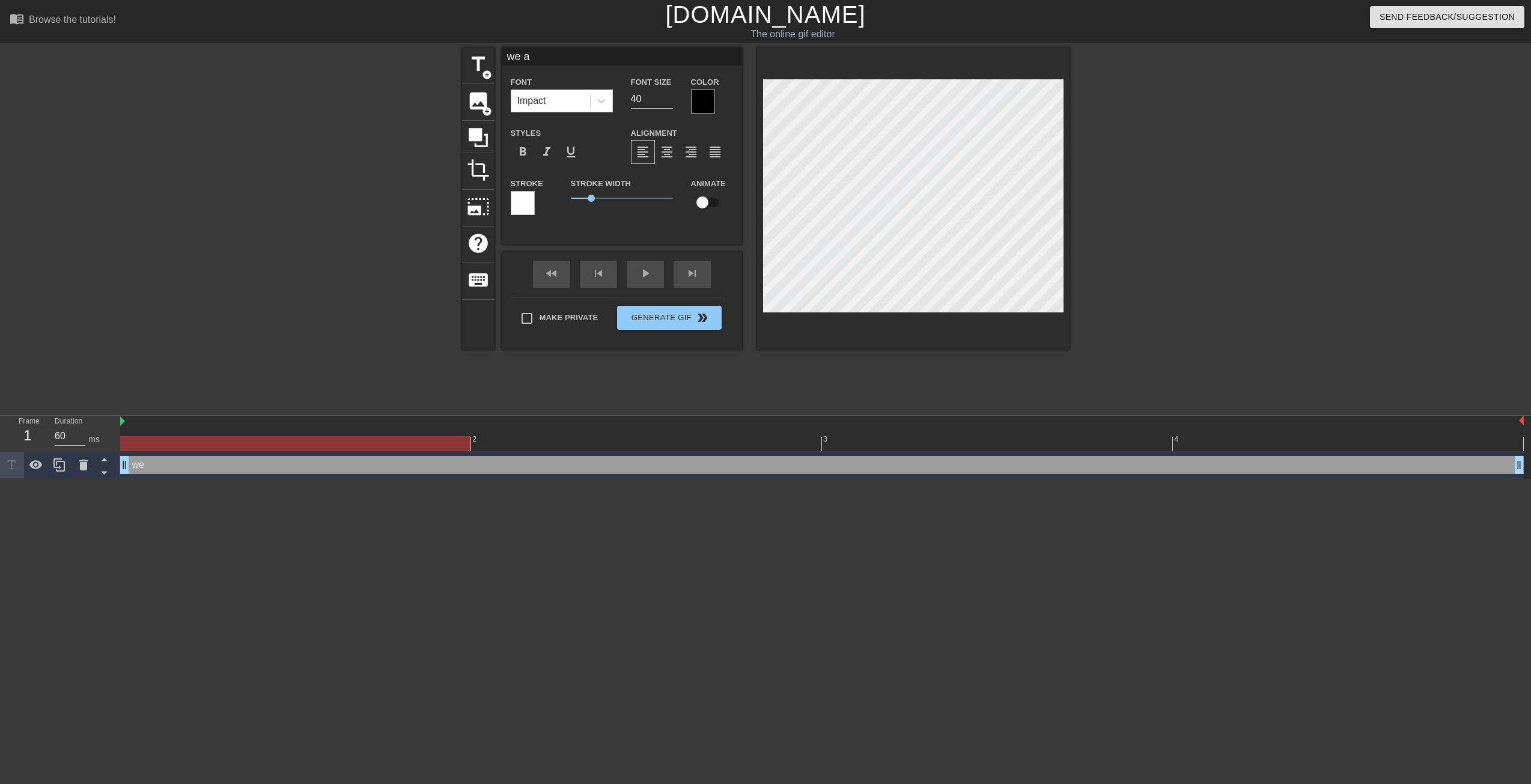
type input "we ar"
type textarea "we ar"
type input "we are"
type textarea "we are"
type input "we are"
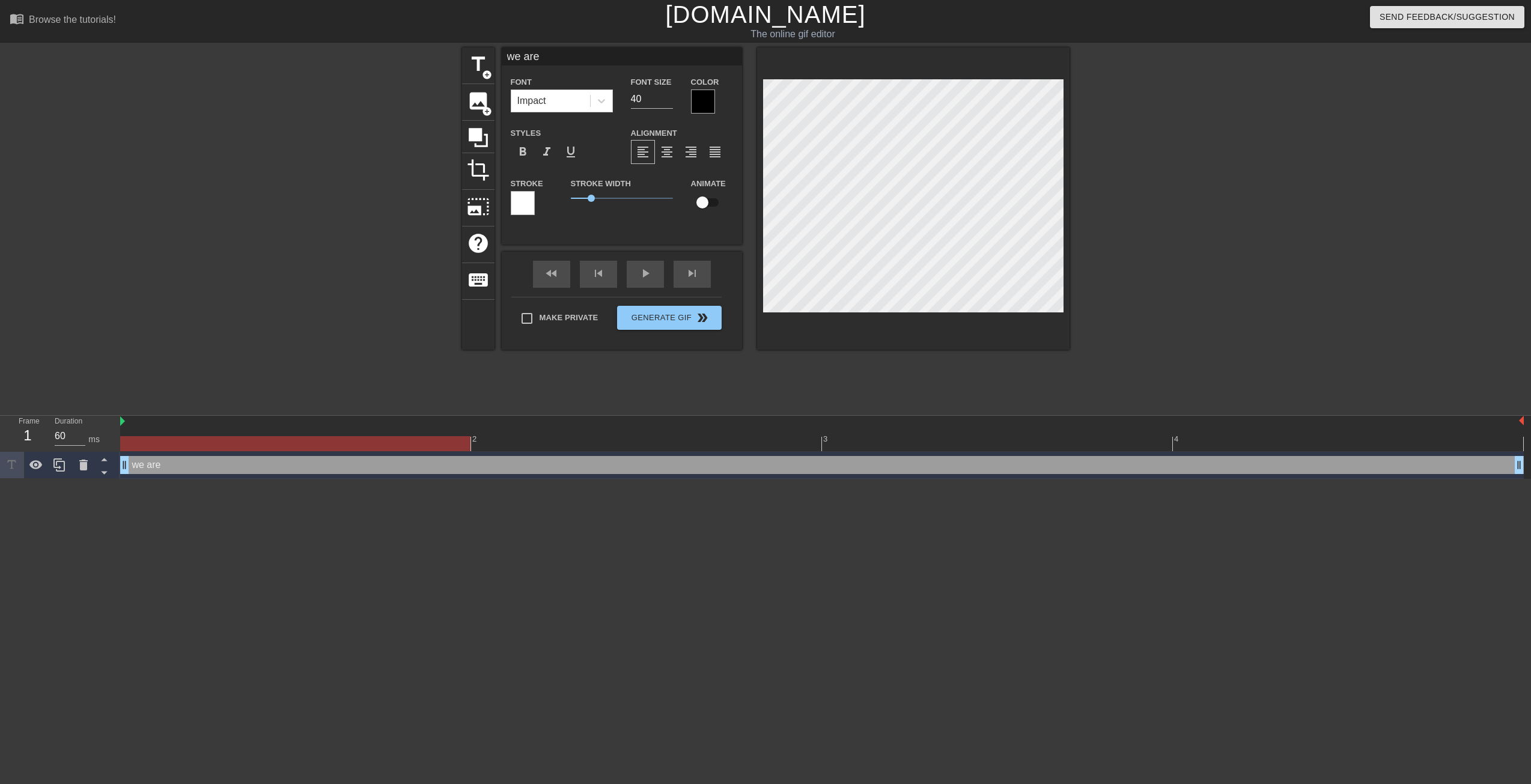
type textarea "we are"
type input "we are i"
type textarea "we are i"
type input "we are in"
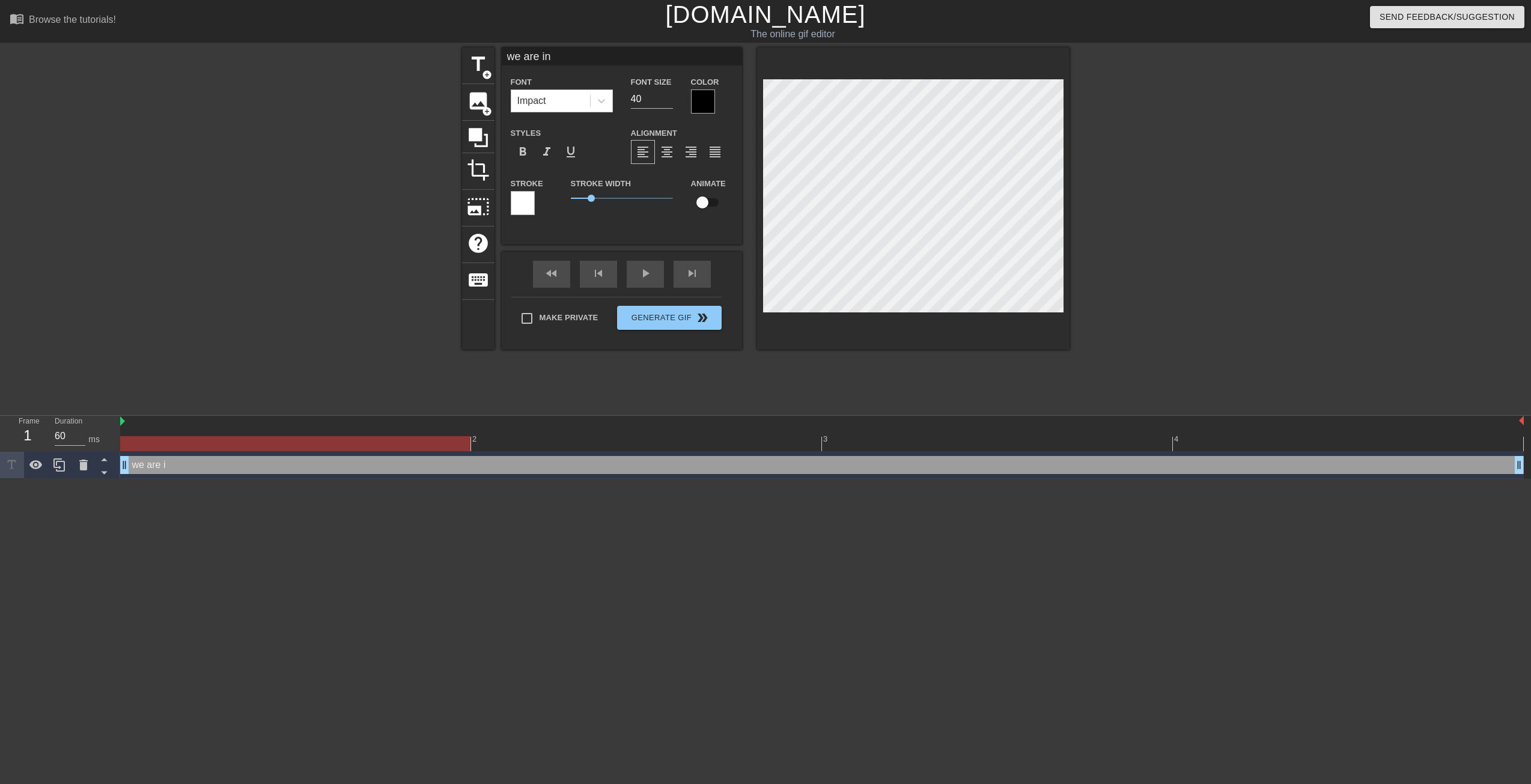
type textarea "we are in"
type input "we are in S"
type textarea "we are in S"
type input "we are in SB"
type textarea "we are in SB"
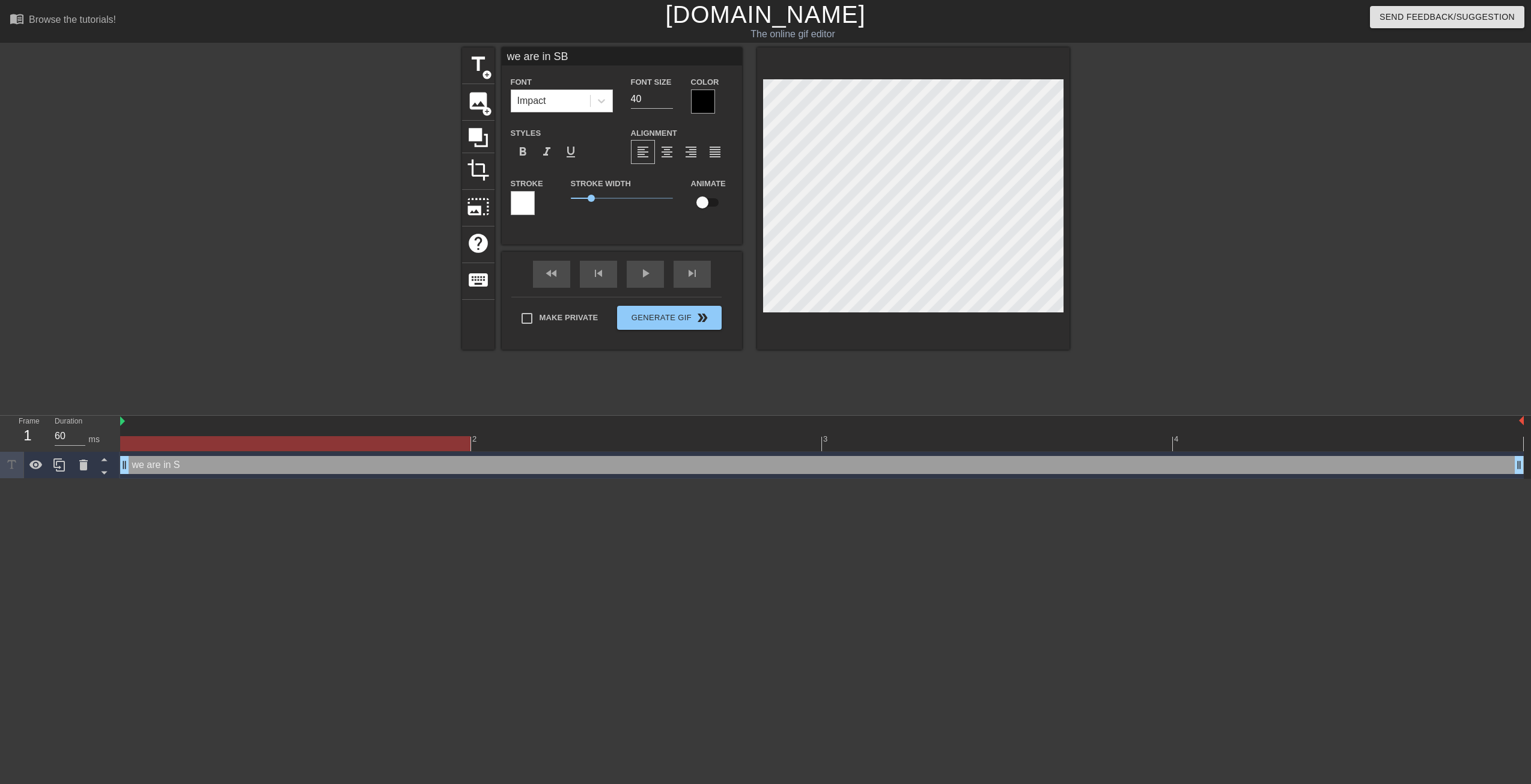
type input "we are in SBN"
type textarea "we are in SBN"
type input "we are in SB"
type textarea "we are in SB"
type input "we are in S"
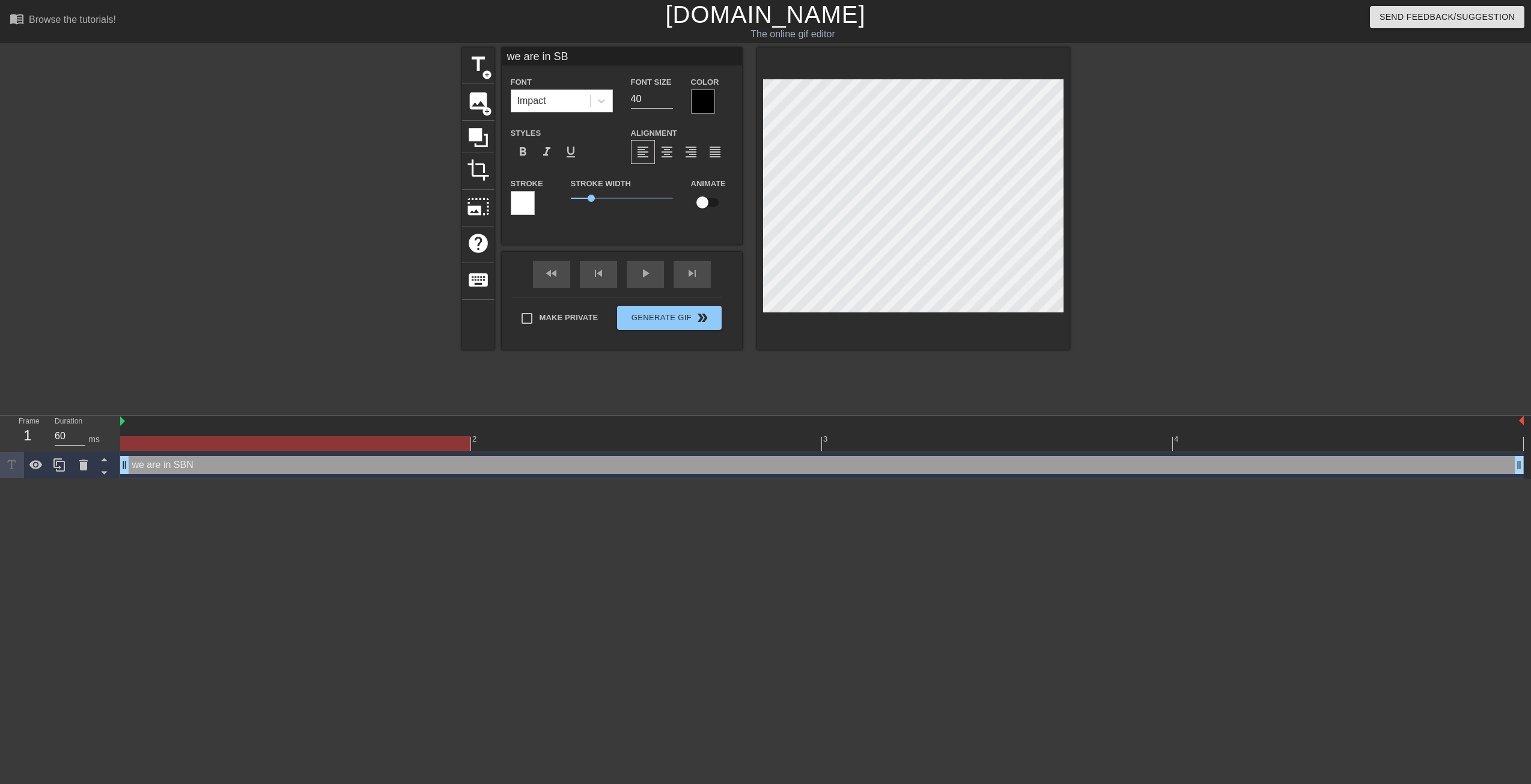
type textarea "we are in S"
type input "we are in"
type textarea "we are in"
type input "we are in s"
type textarea "we are in s"
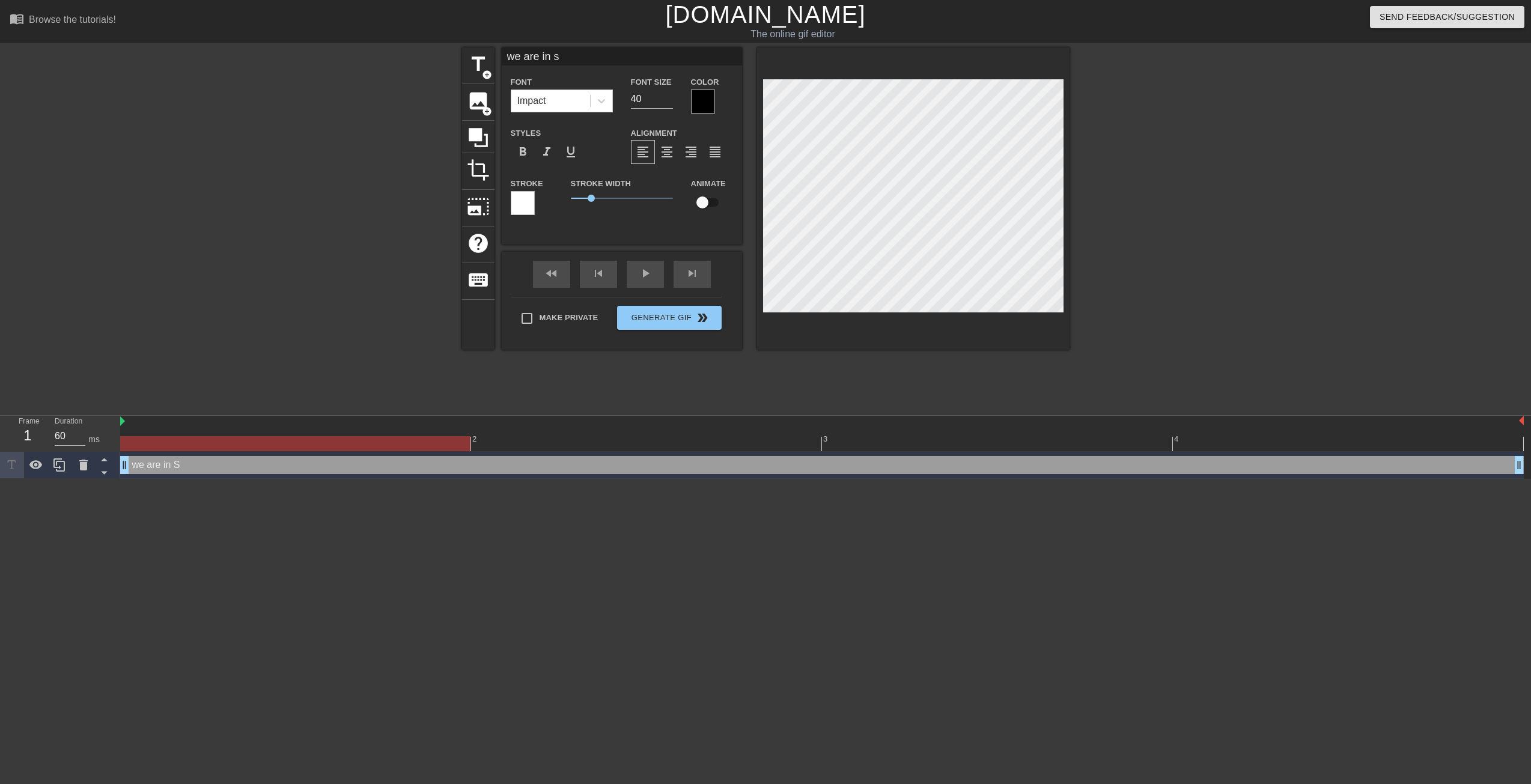
type input "we are in sb"
type textarea "we are in sb"
type input "we are in sbn"
type textarea "we are in sbn"
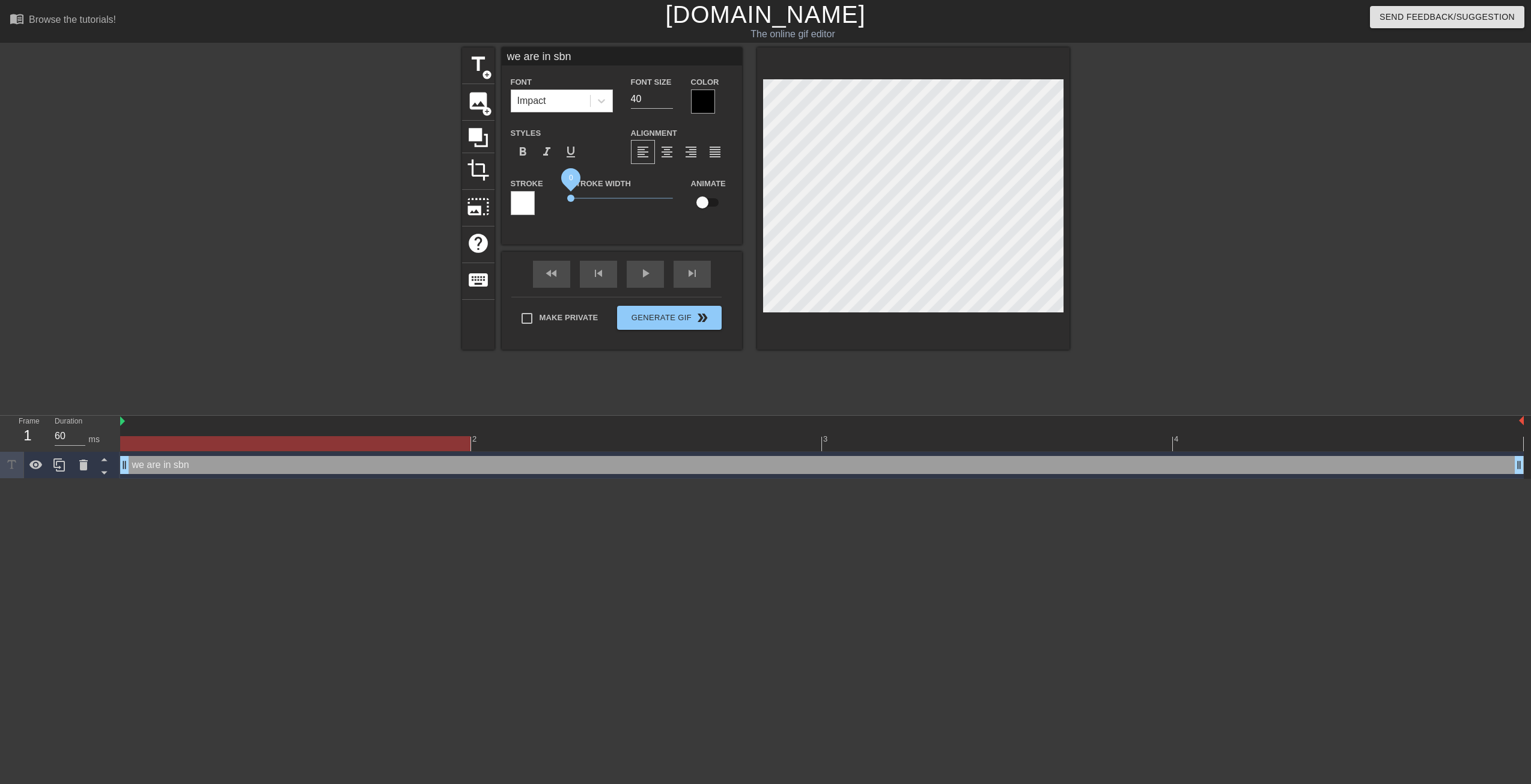
drag, startPoint x: 549, startPoint y: 194, endPoint x: 533, endPoint y: 194, distance: 16.0
click at [533, 194] on div "Stroke Stroke Width 0 Animate" at bounding box center [621, 201] width 240 height 50
click at [575, 99] on div "Impact" at bounding box center [551, 101] width 79 height 22
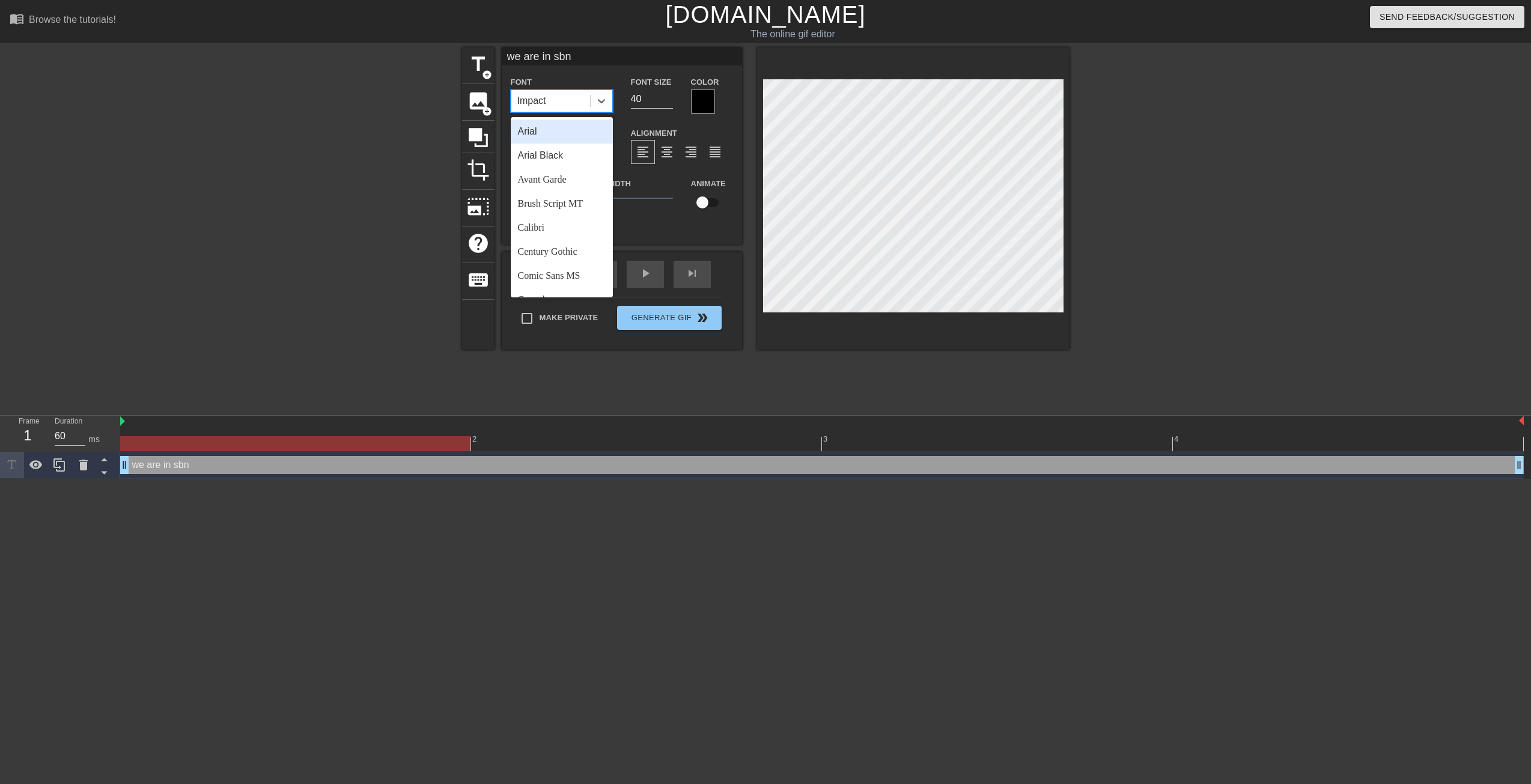
click at [557, 133] on div "Arial" at bounding box center [562, 132] width 102 height 24
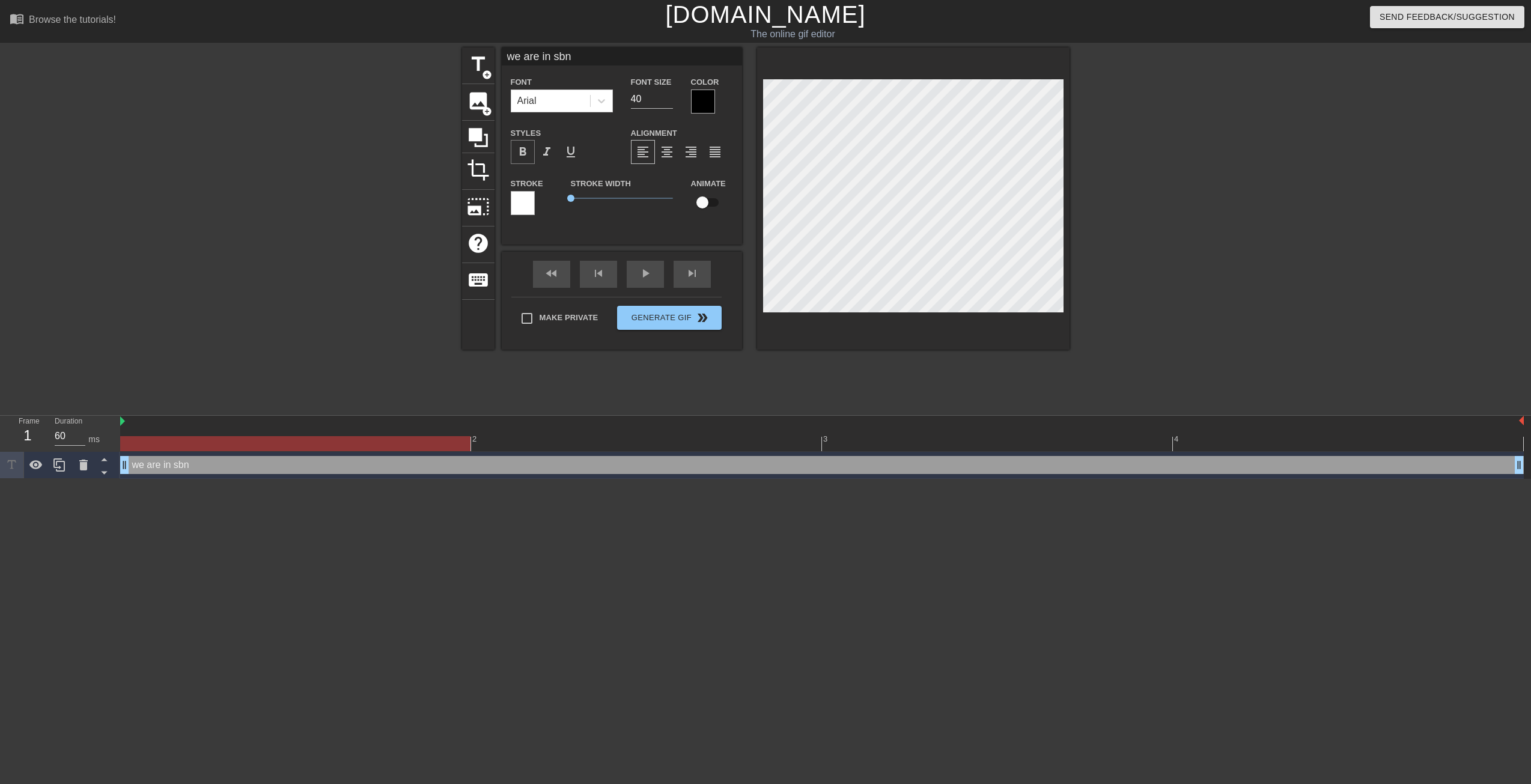
click at [527, 151] on span "format_bold" at bounding box center [523, 152] width 14 height 14
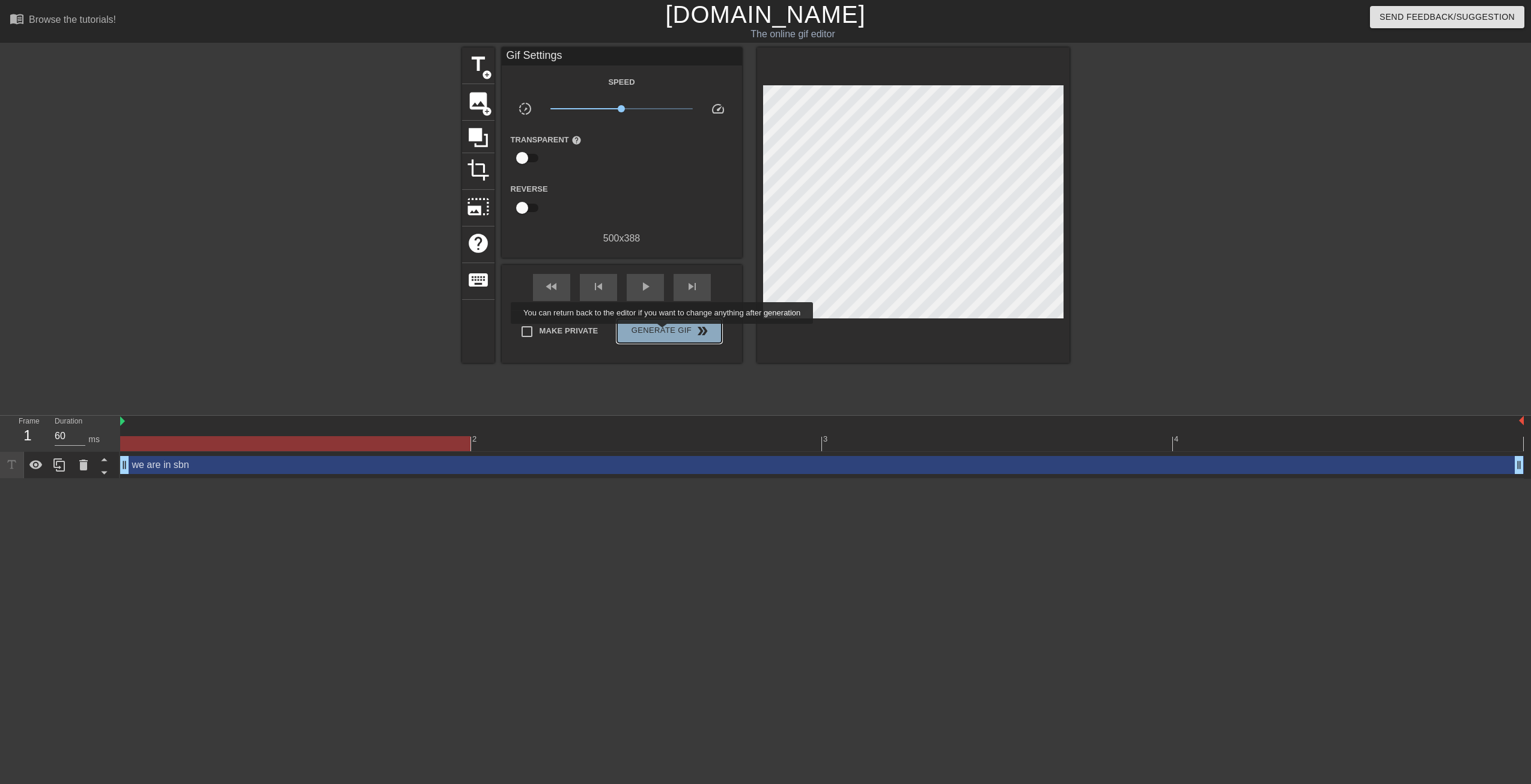
click at [662, 332] on span "Generate Gif double_arrow" at bounding box center [669, 331] width 95 height 14
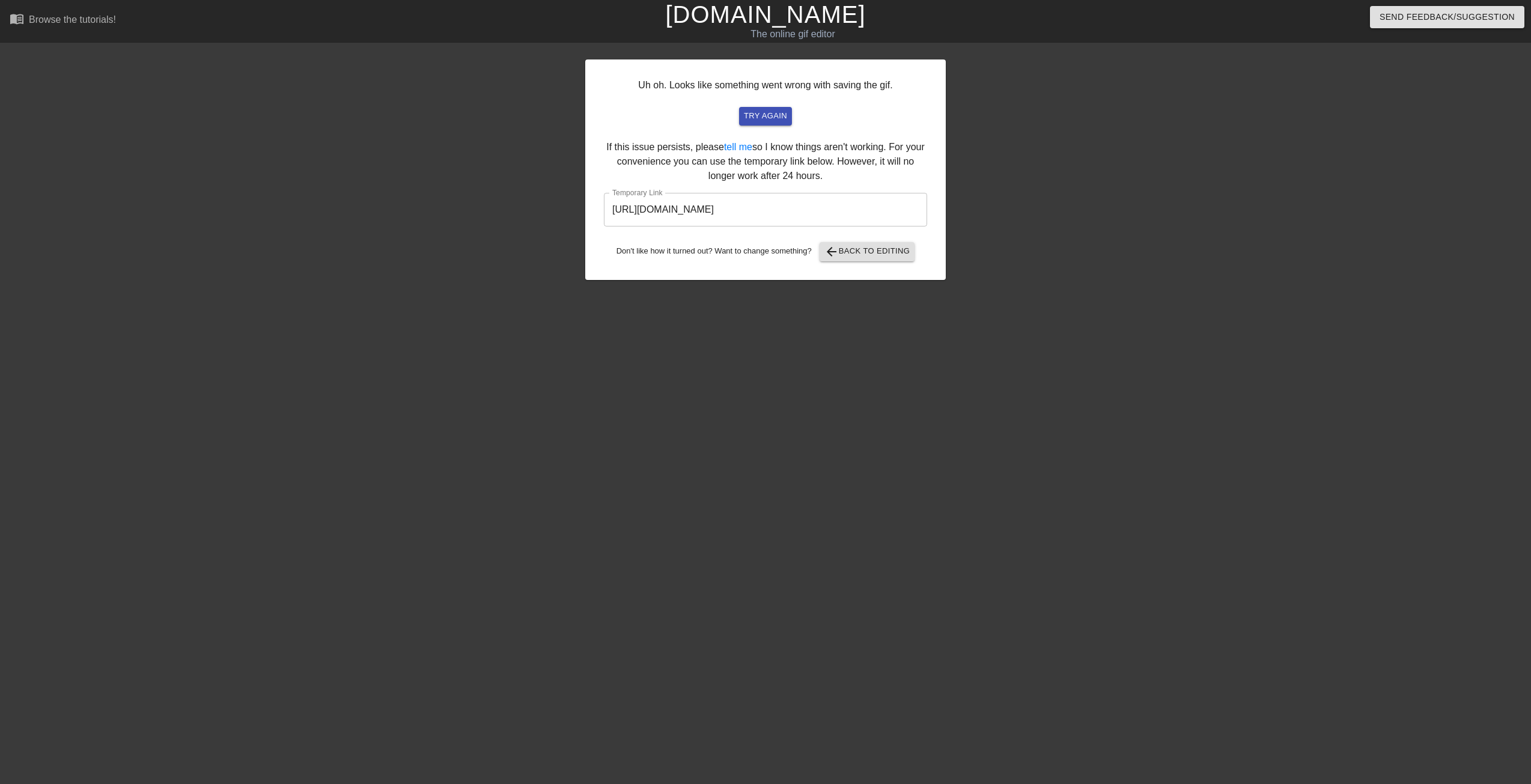
click at [838, 204] on input "https://www.gifntext.com/temp_generations/zgGuSw4I.gif" at bounding box center [766, 209] width 324 height 34
click at [776, 11] on link "[DOMAIN_NAME]" at bounding box center [765, 14] width 200 height 27
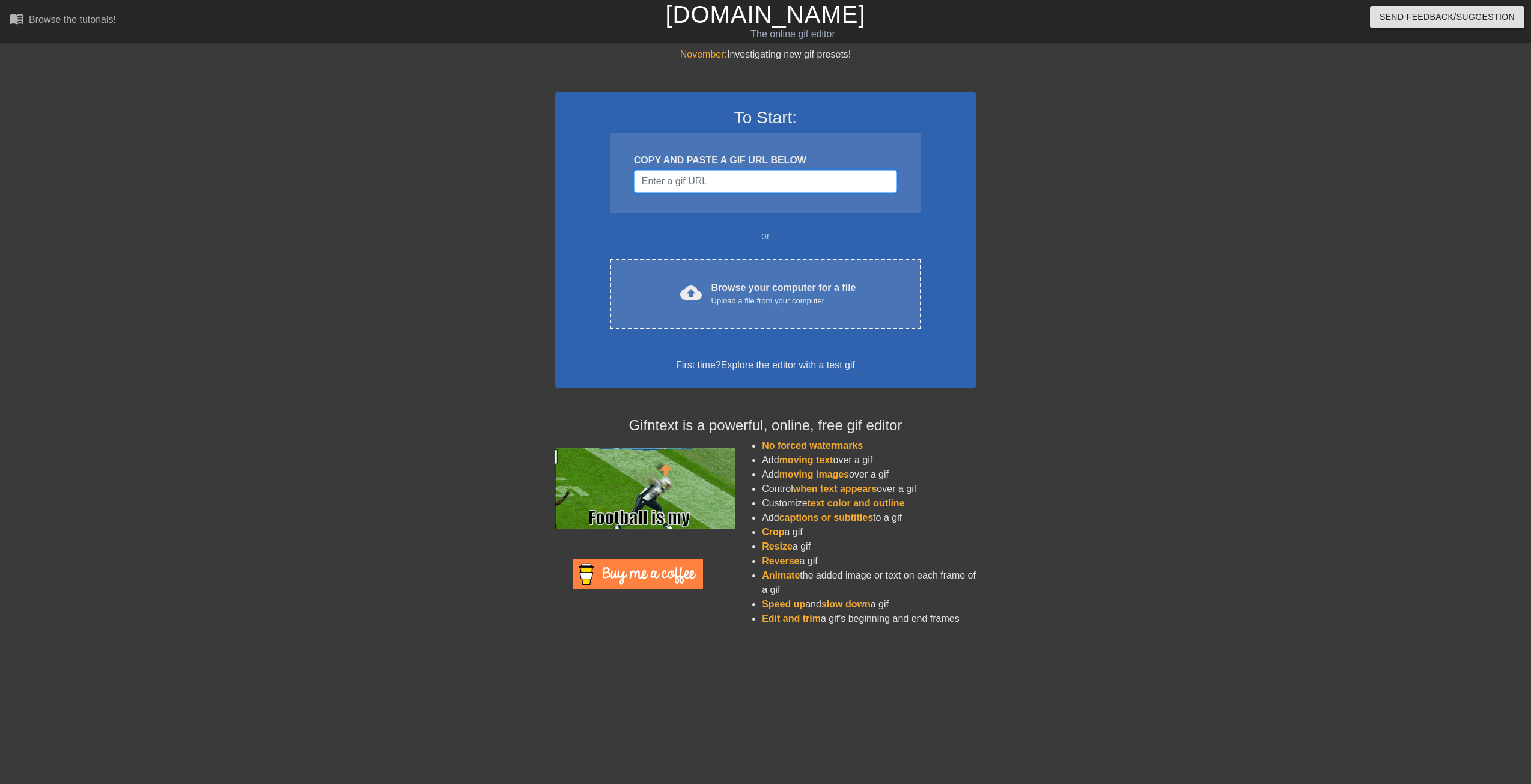
click at [724, 179] on input "Username" at bounding box center [766, 181] width 263 height 23
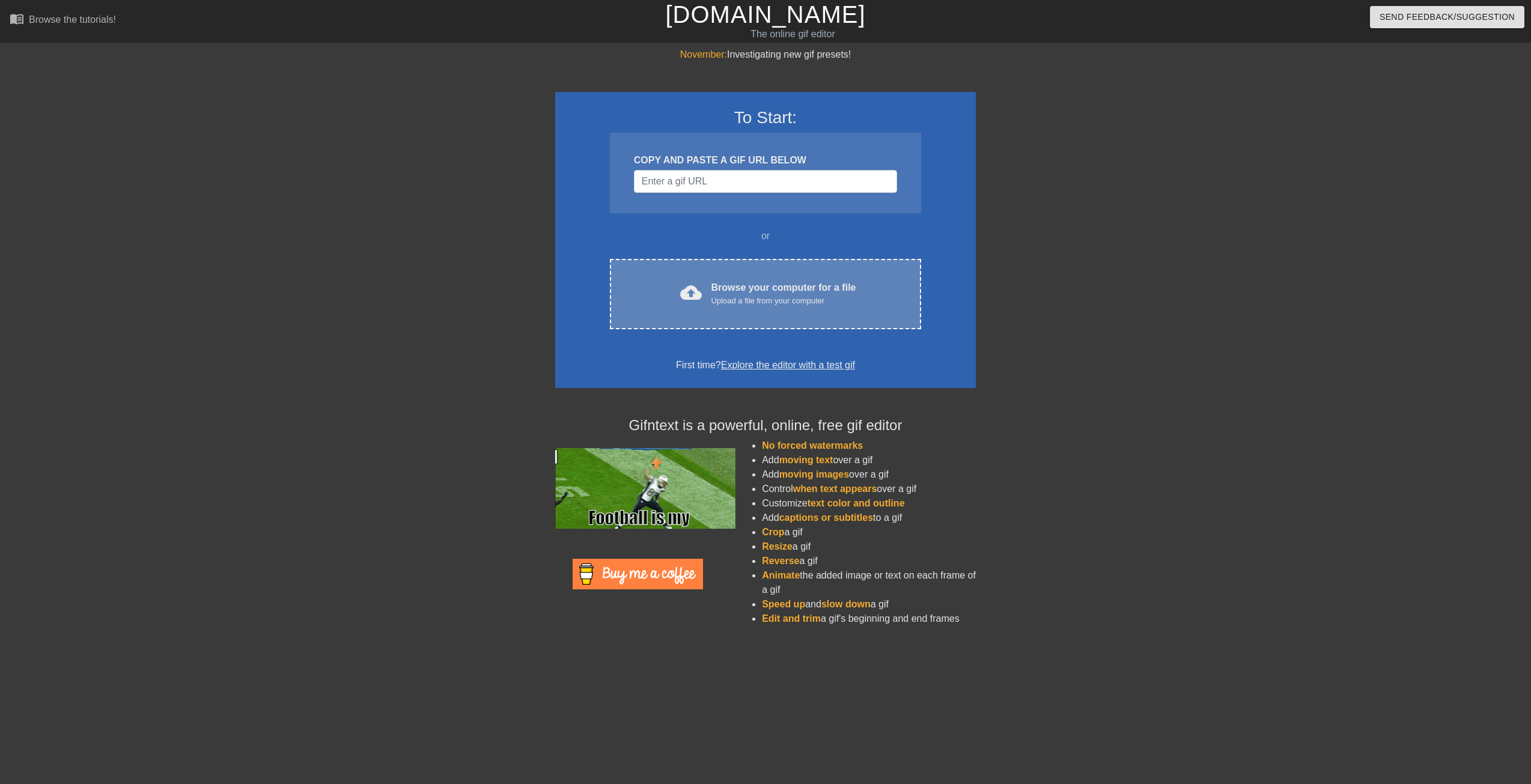
click at [737, 311] on div "cloud_upload Browse your computer for a file Upload a file from your computer C…" at bounding box center [766, 294] width 311 height 70
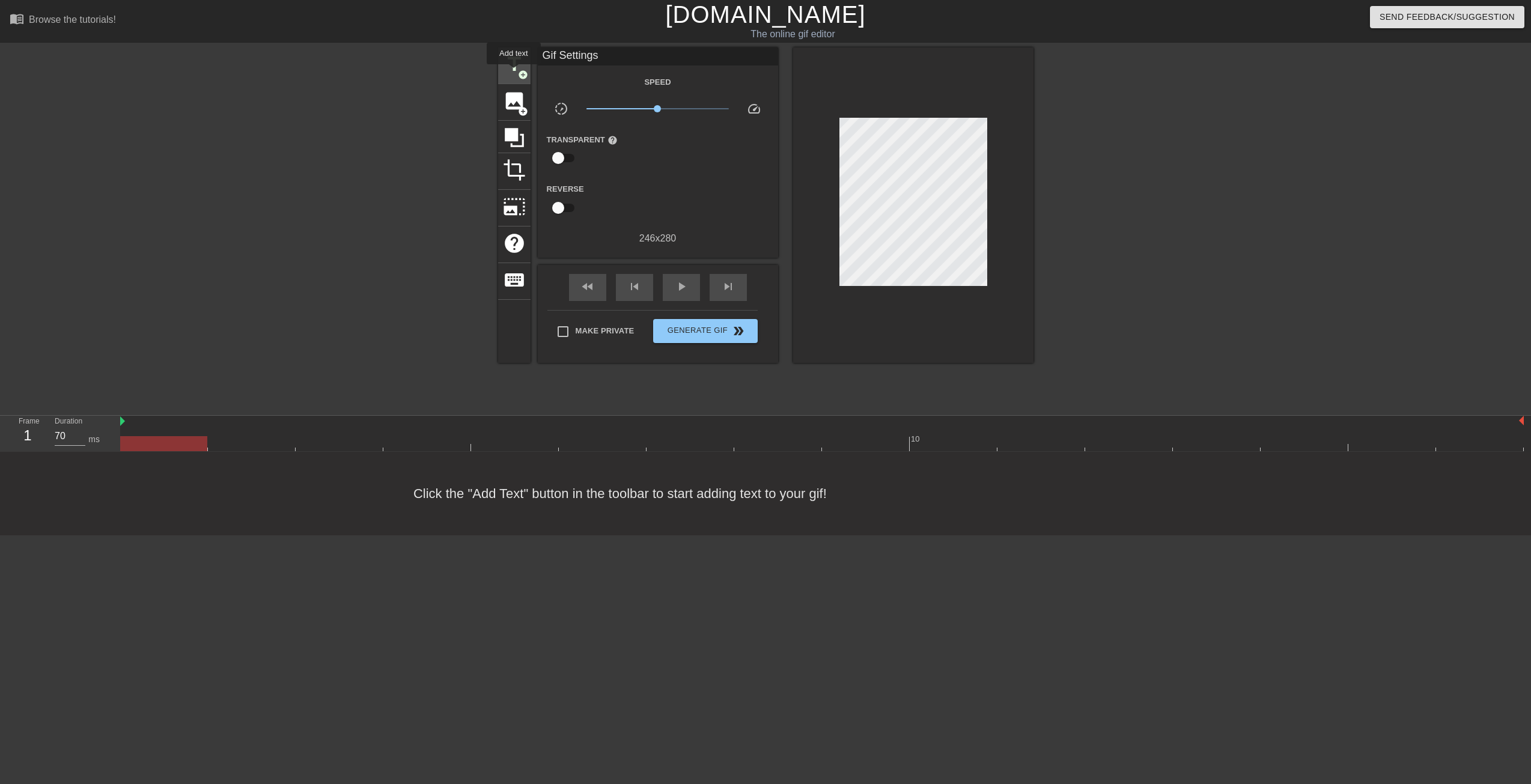
click at [514, 72] on span "title" at bounding box center [514, 65] width 23 height 23
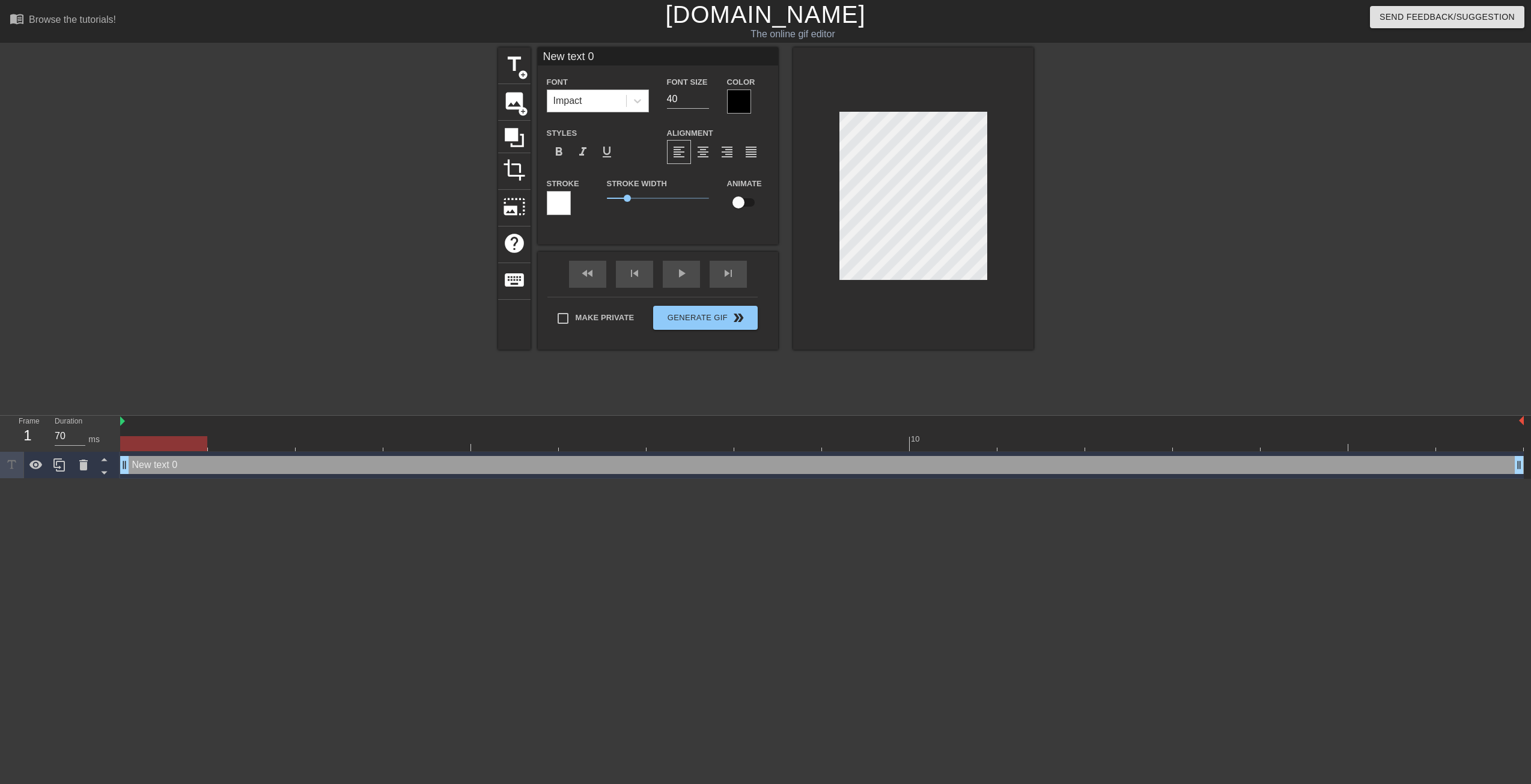
click at [608, 98] on div "Impact" at bounding box center [587, 101] width 79 height 22
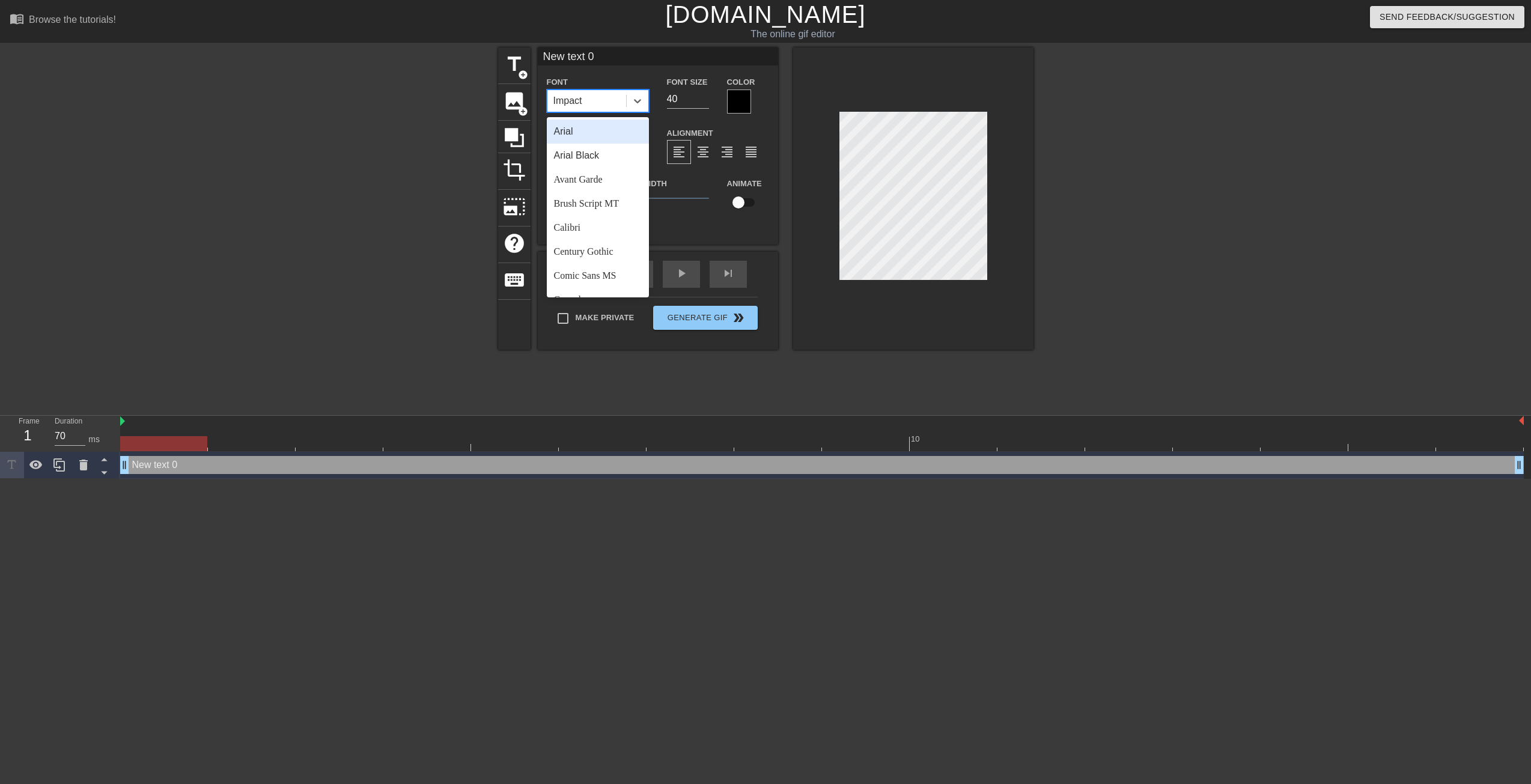
click at [597, 131] on div "Arial" at bounding box center [598, 132] width 102 height 24
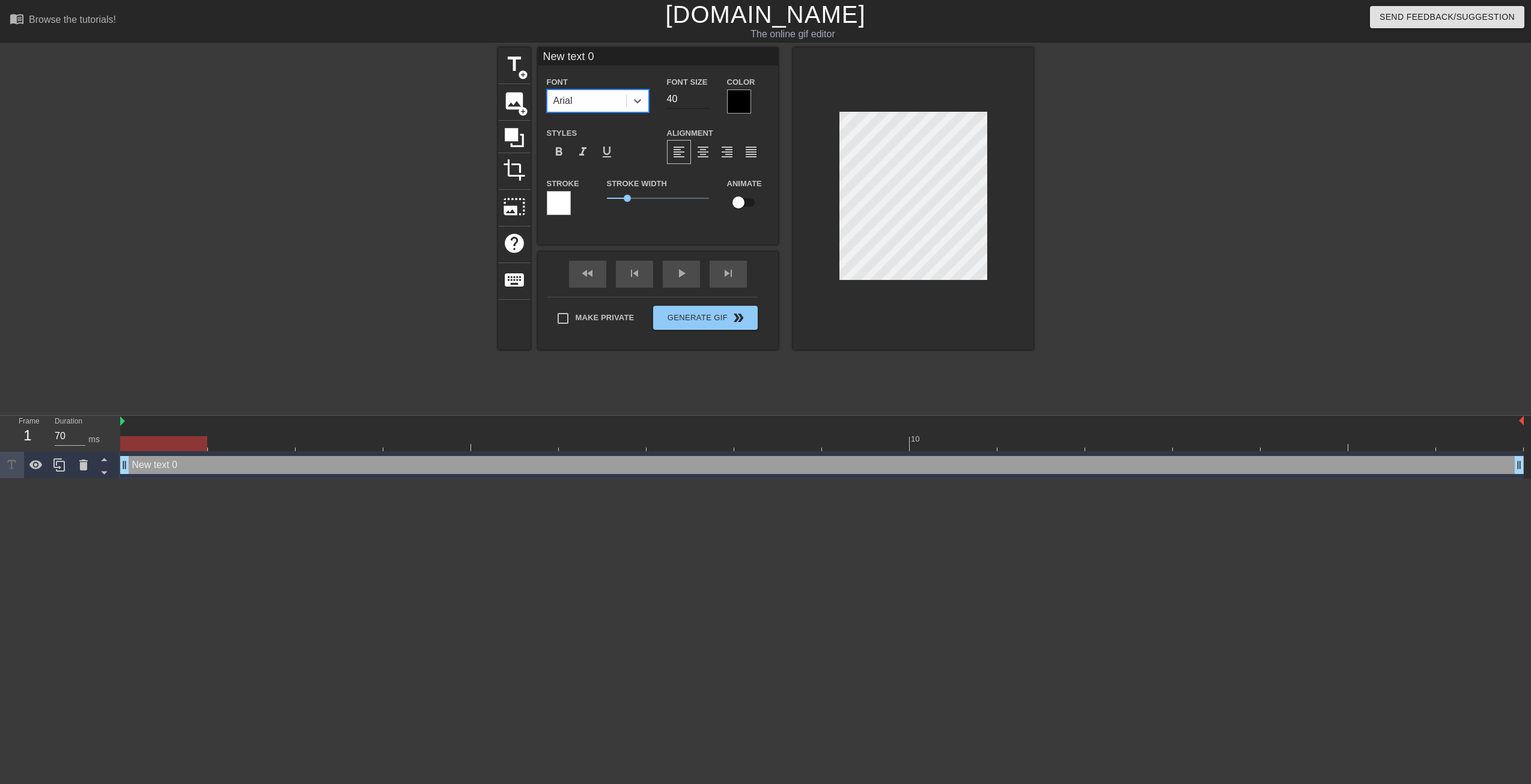
click at [679, 103] on input "40" at bounding box center [688, 99] width 42 height 19
type input "h"
type textarea "h"
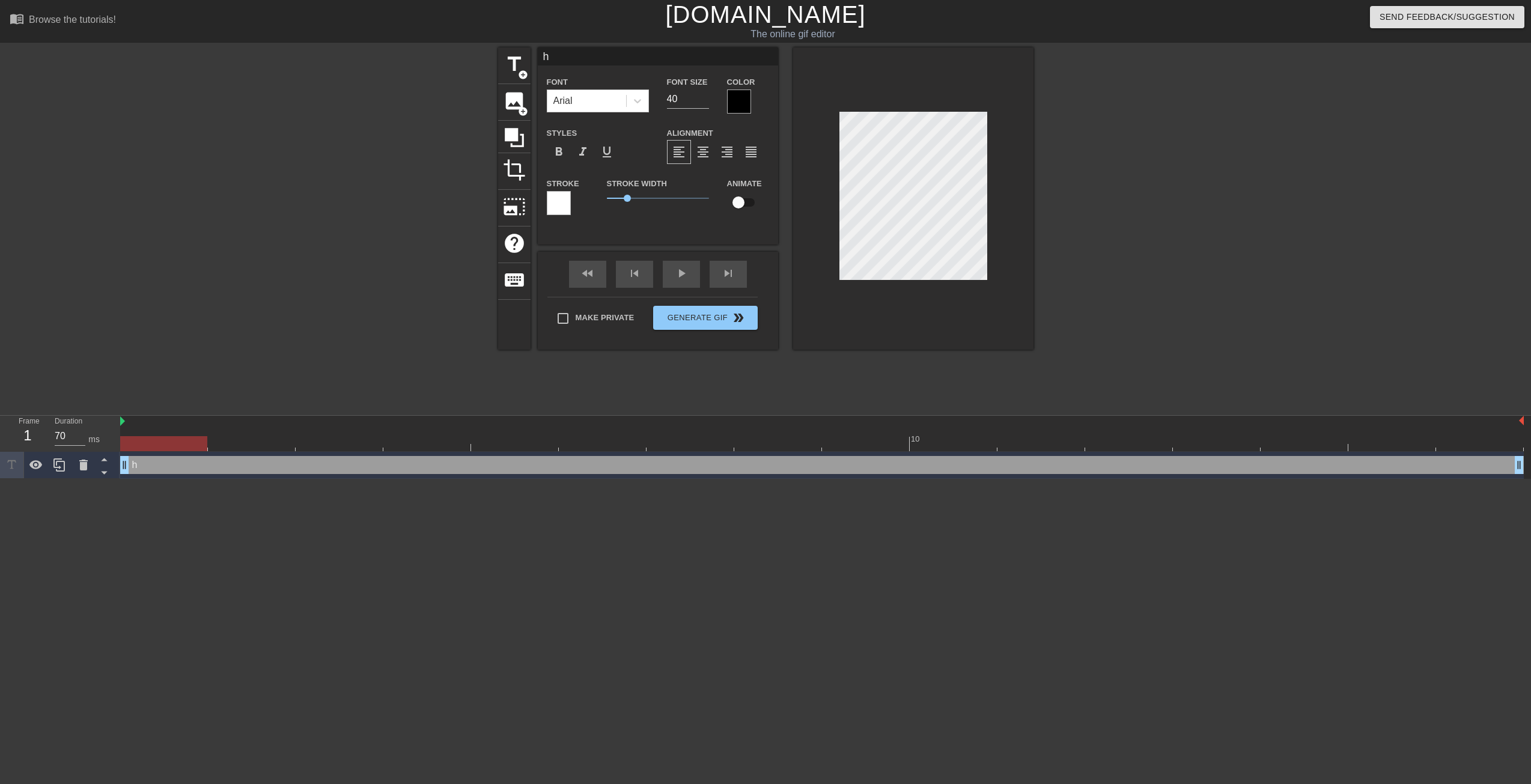
scroll to position [0, 0]
type input "he"
type textarea "he"
type input "he"
type textarea "he"
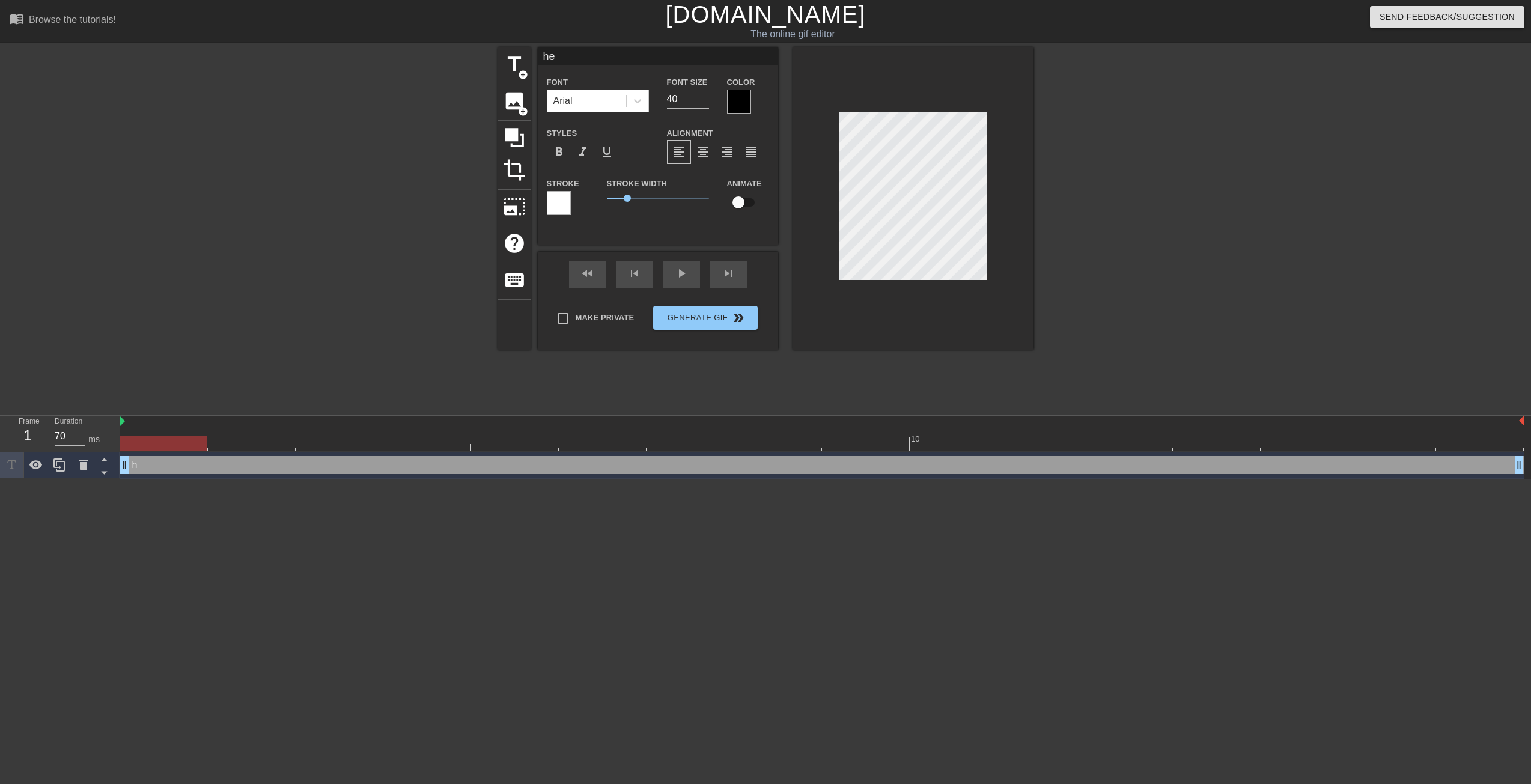
type input "he d"
type textarea "he d"
type input "he di"
type textarea "he di"
type input "he die"
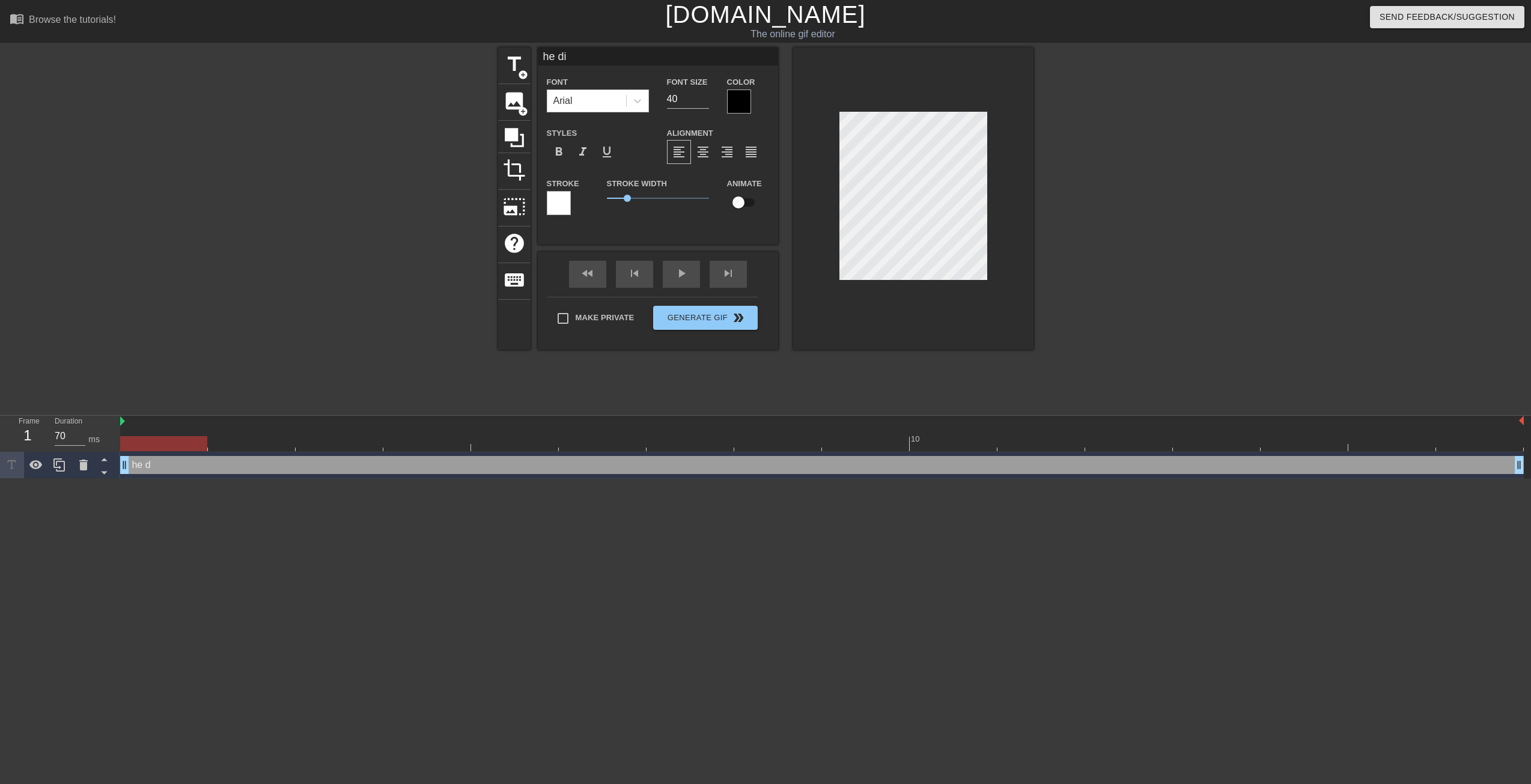
type textarea "he die"
type input "he died"
type textarea "he died"
type input "he died i"
type textarea "he died i"
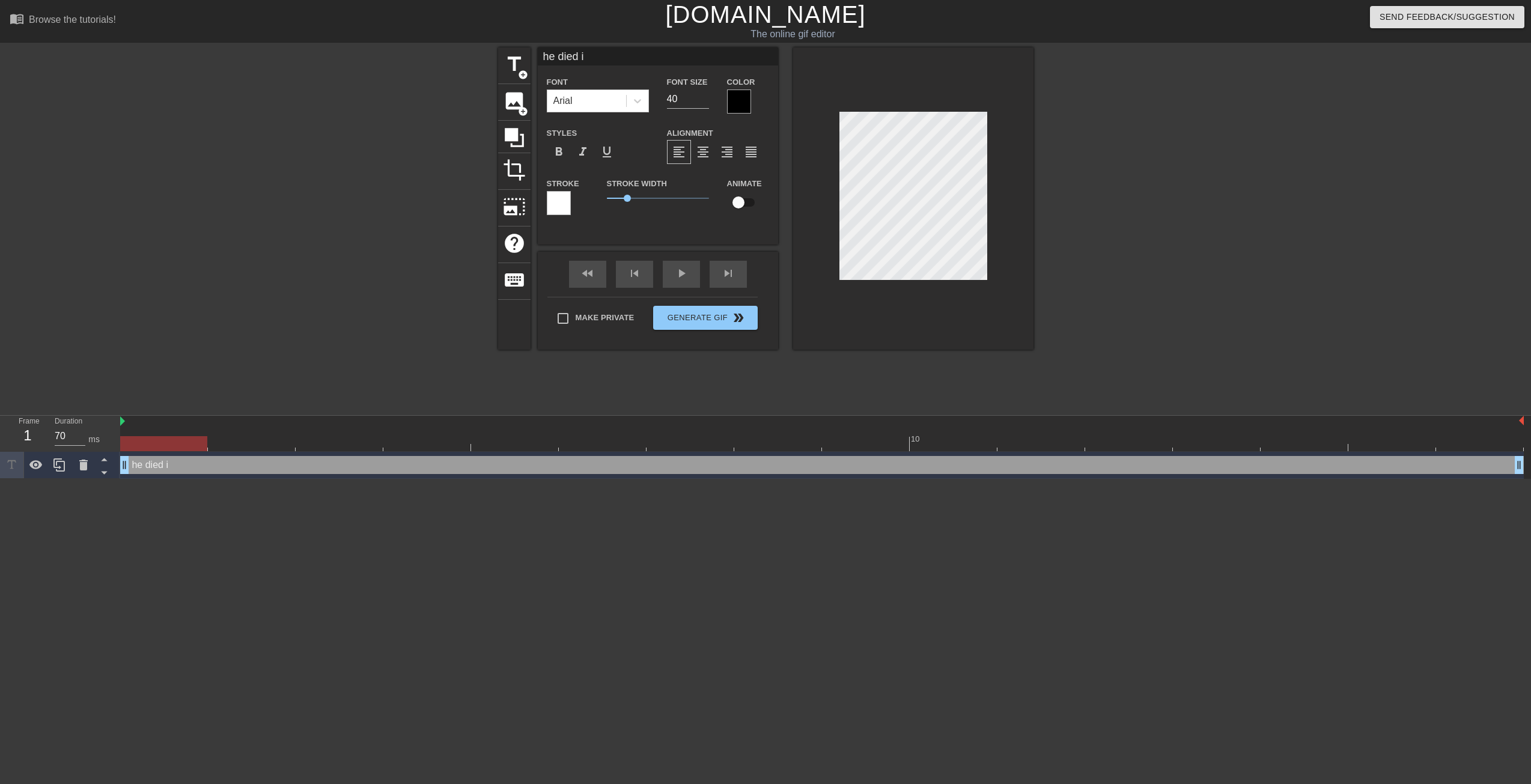
type input "he died in"
type textarea "he died in"
type input "he died in"
type textarea "he died in"
type input "he died in s"
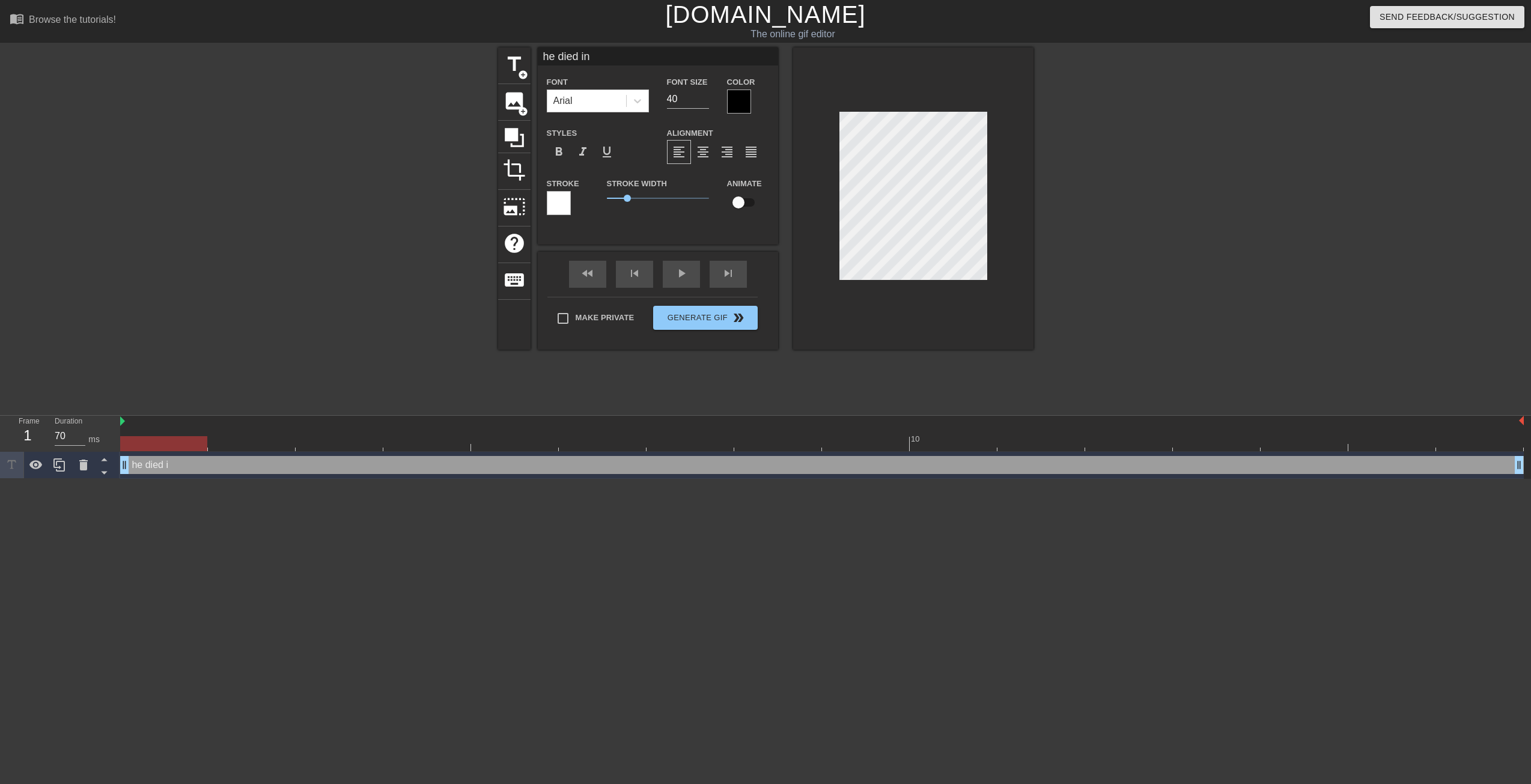
type textarea "he died in s"
type input "he died in sb"
type textarea "he died in sb"
type input "he died in sbn"
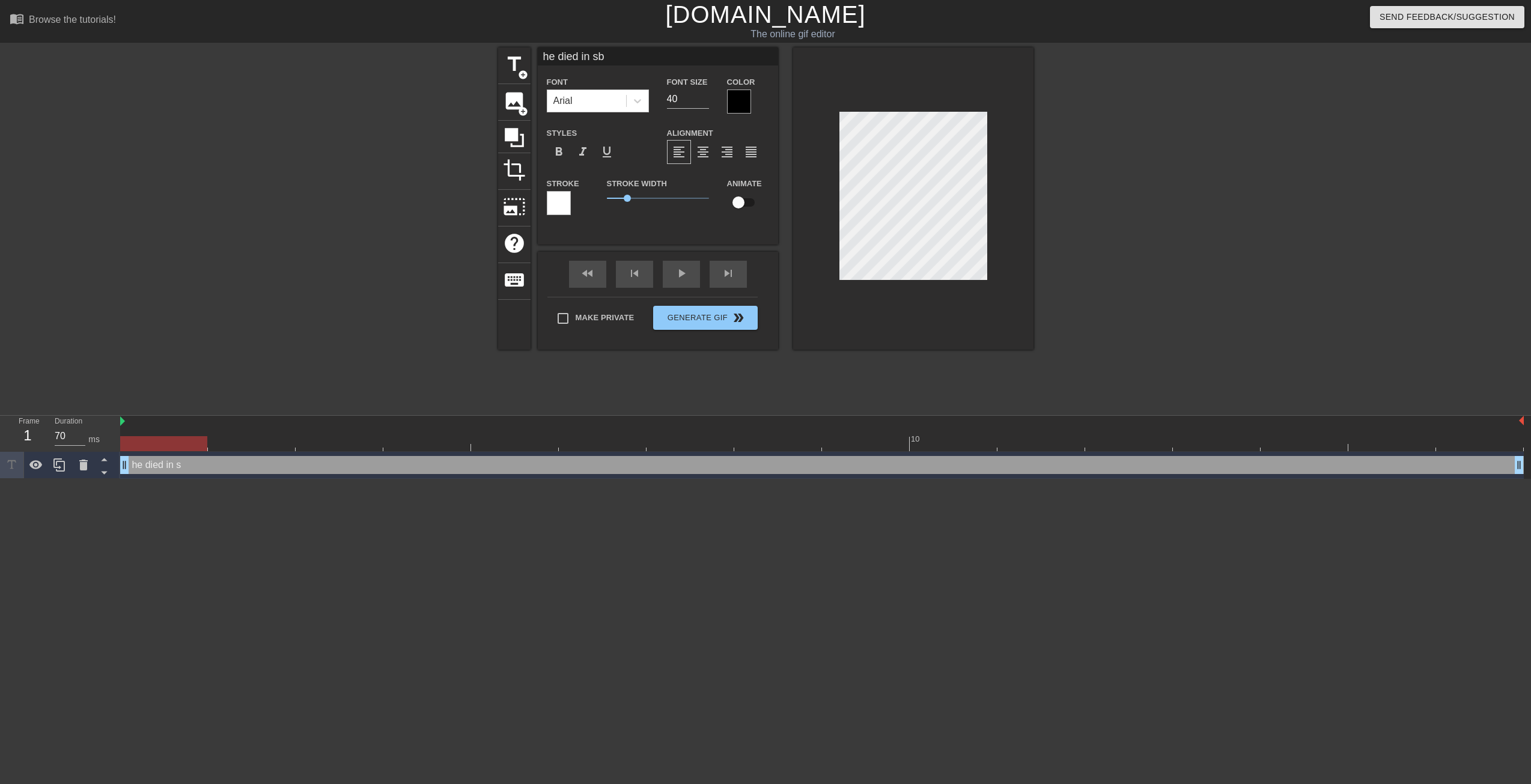
type textarea "he died in sbn"
click at [702, 100] on input "39" at bounding box center [688, 99] width 42 height 19
click at [702, 100] on input "38" at bounding box center [688, 99] width 42 height 19
click at [702, 100] on input "37" at bounding box center [688, 99] width 42 height 19
click at [702, 100] on input "36" at bounding box center [688, 99] width 42 height 19
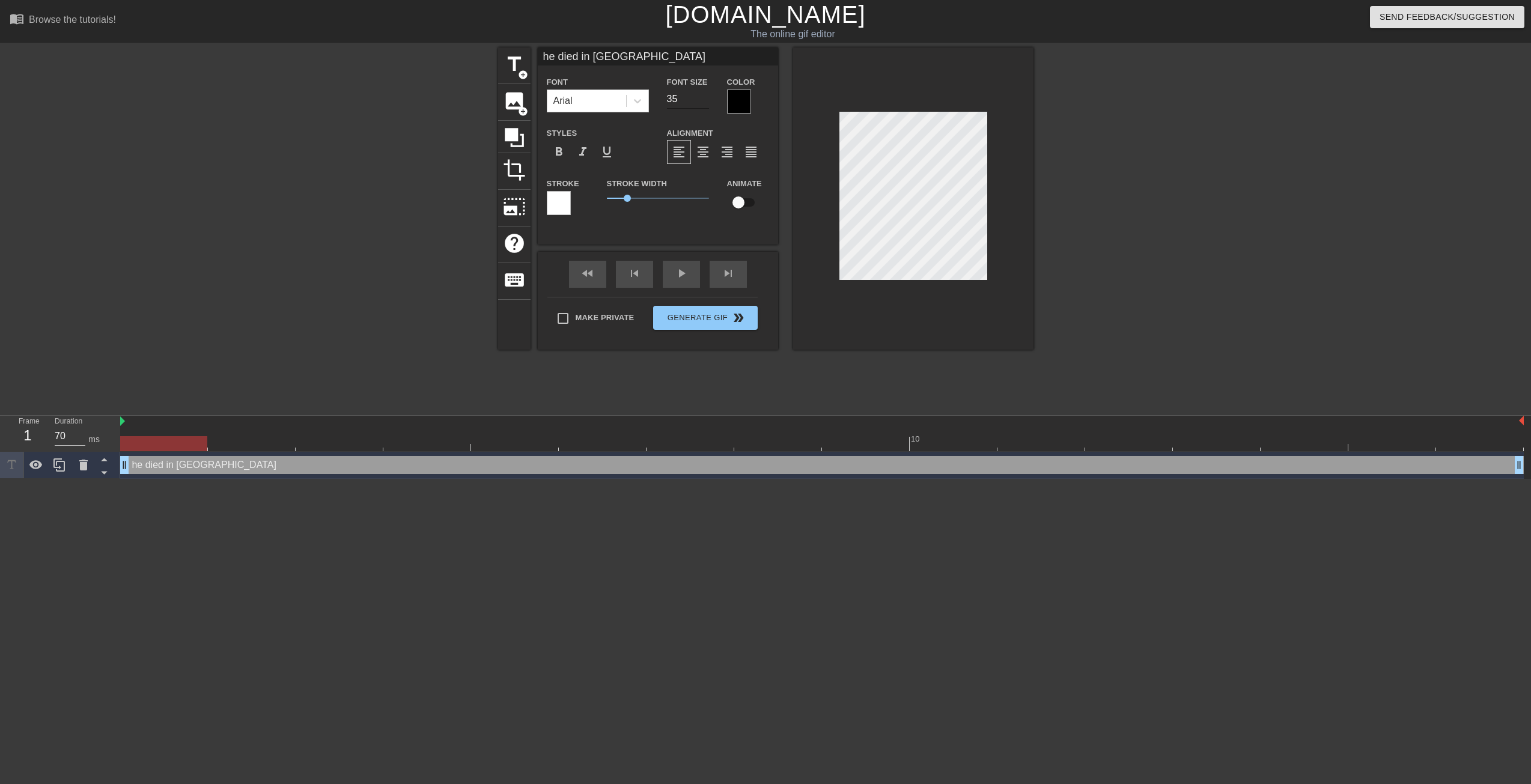
click at [702, 100] on input "35" at bounding box center [688, 99] width 42 height 19
type input "34"
click at [702, 100] on input "34" at bounding box center [688, 99] width 42 height 19
type textarea "he died in sbn"
click at [562, 150] on span "format_bold" at bounding box center [559, 152] width 14 height 14
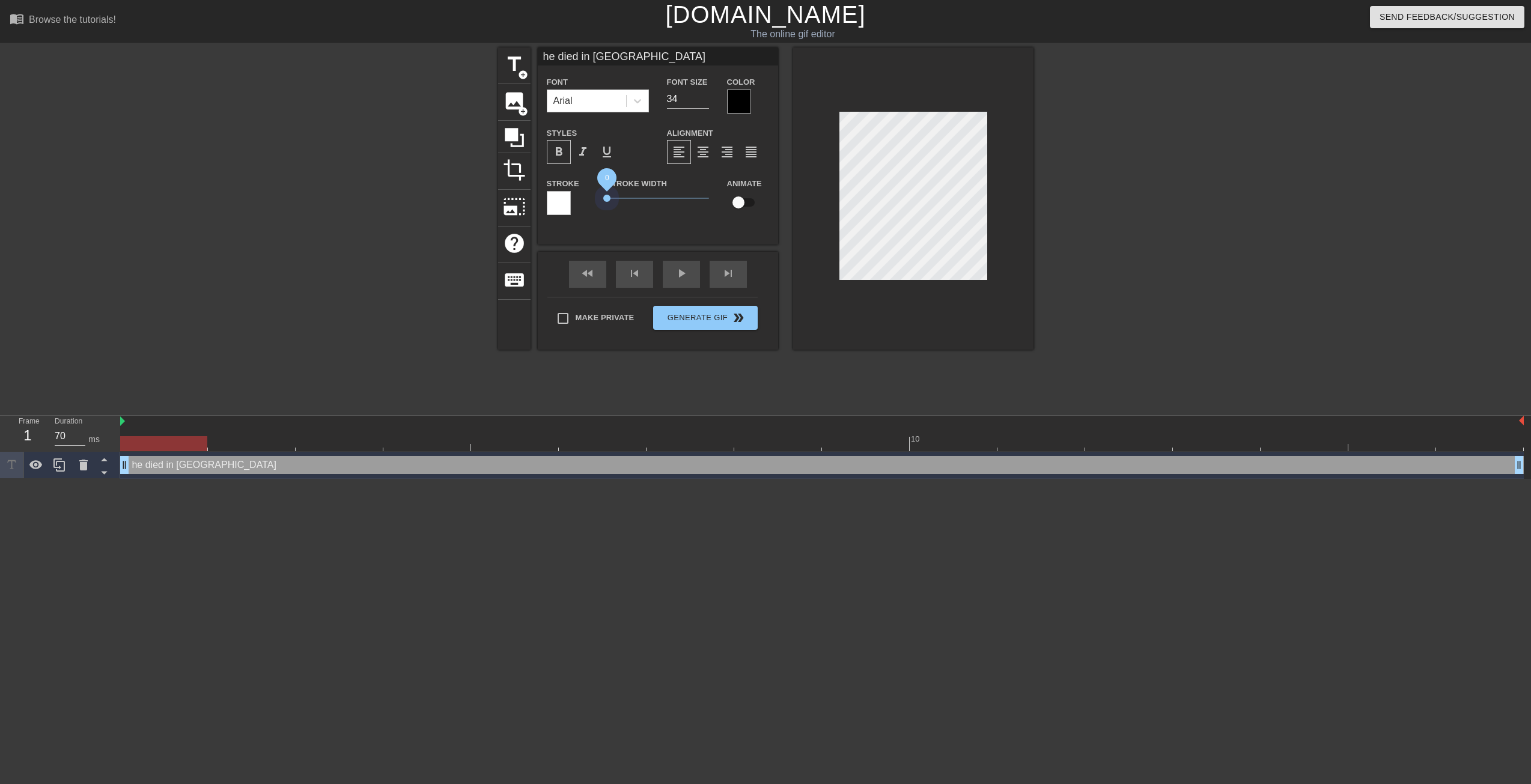
drag, startPoint x: 601, startPoint y: 197, endPoint x: 581, endPoint y: 197, distance: 20.0
click at [581, 197] on div "Stroke Stroke Width 0 Animate" at bounding box center [658, 201] width 240 height 50
click at [707, 101] on input "33" at bounding box center [688, 99] width 42 height 19
click at [707, 101] on input "32" at bounding box center [688, 99] width 42 height 19
click at [707, 101] on input "31" at bounding box center [688, 99] width 42 height 19
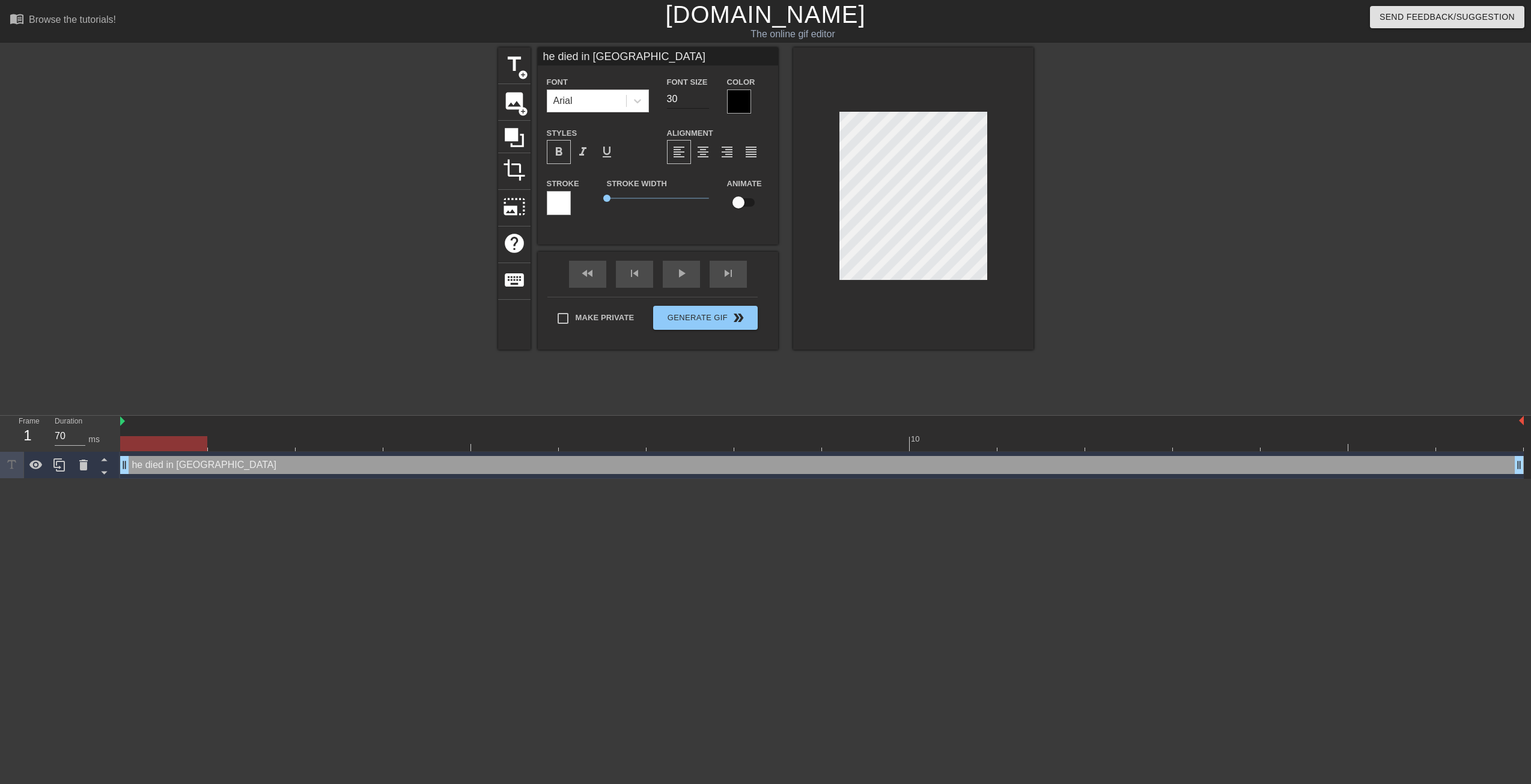
click at [707, 101] on input "30" at bounding box center [688, 99] width 42 height 19
click at [707, 101] on input "29" at bounding box center [688, 99] width 42 height 19
click at [707, 101] on input "28" at bounding box center [688, 99] width 42 height 19
click at [707, 101] on input "27" at bounding box center [688, 99] width 42 height 19
click at [707, 101] on input "26" at bounding box center [688, 99] width 42 height 19
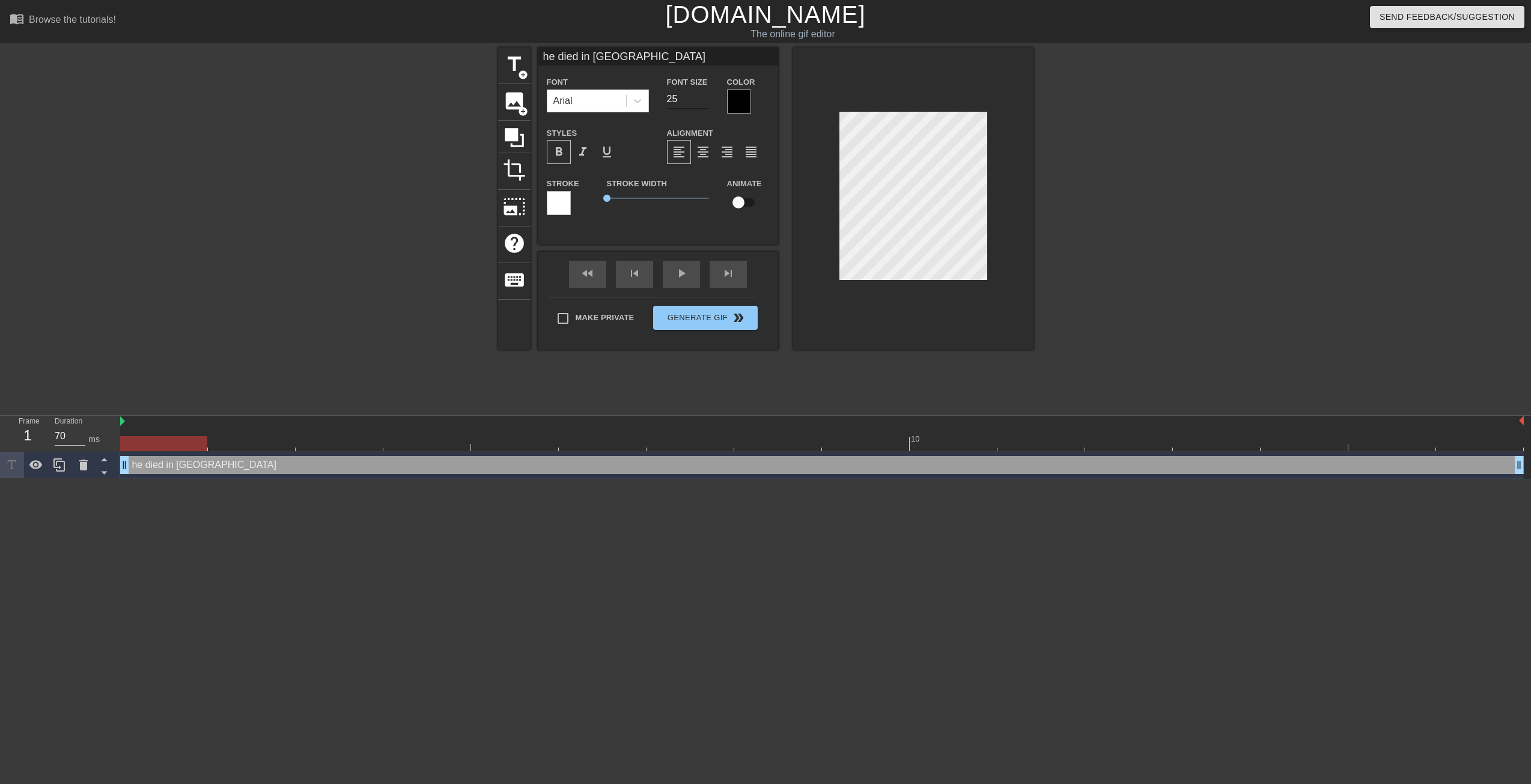
type input "25"
click at [707, 101] on input "25" at bounding box center [688, 99] width 42 height 19
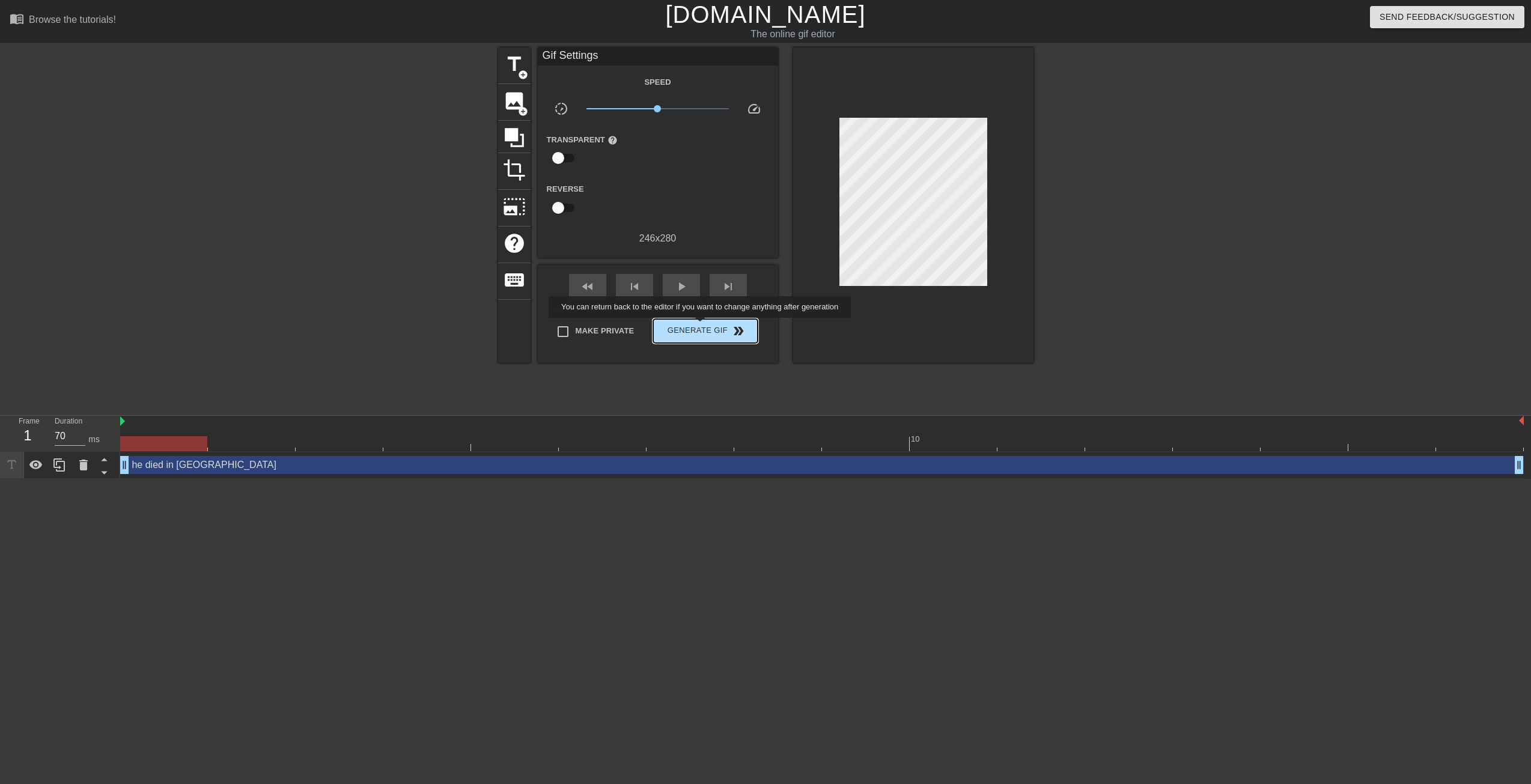
click at [700, 326] on span "Generate Gif double_arrow" at bounding box center [705, 331] width 95 height 14
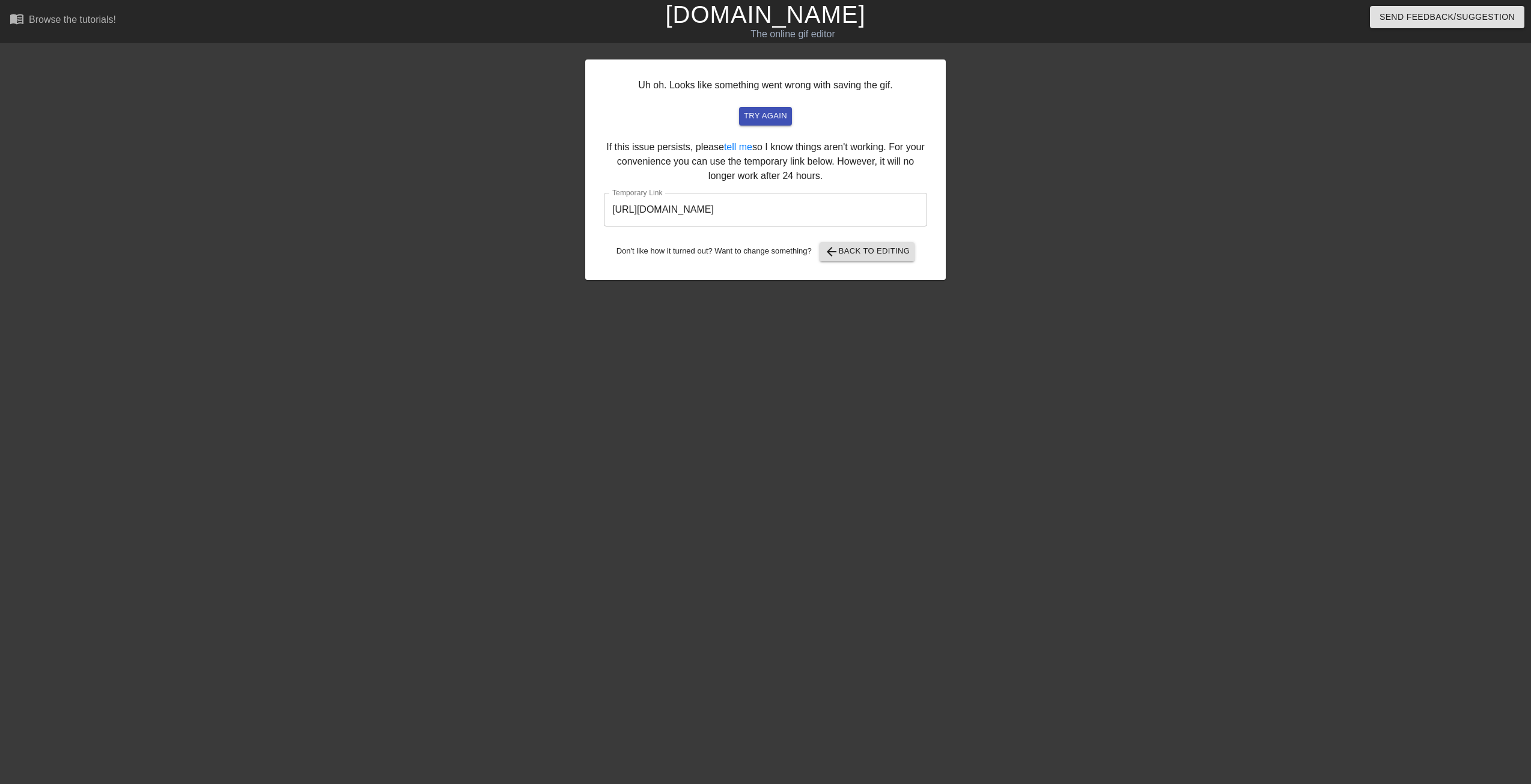
click at [813, 213] on input "https://www.gifntext.com/temp_generations/ZaxQfUYz.gif" at bounding box center [766, 209] width 324 height 34
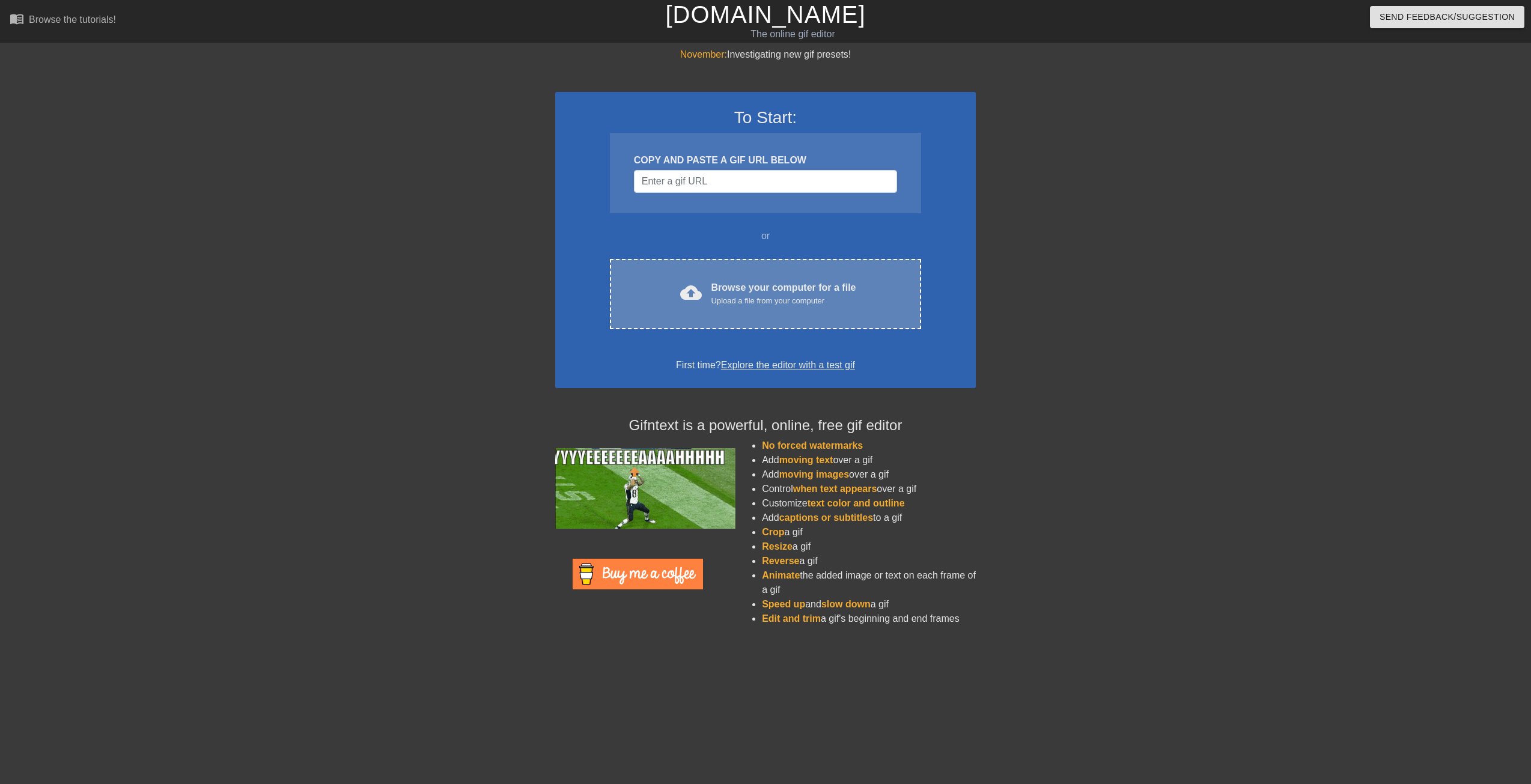
click at [687, 293] on span "cloud_upload" at bounding box center [691, 293] width 22 height 22
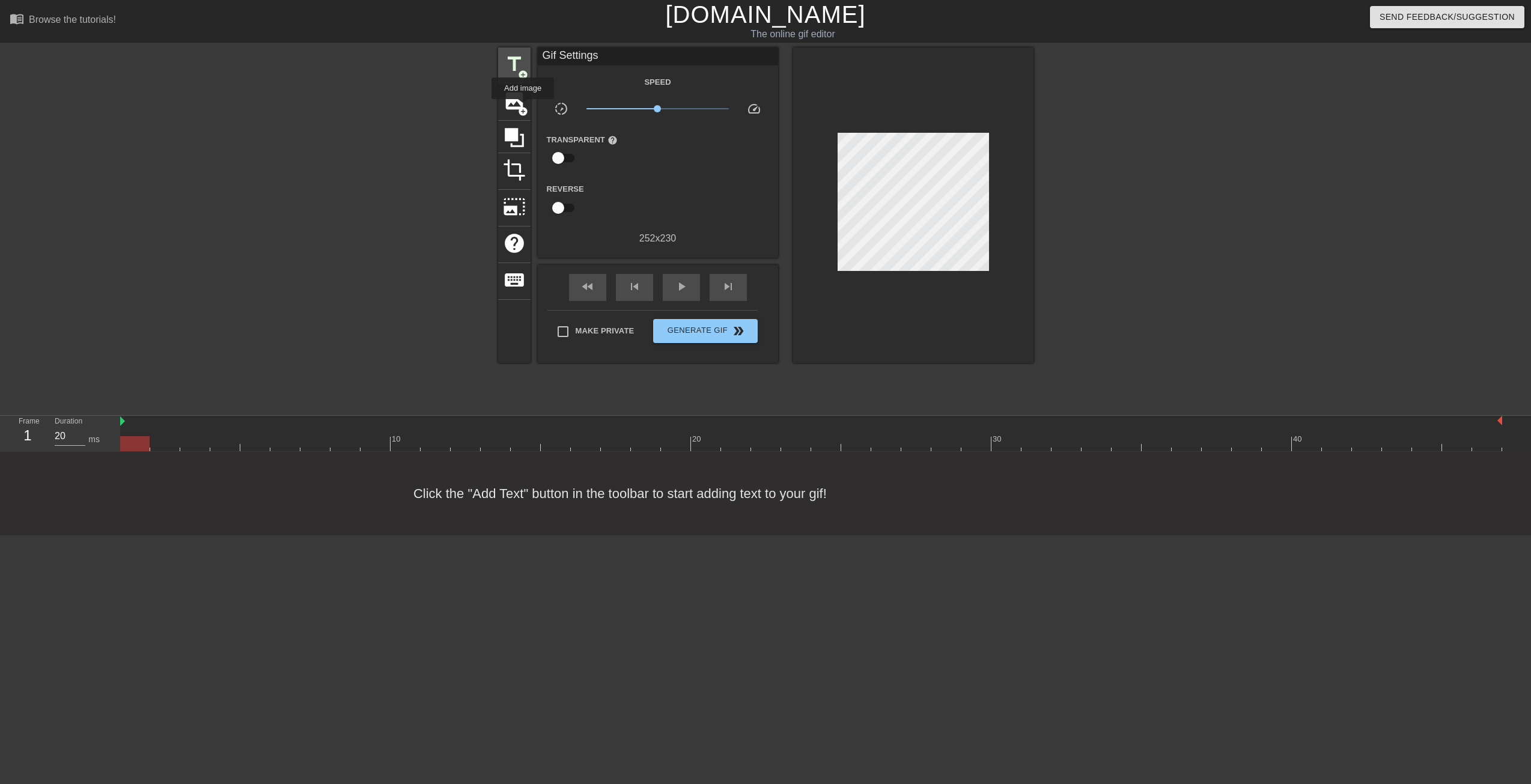
click at [513, 77] on div "title add_circle" at bounding box center [514, 65] width 32 height 37
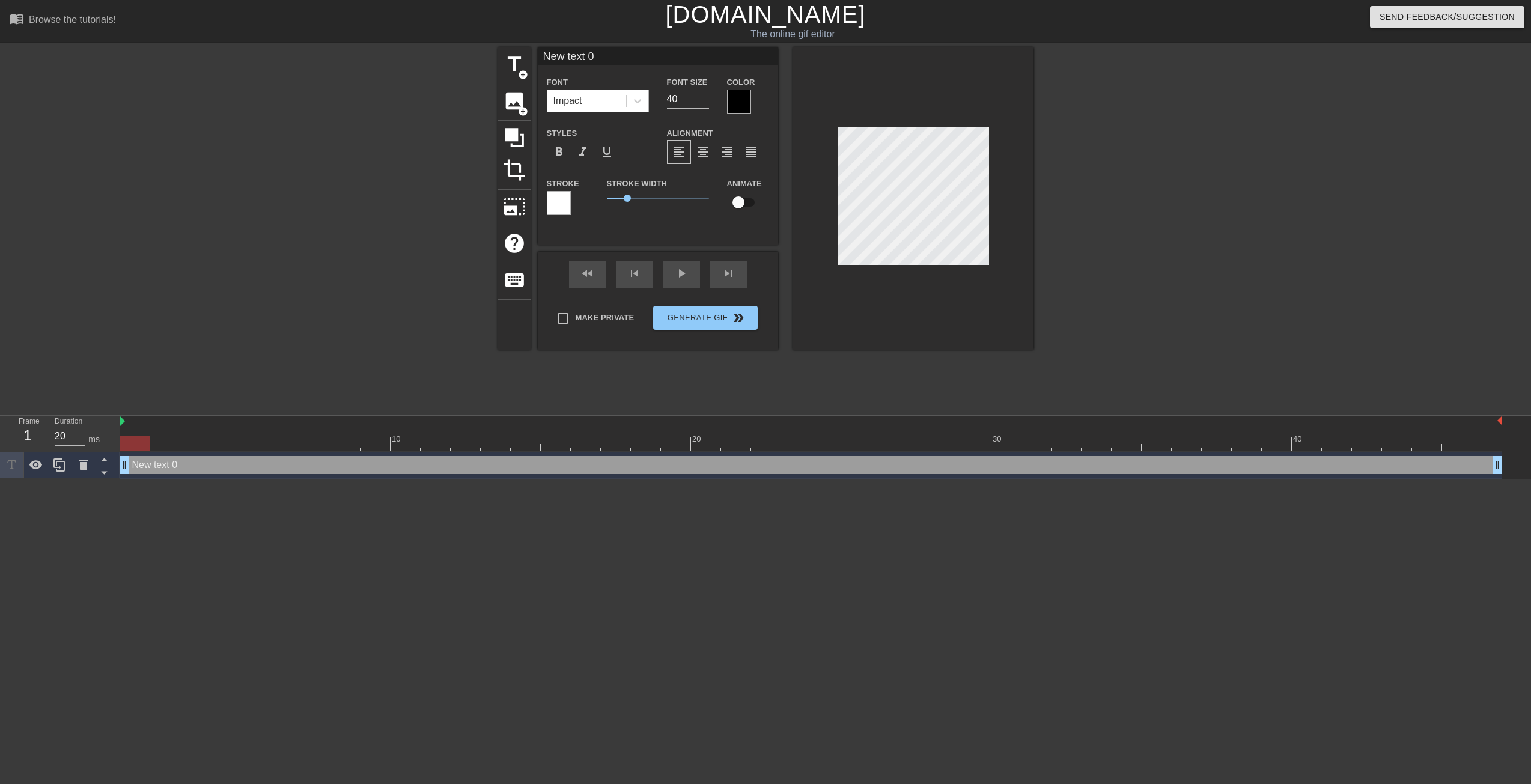
click at [621, 101] on div "Impact" at bounding box center [587, 101] width 79 height 22
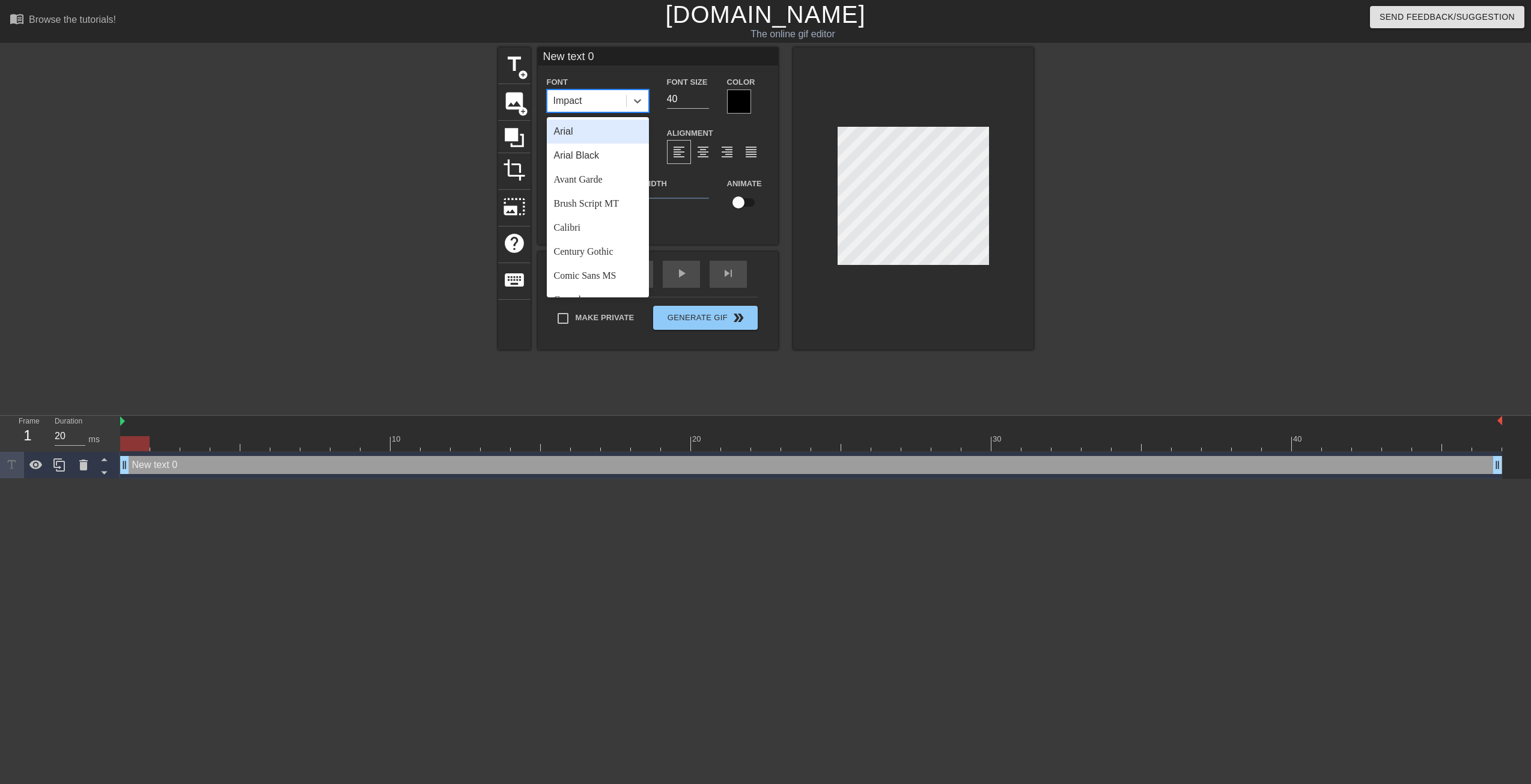
click at [598, 137] on div "Arial" at bounding box center [598, 132] width 102 height 24
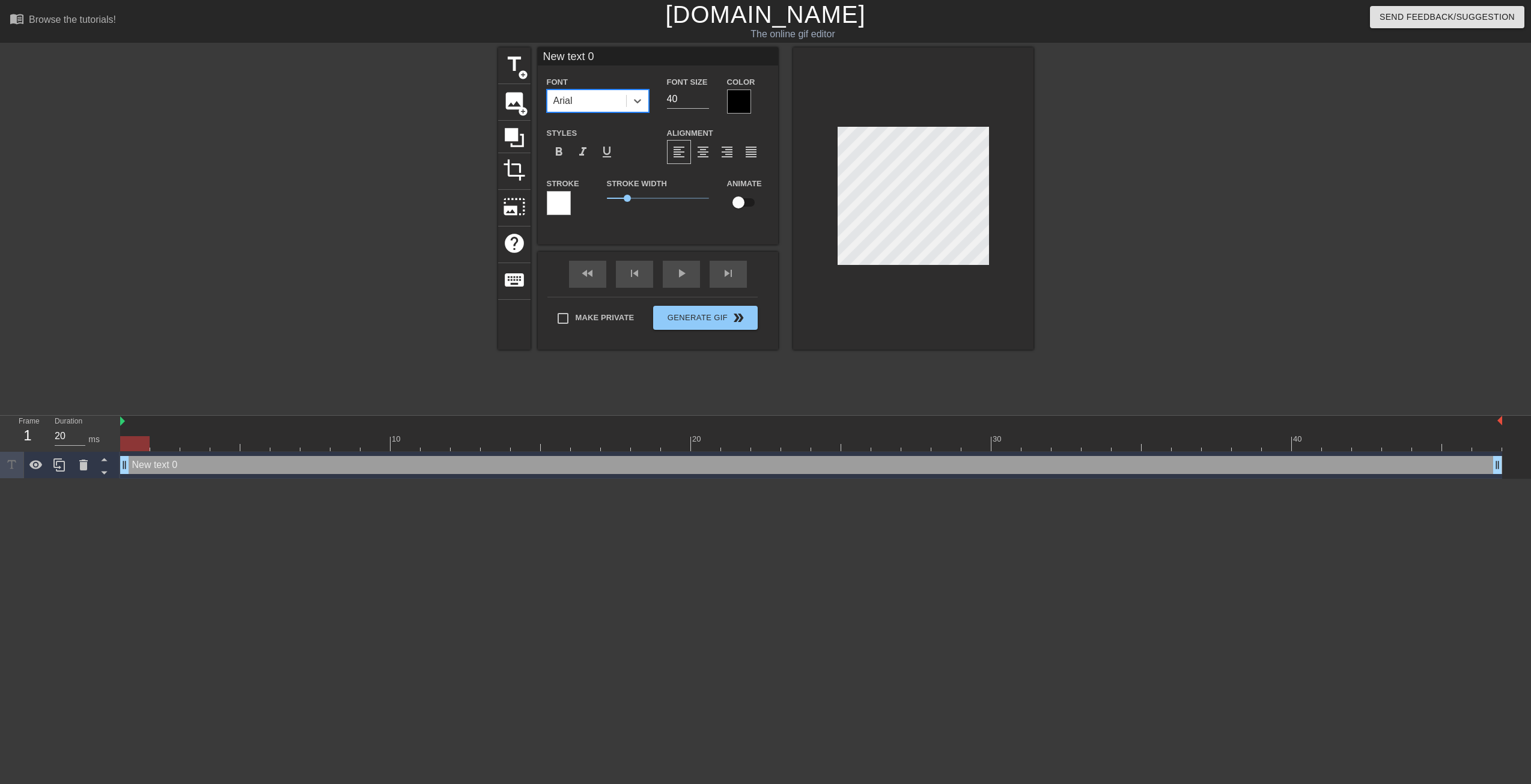
click at [601, 105] on div "Arial" at bounding box center [587, 101] width 79 height 22
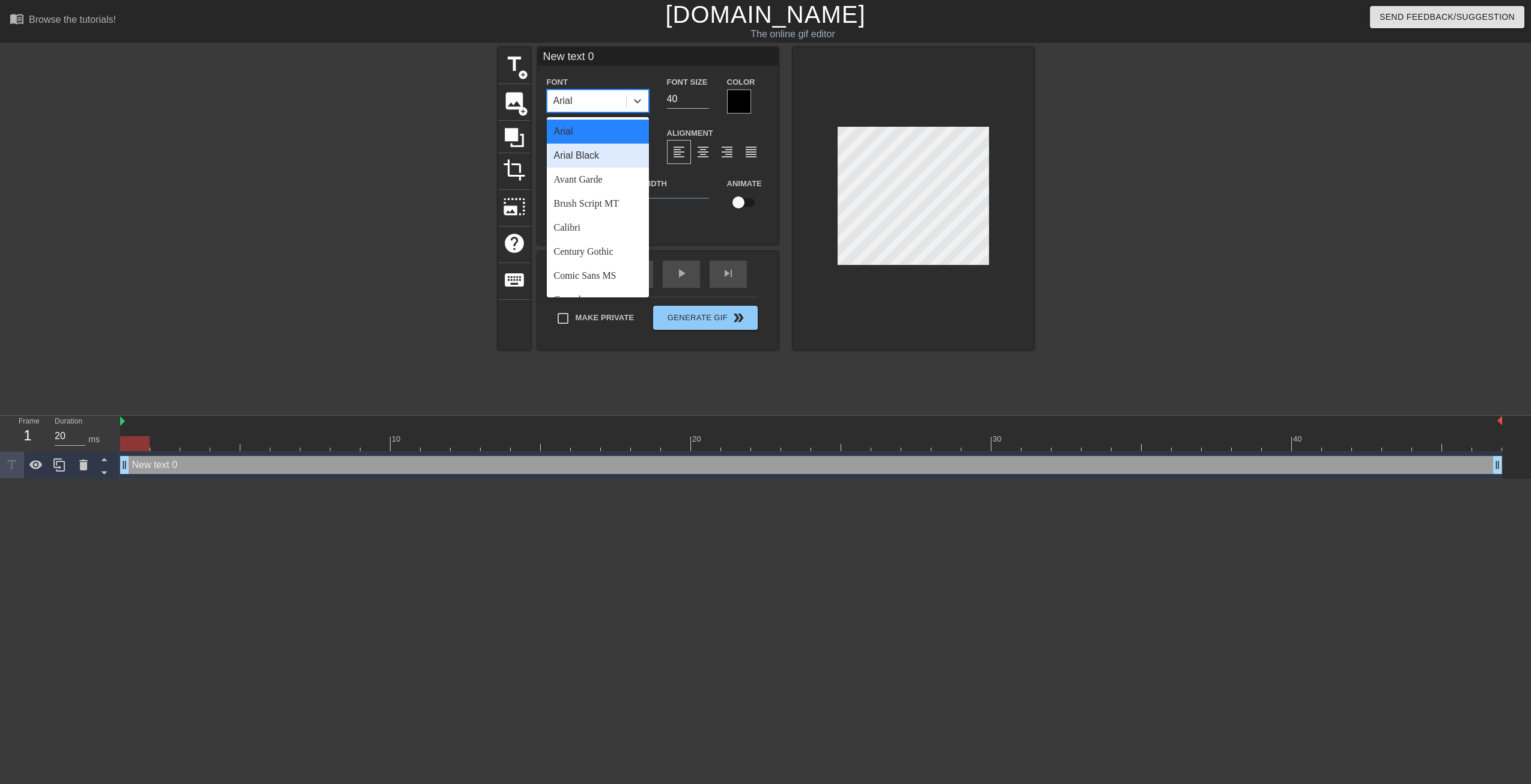
click at [583, 156] on div "Arial Black" at bounding box center [598, 156] width 102 height 24
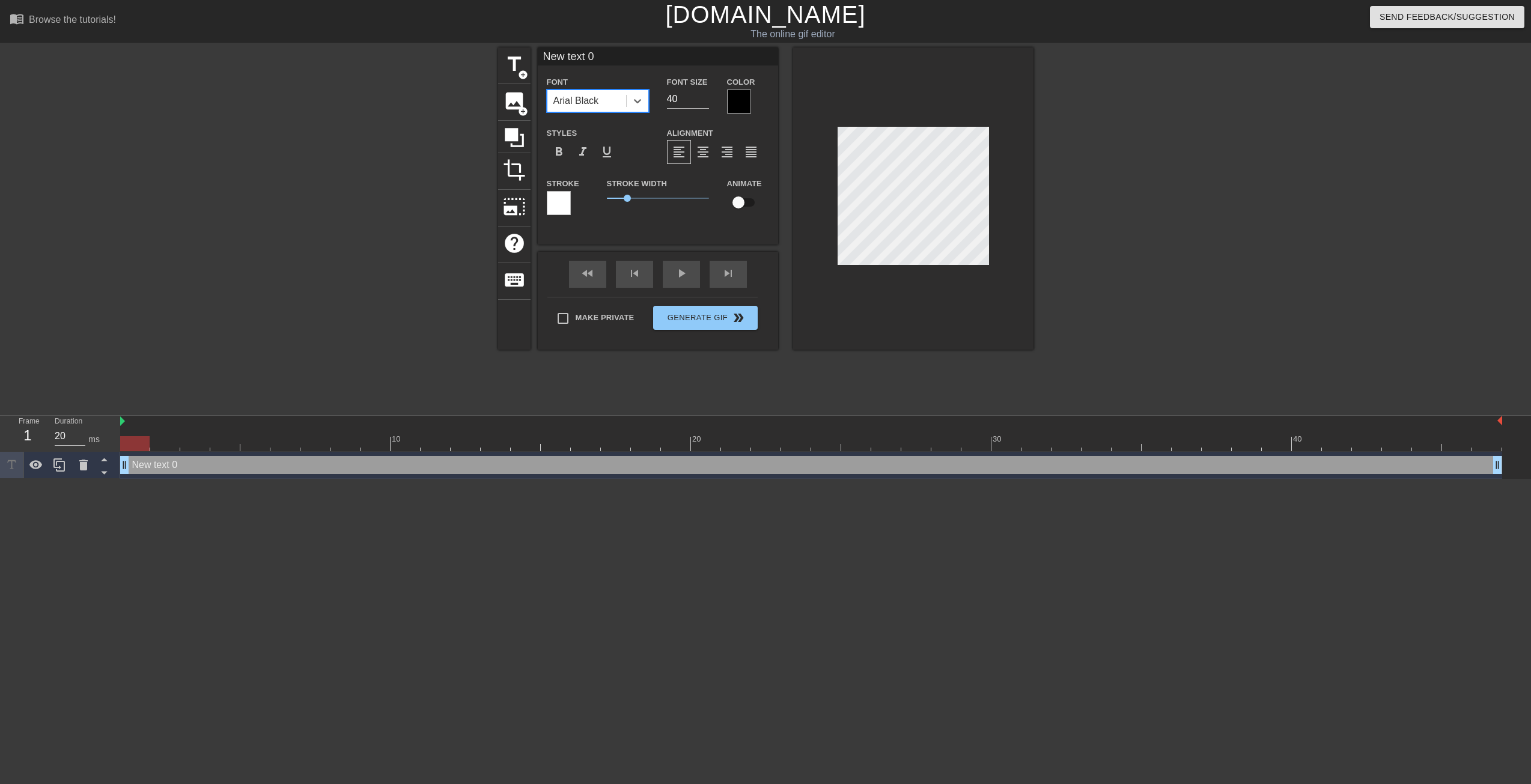
click at [598, 105] on div "Arial Black" at bounding box center [576, 101] width 46 height 14
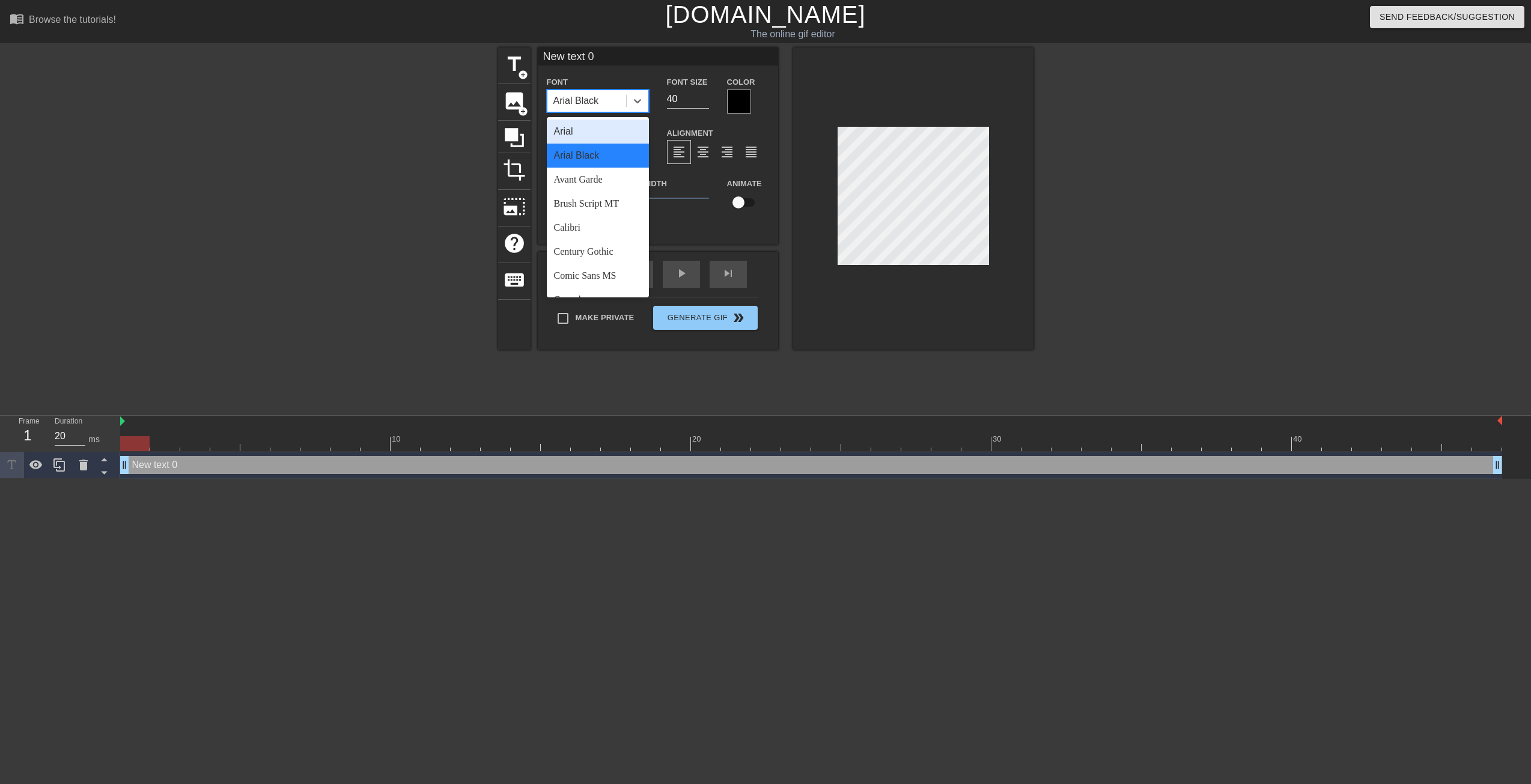
click at [580, 135] on div "Arial" at bounding box center [598, 132] width 102 height 24
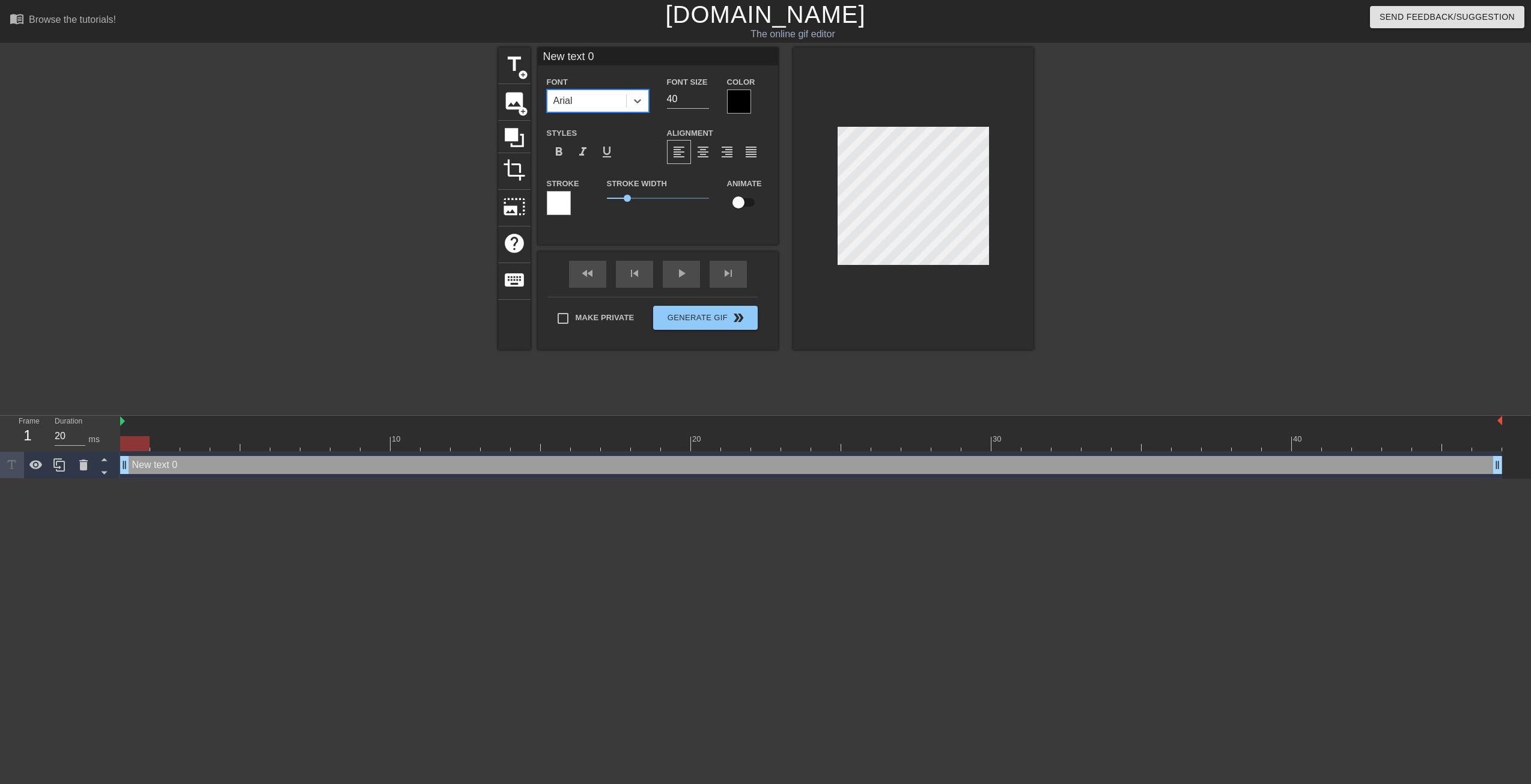
click at [643, 67] on div "New text 0 Font option Arial, selected. 0 results available. Select is focused …" at bounding box center [658, 136] width 240 height 179
click at [644, 50] on input "New text 0" at bounding box center [658, 56] width 240 height 18
click at [598, 52] on input "YOU CAN"T ESCAPE DFW, I TOLD YOU" at bounding box center [658, 56] width 240 height 18
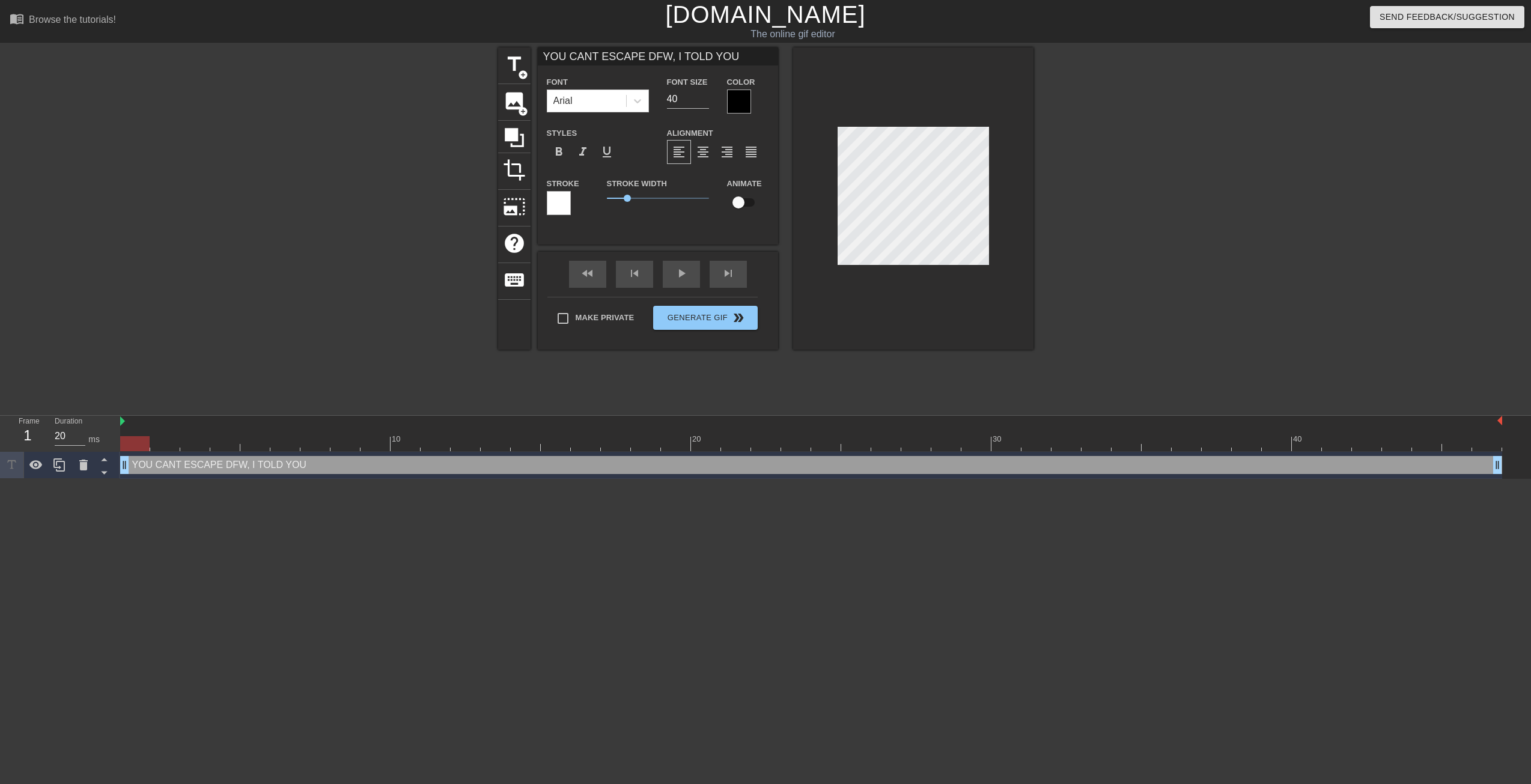
drag, startPoint x: 616, startPoint y: 200, endPoint x: 626, endPoint y: 195, distance: 11.2
click at [616, 201] on span "1" at bounding box center [658, 198] width 102 height 14
drag, startPoint x: 626, startPoint y: 195, endPoint x: 567, endPoint y: 212, distance: 61.4
click at [567, 212] on div "Stroke Stroke Width 0 Animate" at bounding box center [658, 201] width 240 height 50
click at [559, 157] on span "format_bold" at bounding box center [559, 152] width 14 height 14
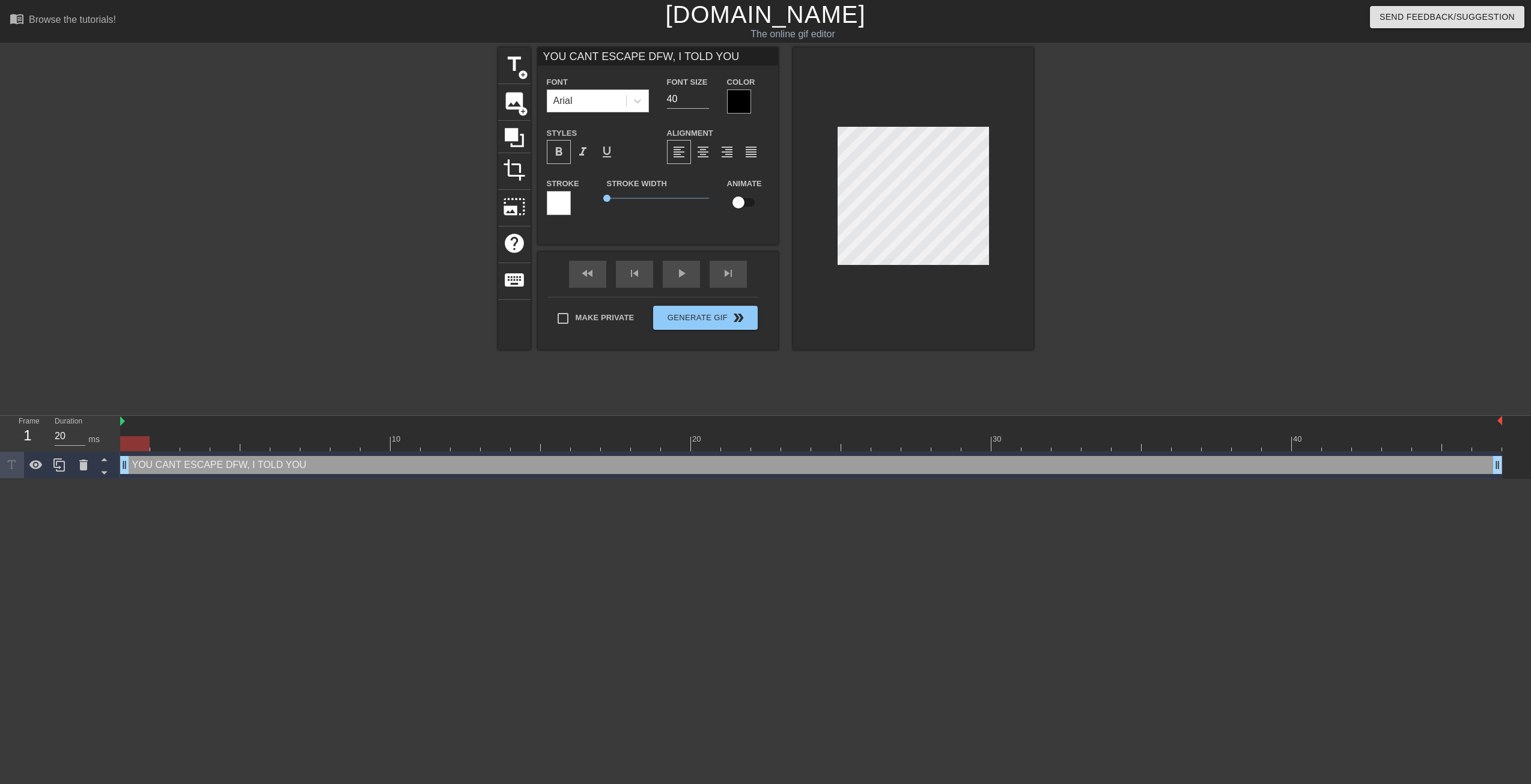
scroll to position [0, 5]
type input "YOU CANT ESCAPE DFW, I TOLD YOU"
type textarea "YOU CANT ESCAPE DFW, I TOLD YOU"
click at [702, 106] on input "40" at bounding box center [688, 99] width 42 height 19
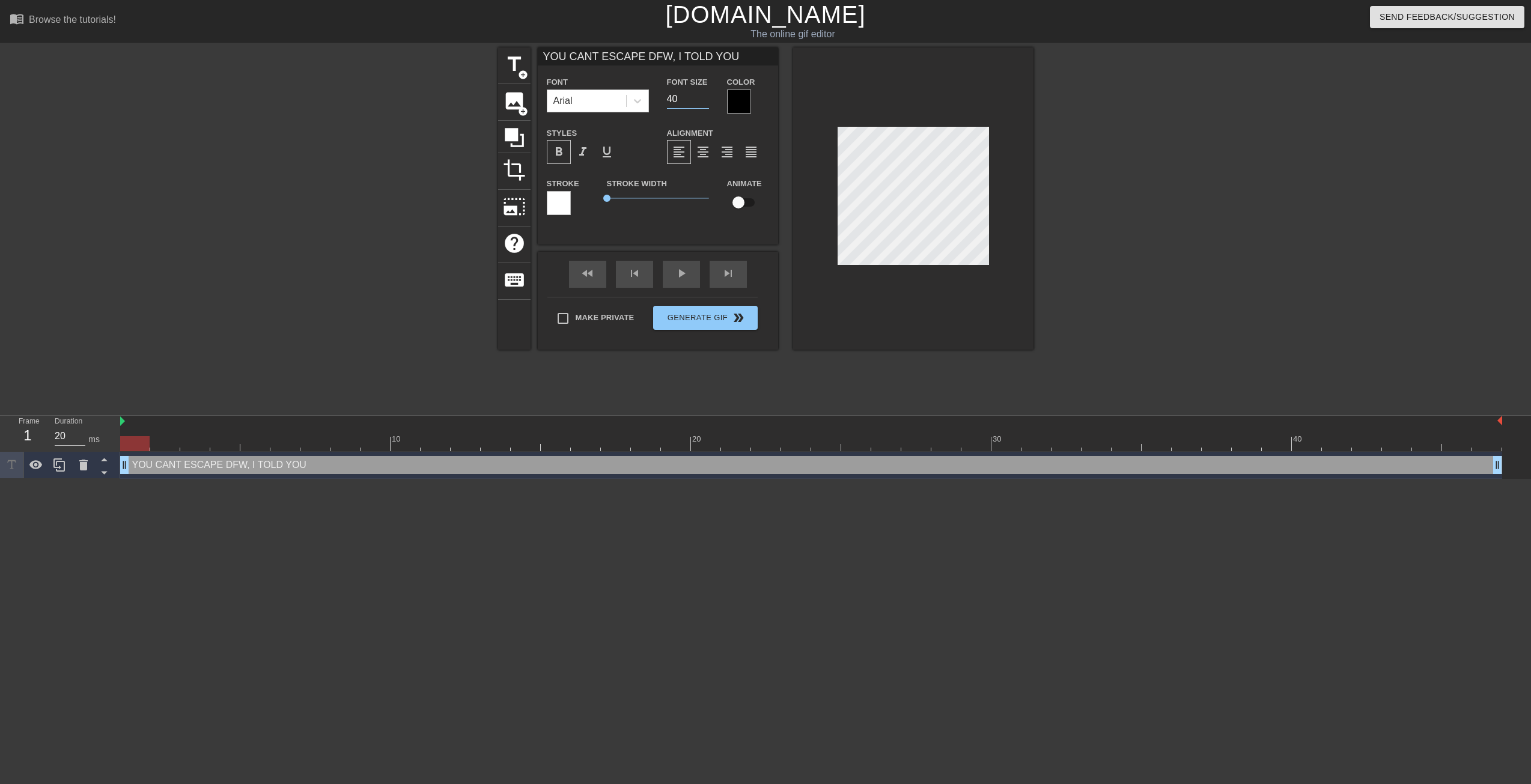
click at [702, 105] on input "40" at bounding box center [688, 99] width 42 height 19
type input "YOU CANT ESCAPE DFW, I TOLD YOU"
type input "4"
type input "YOU CANT ESCAPE DFW, I TOLD YOU"
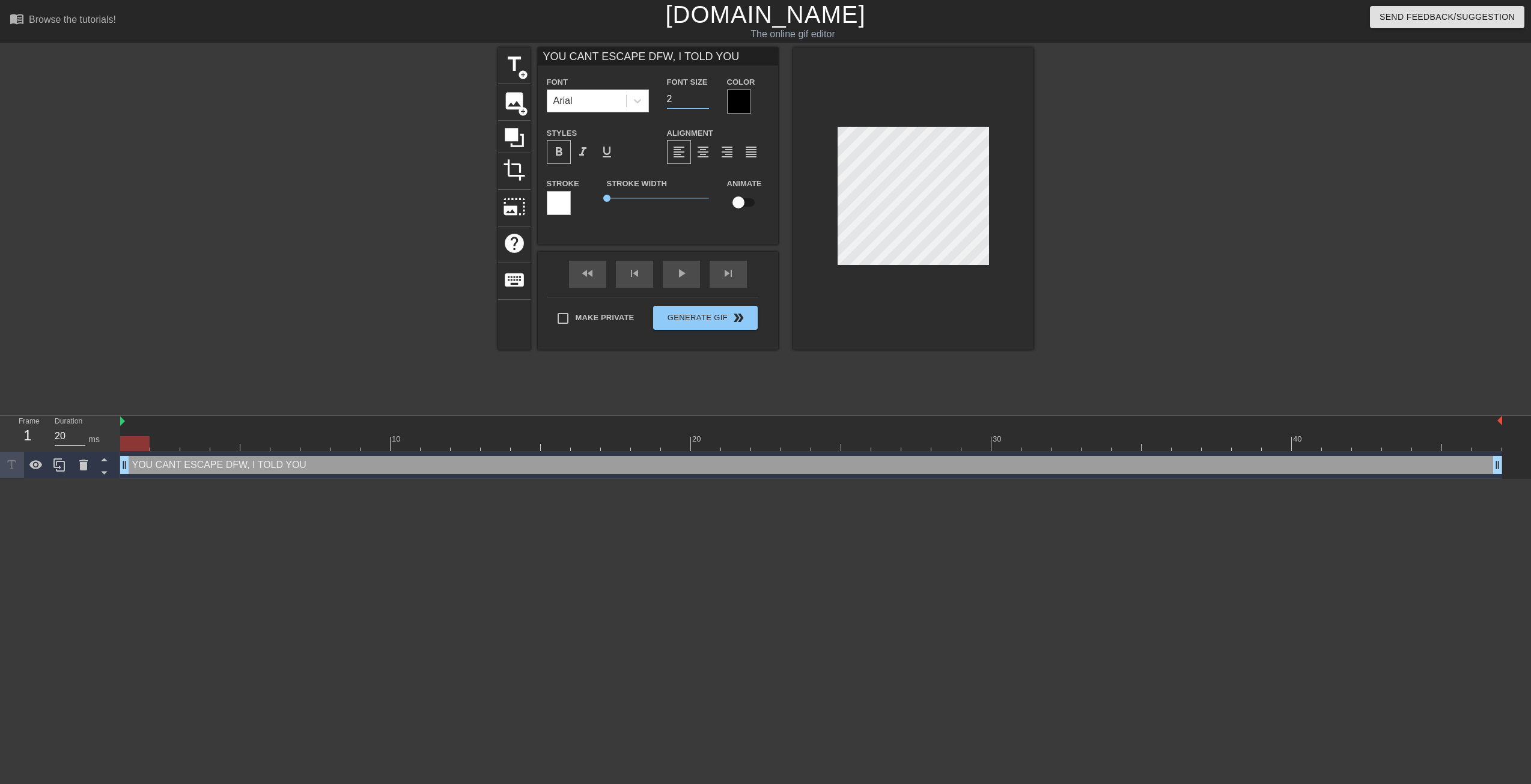
type input "20"
type input "YOU CANT ESCAPE DFW, I TOLD YOU"
click at [591, 60] on input "YOU CANT ESCAPE DFW, I TOLD YOU" at bounding box center [658, 56] width 240 height 18
type input "YOU CAN'T ESCAPE DFW, I TOLD YOU"
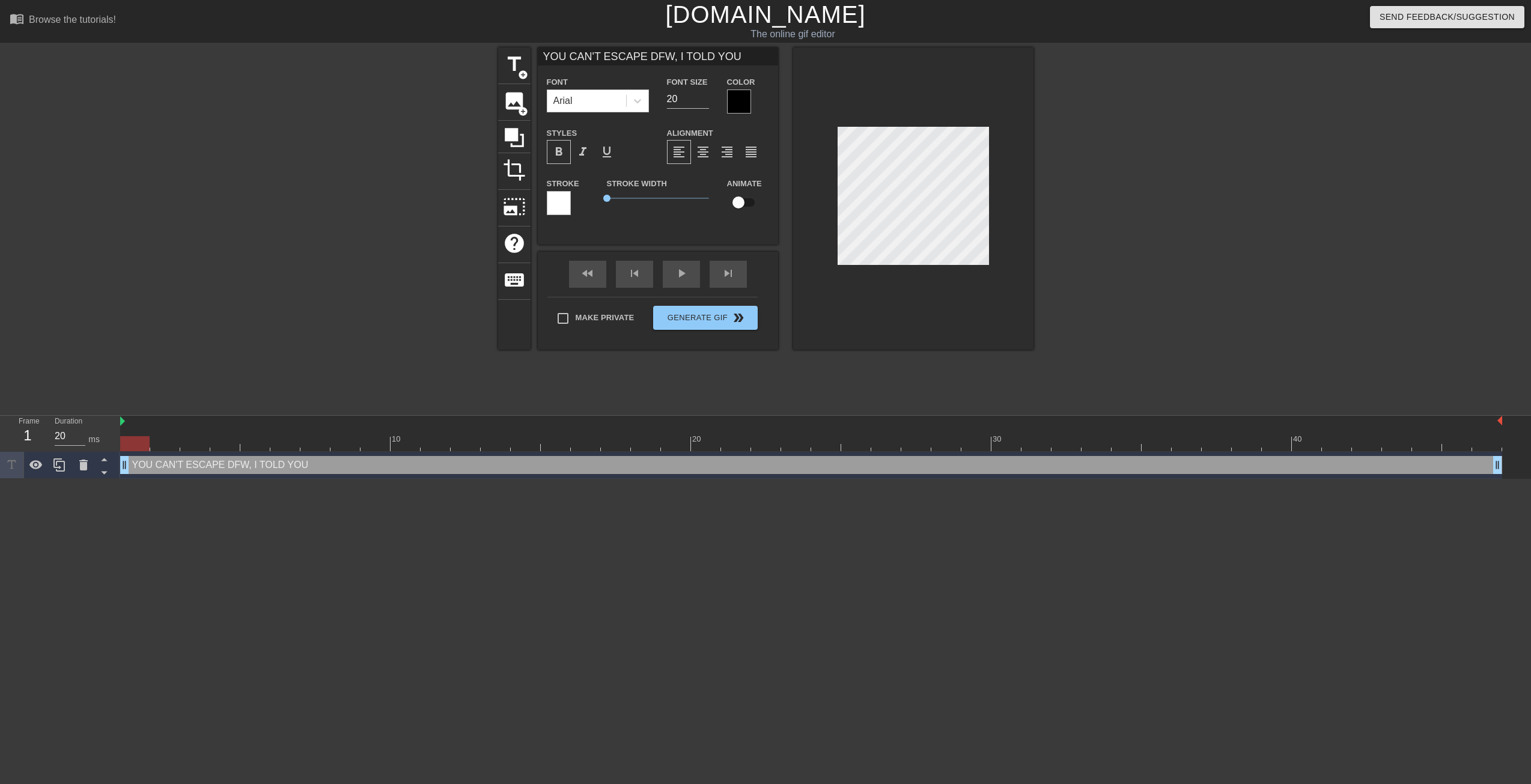
scroll to position [1, 1]
type textarea "YOU CAN'T ESCAPE DFW, I TOLD YOU"
click at [701, 151] on span "format_align_center" at bounding box center [703, 152] width 14 height 14
click at [925, 271] on div at bounding box center [913, 198] width 240 height 302
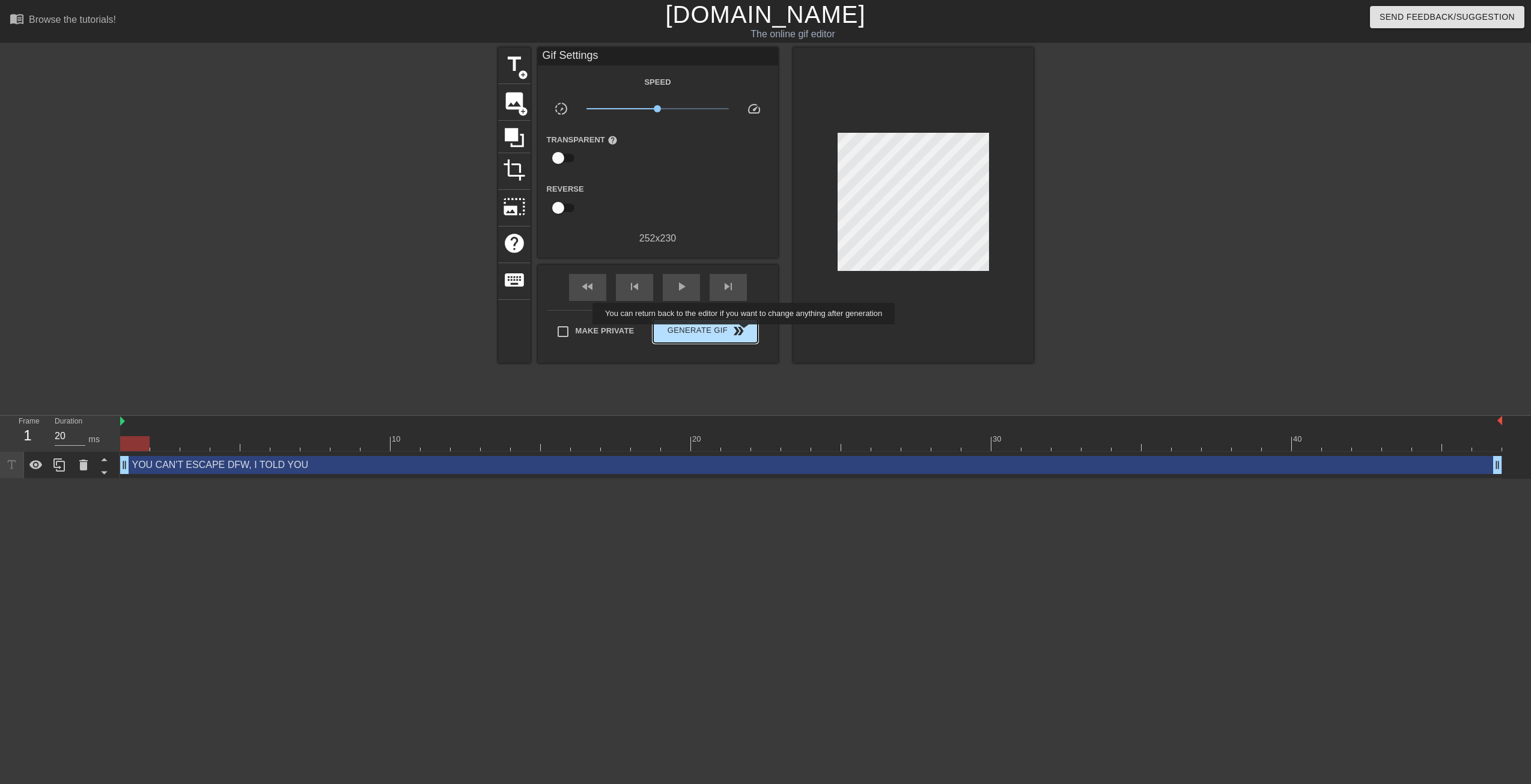
click at [744, 333] on span "double_arrow" at bounding box center [738, 331] width 14 height 14
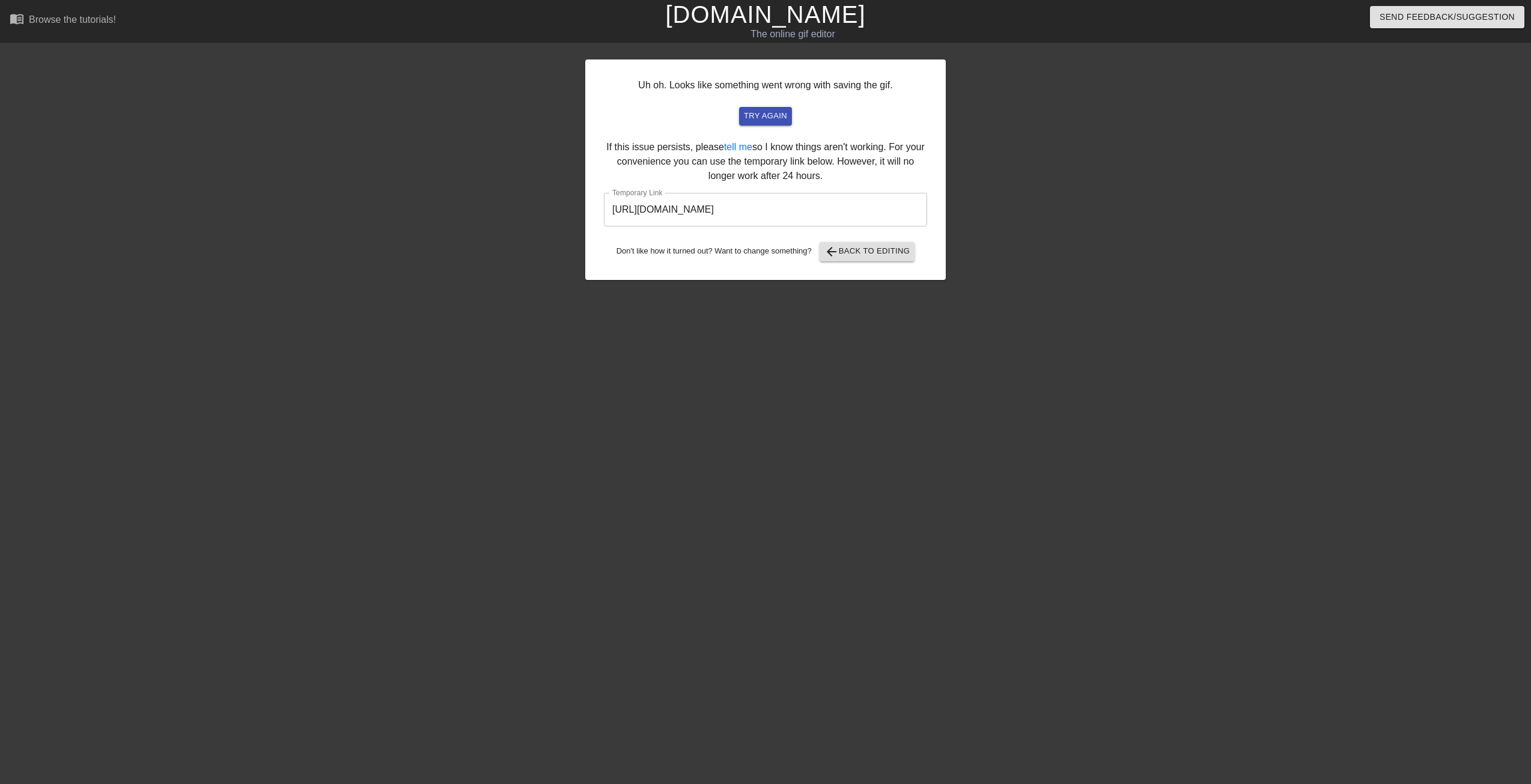
click at [826, 209] on input "[URL][DOMAIN_NAME]" at bounding box center [766, 209] width 324 height 34
